Goal: Information Seeking & Learning: Learn about a topic

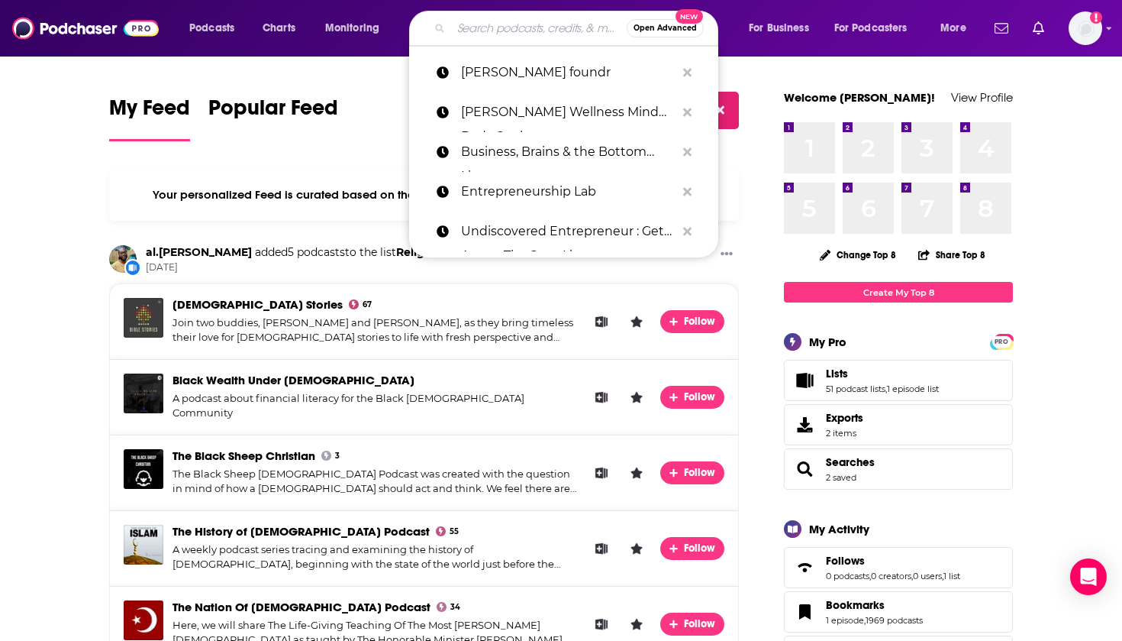
click at [539, 25] on input "Search podcasts, credits, & more..." at bounding box center [539, 28] width 176 height 24
click at [522, 37] on input "Search podcasts, credits, & more..." at bounding box center [539, 28] width 176 height 24
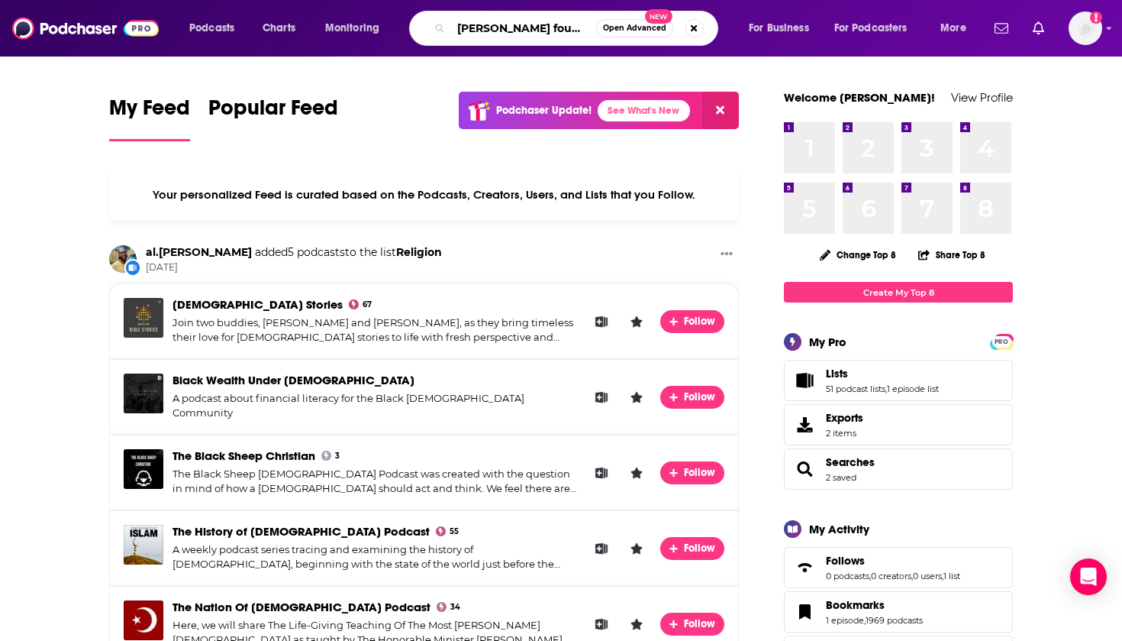
type input "[PERSON_NAME] foundr"
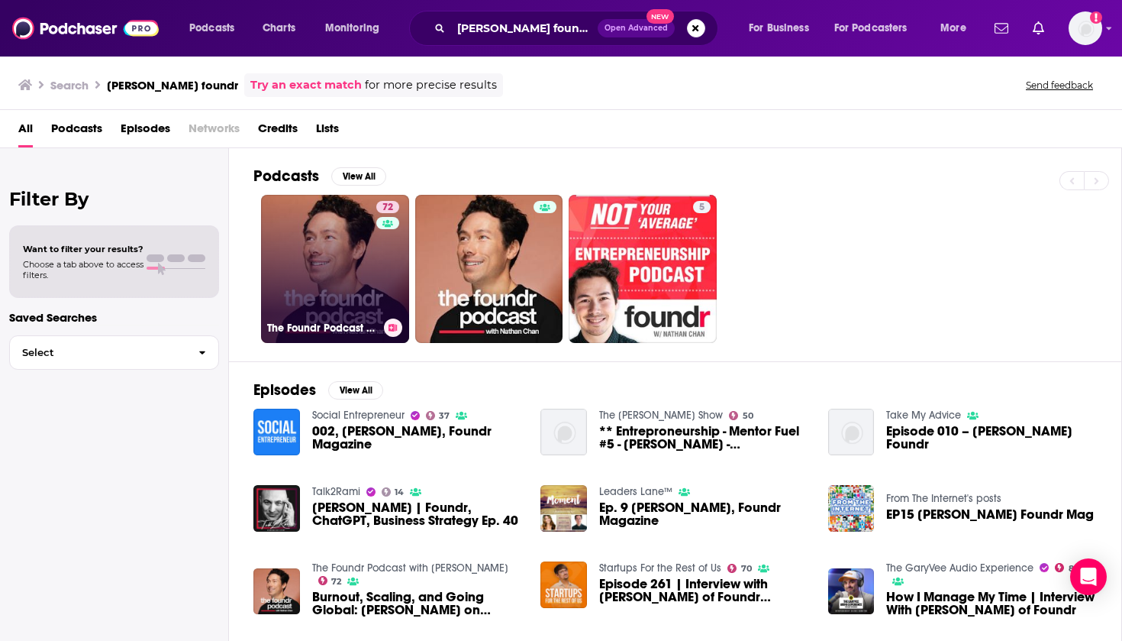
click at [352, 242] on link "72 The Foundr Podcast with Nathan Chan" at bounding box center [335, 269] width 148 height 148
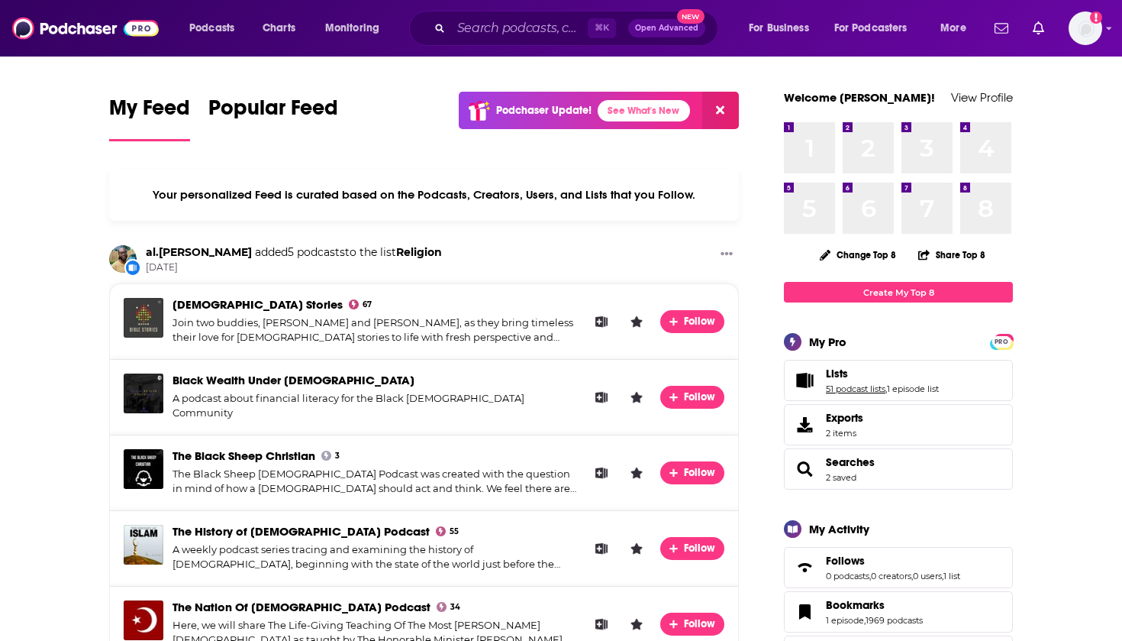
click at [838, 392] on link "51 podcast lists" at bounding box center [856, 388] width 60 height 11
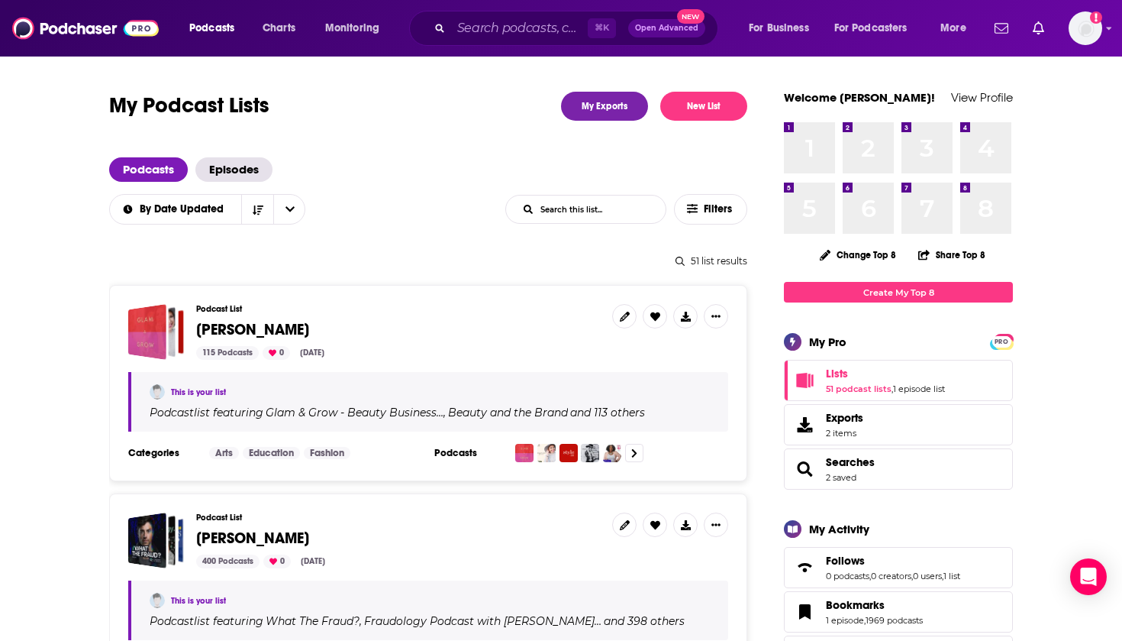
click at [258, 309] on h3 "Podcast List" at bounding box center [398, 309] width 404 height 10
click at [256, 334] on span "[PERSON_NAME]" at bounding box center [252, 329] width 113 height 19
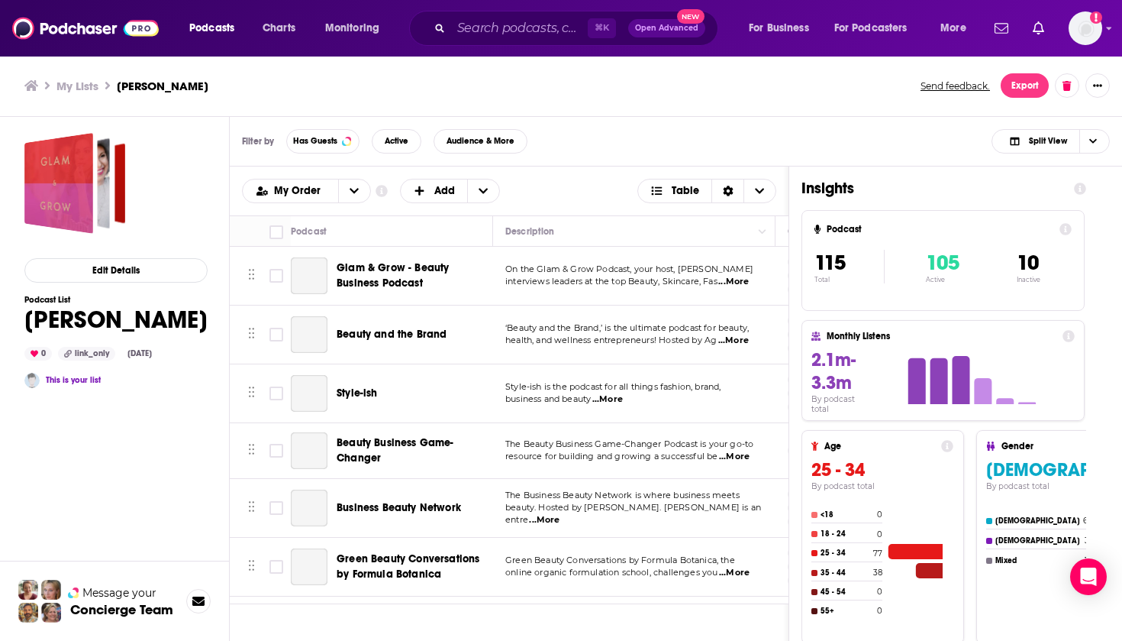
click at [365, 278] on span "Glam & Grow - Beauty Business Podcast" at bounding box center [393, 275] width 112 height 28
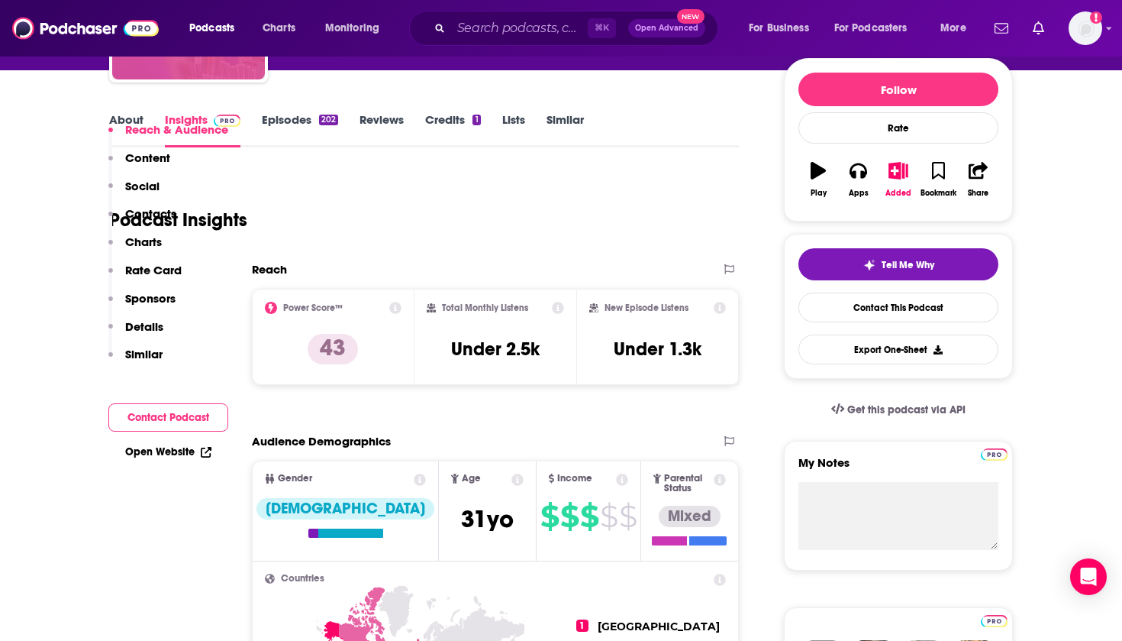
scroll to position [350, 0]
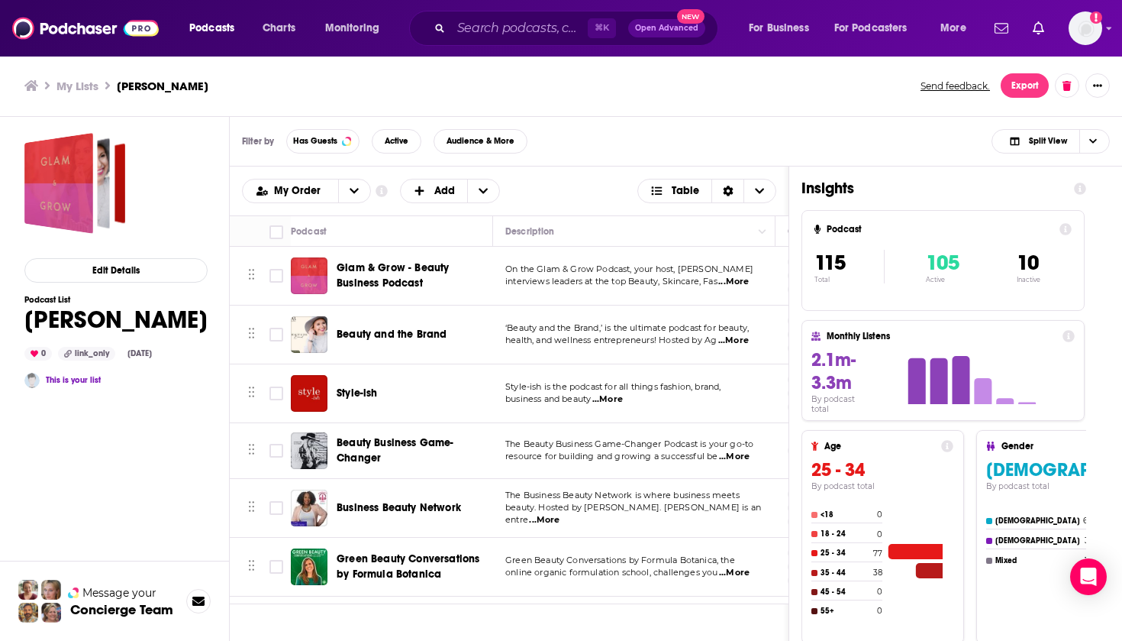
click at [361, 291] on div "Glam & Grow - Beauty Business Podcast" at bounding box center [416, 275] width 159 height 37
click at [364, 284] on span "Glam & Grow - Beauty Business Podcast" at bounding box center [393, 275] width 112 height 28
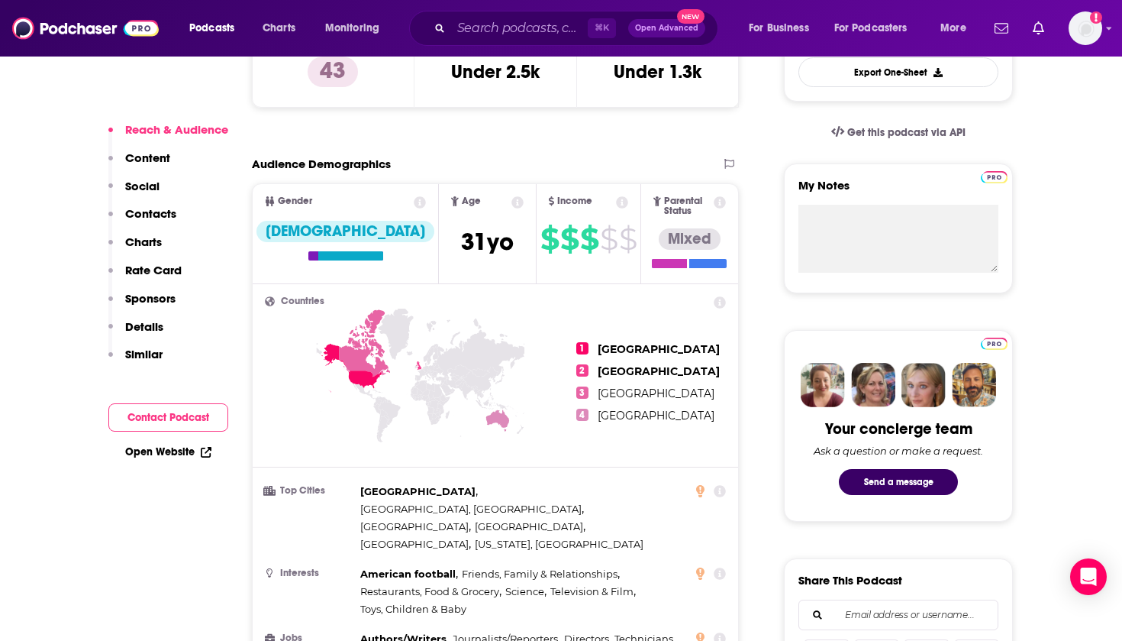
scroll to position [465, 0]
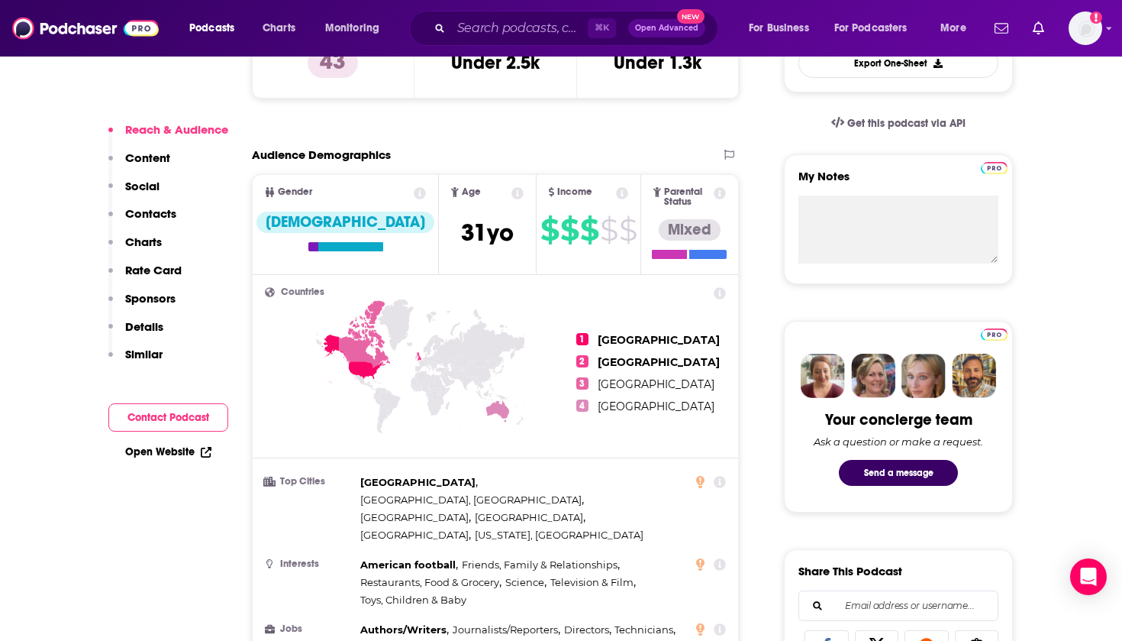
click at [719, 287] on icon at bounding box center [720, 293] width 12 height 12
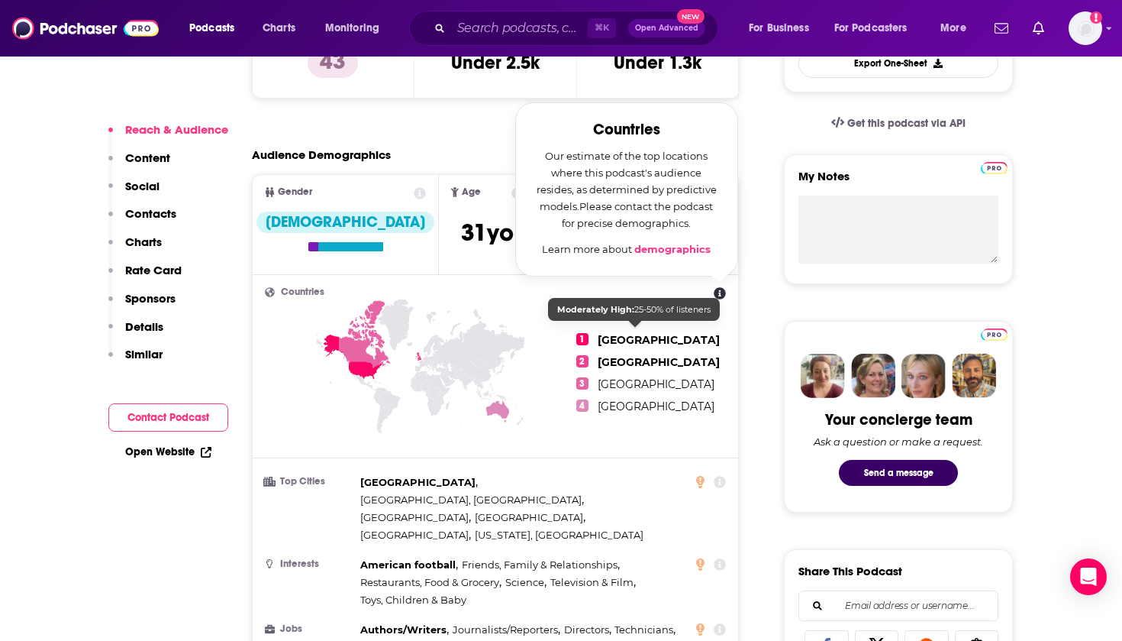
click at [666, 344] on ul "1 United States 2 United Kingdom 3 Canada 4 Australia" at bounding box center [651, 372] width 150 height 171
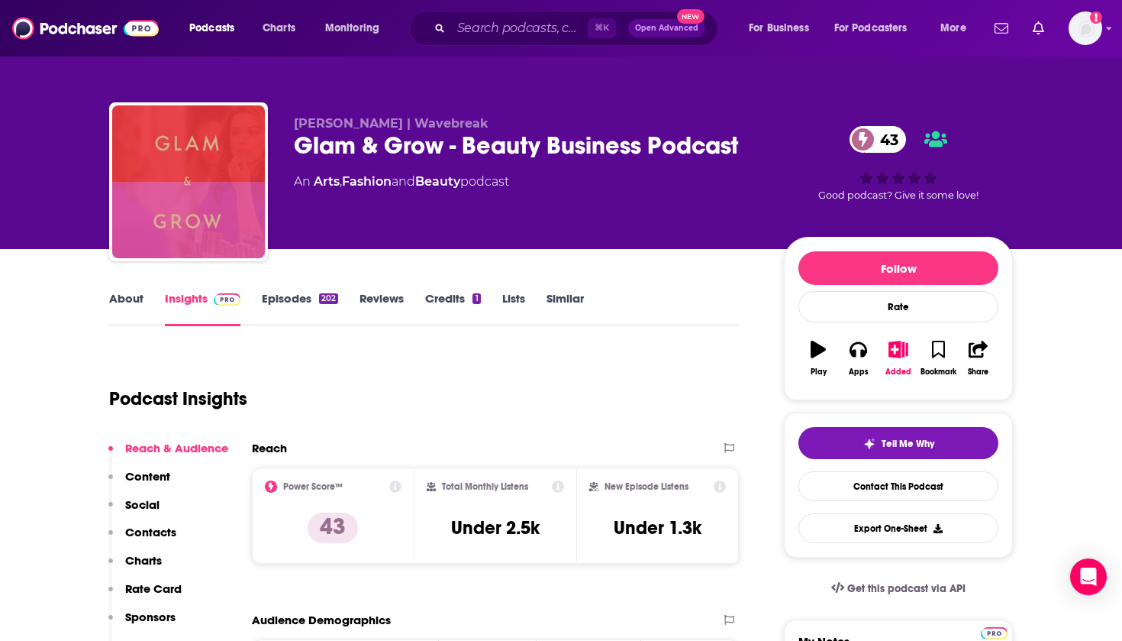
scroll to position [0, 0]
click at [90, 29] on img at bounding box center [85, 28] width 147 height 29
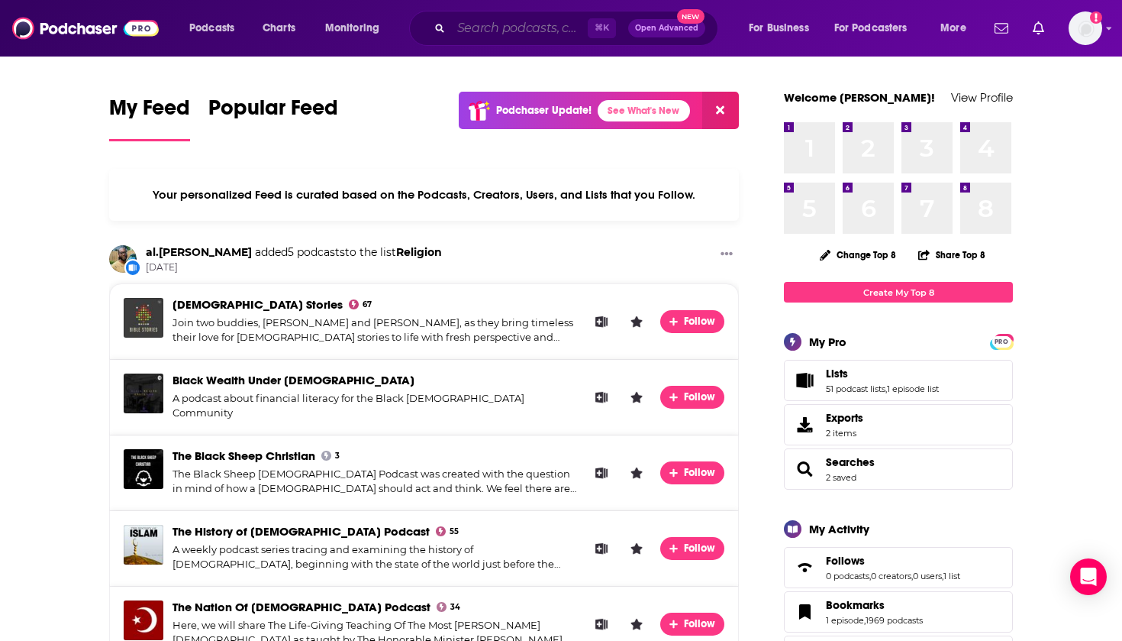
click at [486, 21] on input "Search podcasts, credits, & more..." at bounding box center [519, 28] width 137 height 24
paste input "Leadership Disrupted"
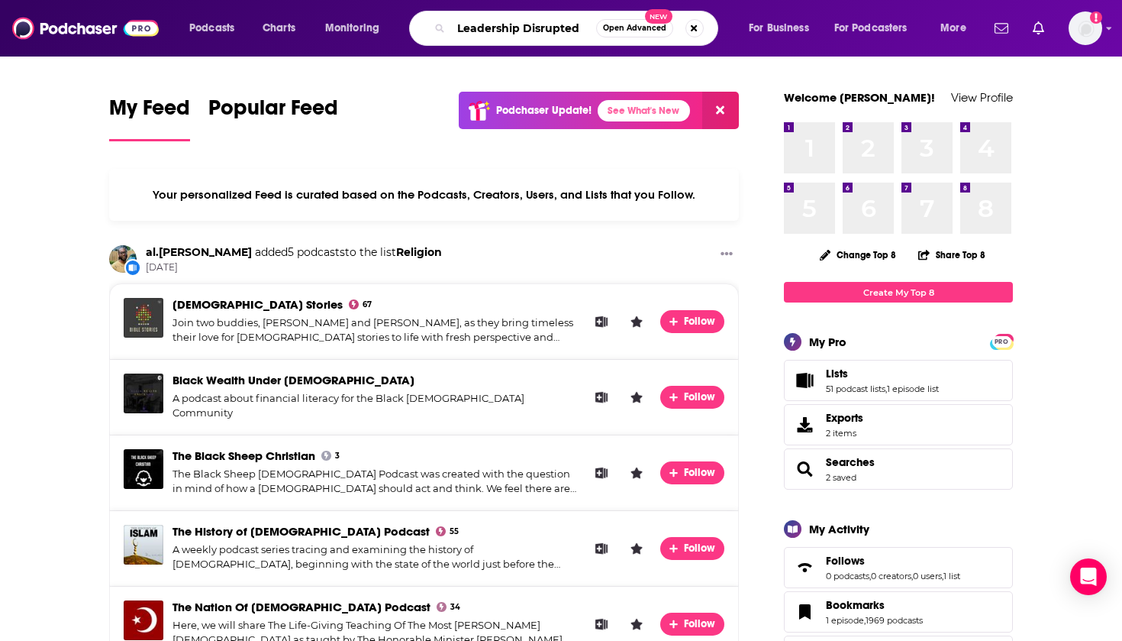
type input "Leadership Disrupted"
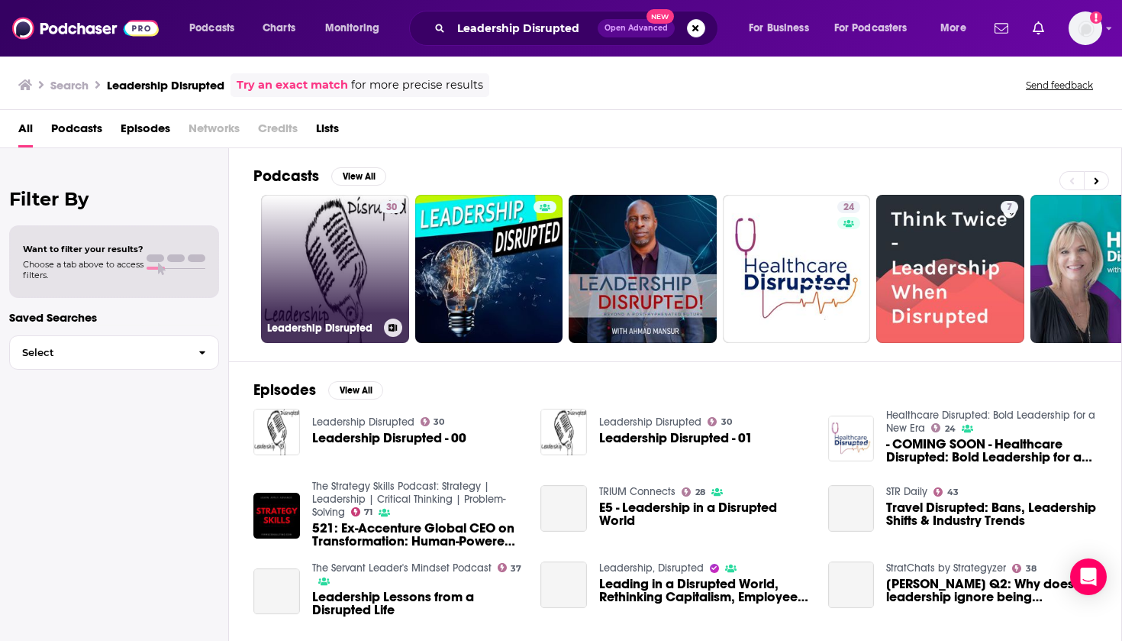
click at [318, 270] on link "30 Leadership Disrupted" at bounding box center [335, 269] width 148 height 148
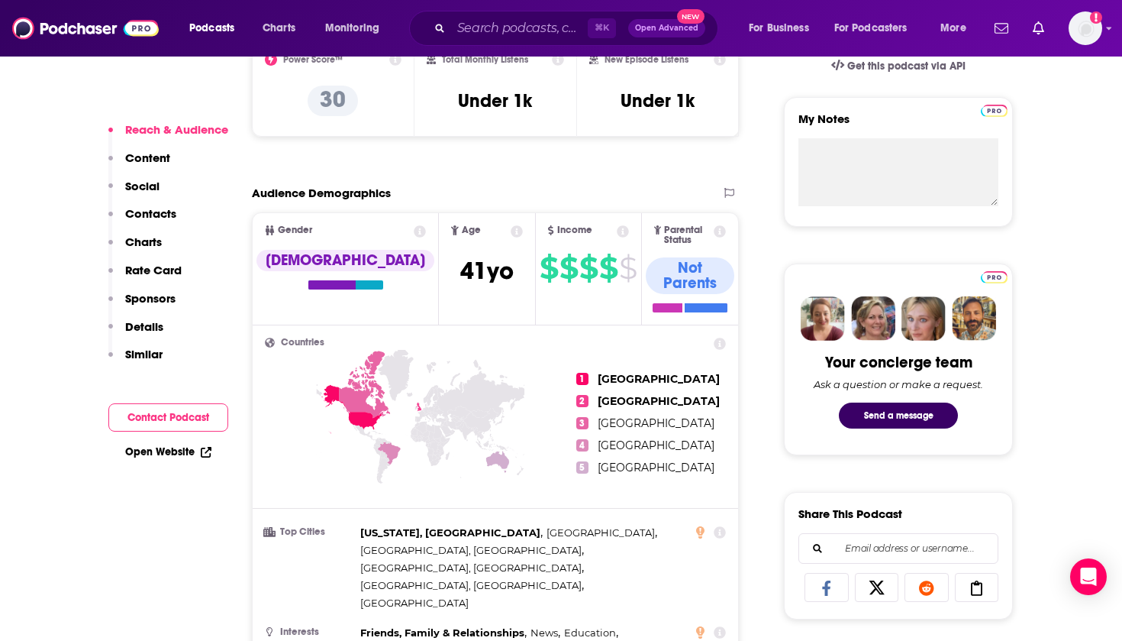
scroll to position [524, 0]
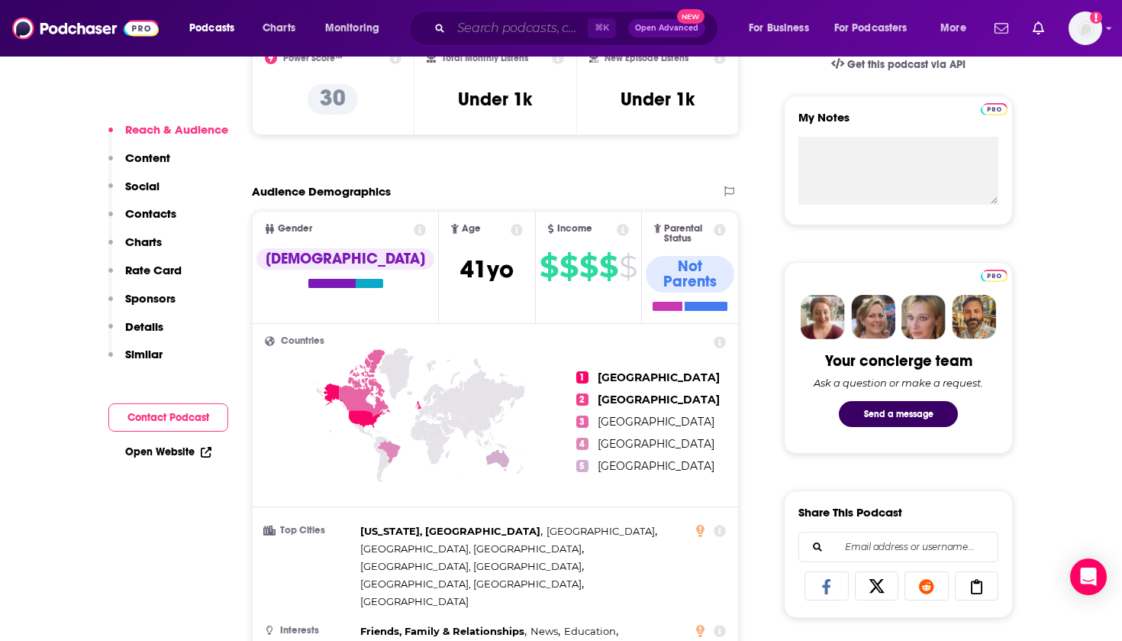
click at [531, 27] on input "Search podcasts, credits, & more..." at bounding box center [519, 28] width 137 height 24
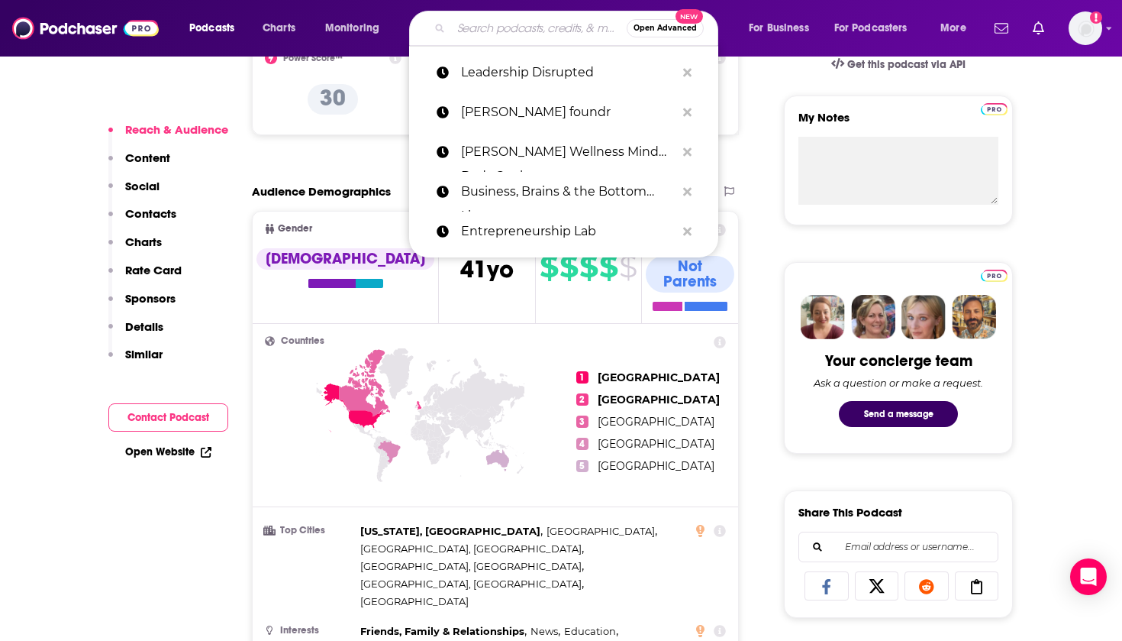
paste input "Susan LoPresti Wellness Mind Body Soul"
type input "Susan LoPresti Wellness Mind Body Soul"
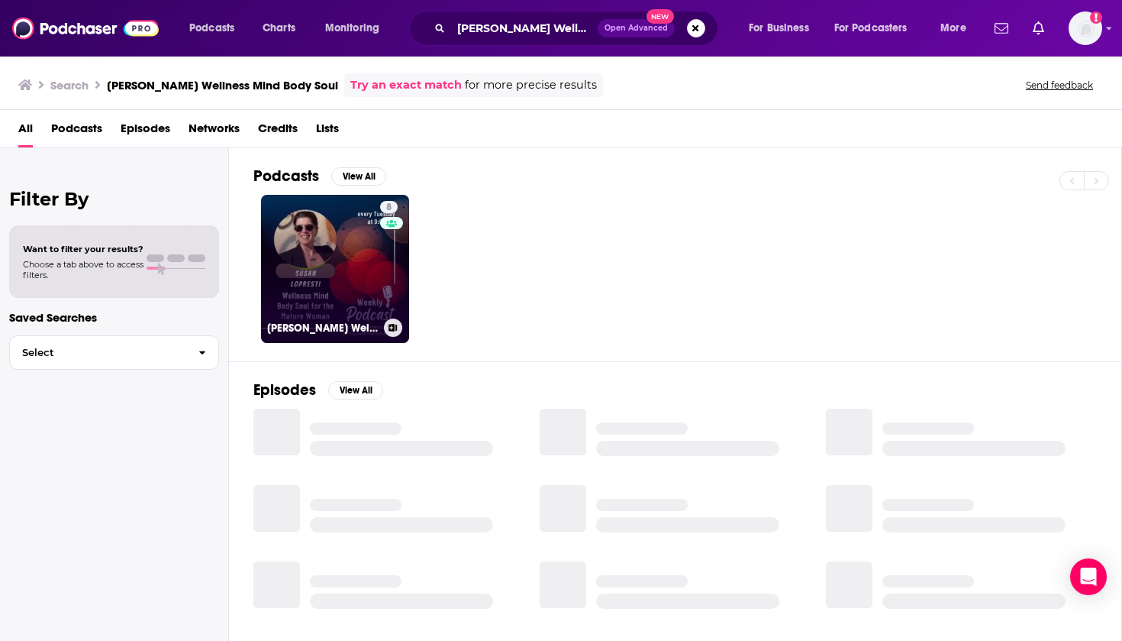
click at [323, 246] on link "8 Susan LoPresti Wellness Mind Body Soul" at bounding box center [335, 269] width 148 height 148
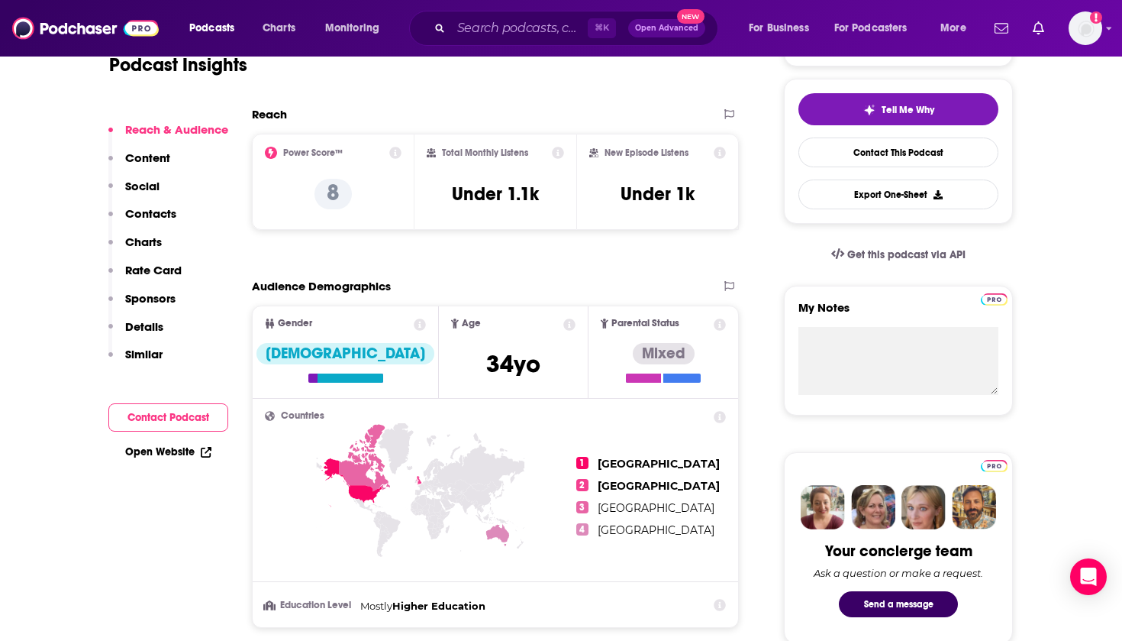
scroll to position [354, 0]
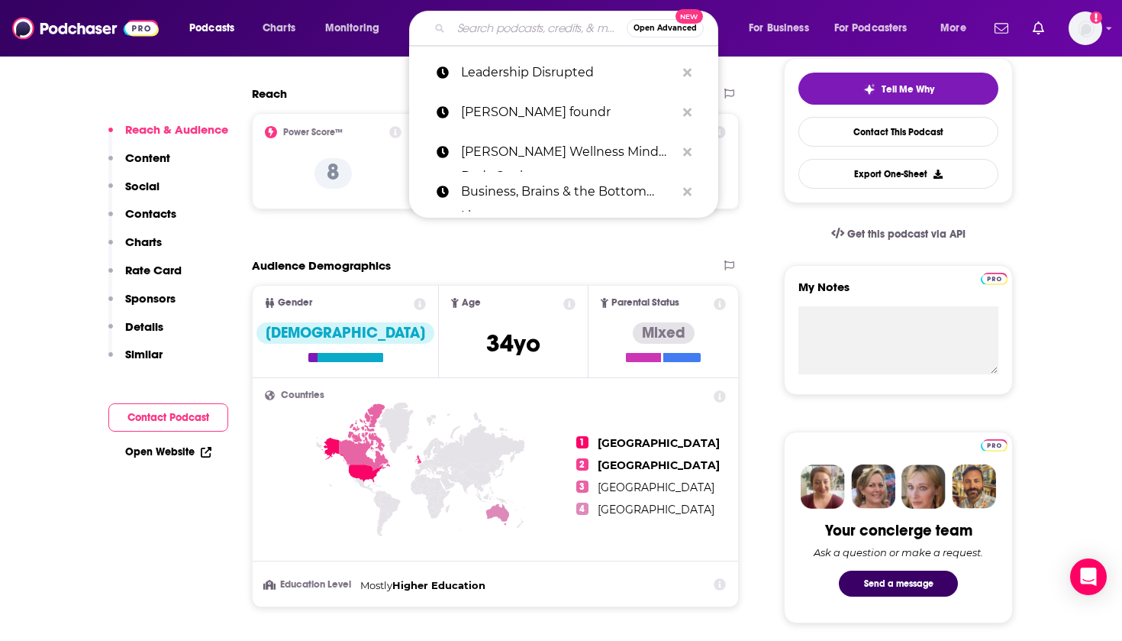
click at [541, 28] on input "Search podcasts, credits, & more..." at bounding box center [539, 28] width 176 height 24
paste input "Leadership Disrupted"
type input "Leadership Disrupted"
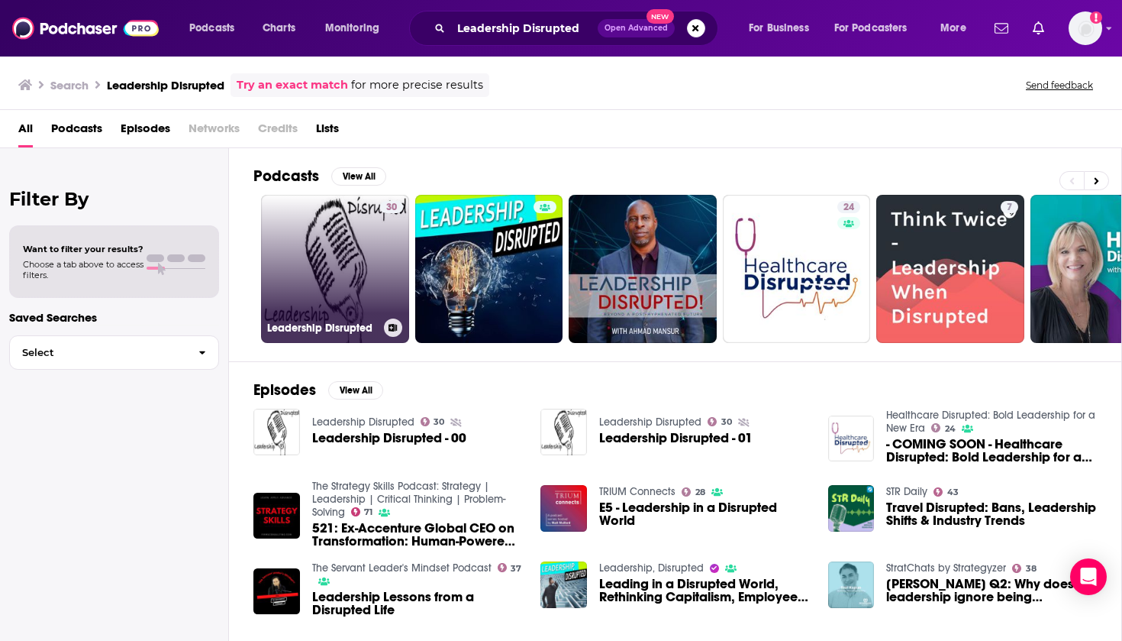
click at [299, 273] on link "30 Leadership Disrupted" at bounding box center [335, 269] width 148 height 148
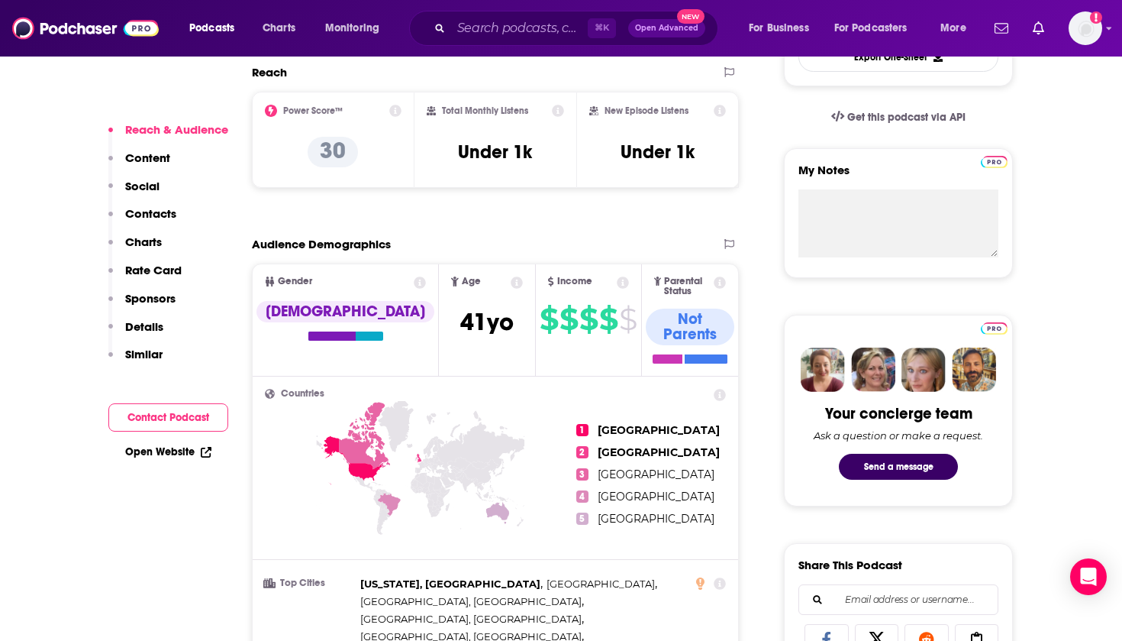
scroll to position [469, 0]
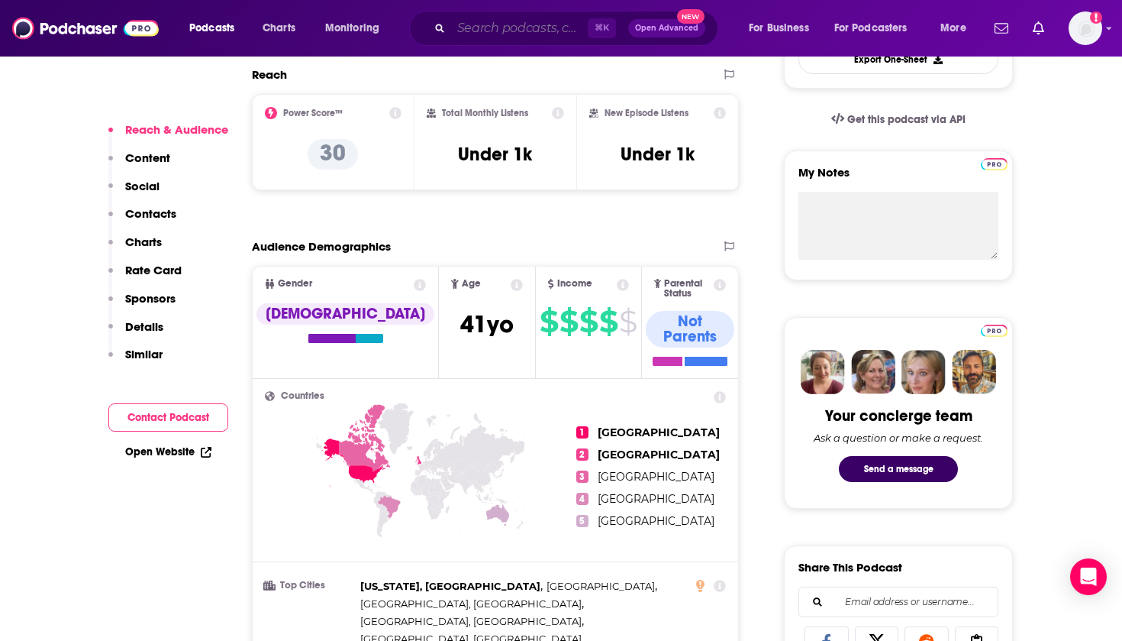
click at [505, 28] on input "Search podcasts, credits, & more..." at bounding box center [519, 28] width 137 height 24
paste input "Undiscovered Entrepreneur : Get Across The Start Line"
type input "Undiscovered Entrepreneur : Get Across The Start Line"
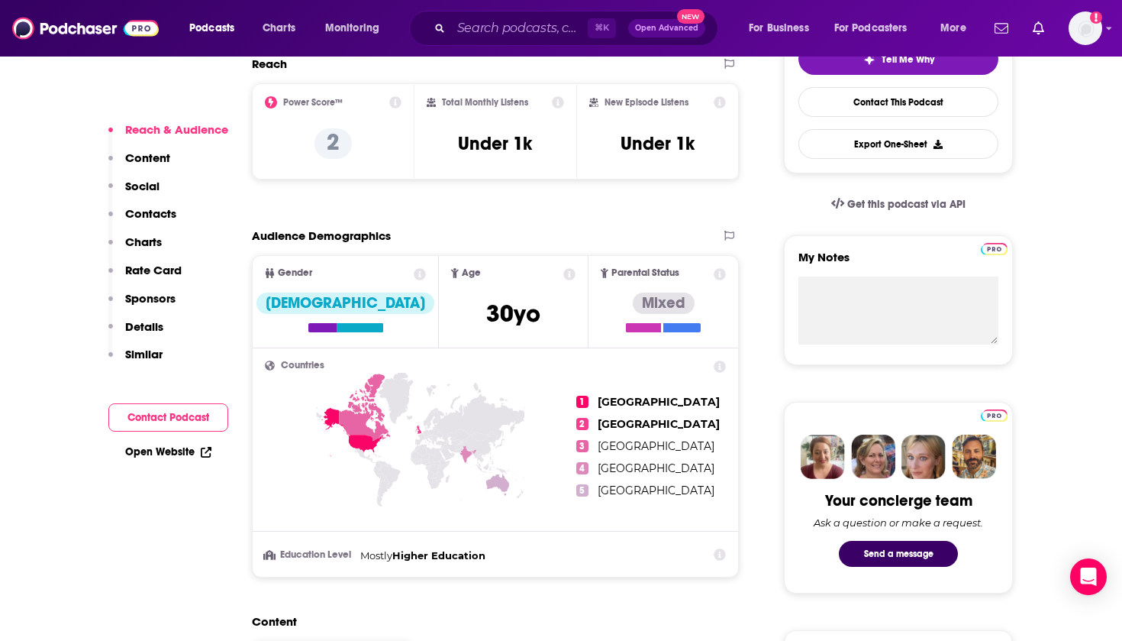
scroll to position [387, 0]
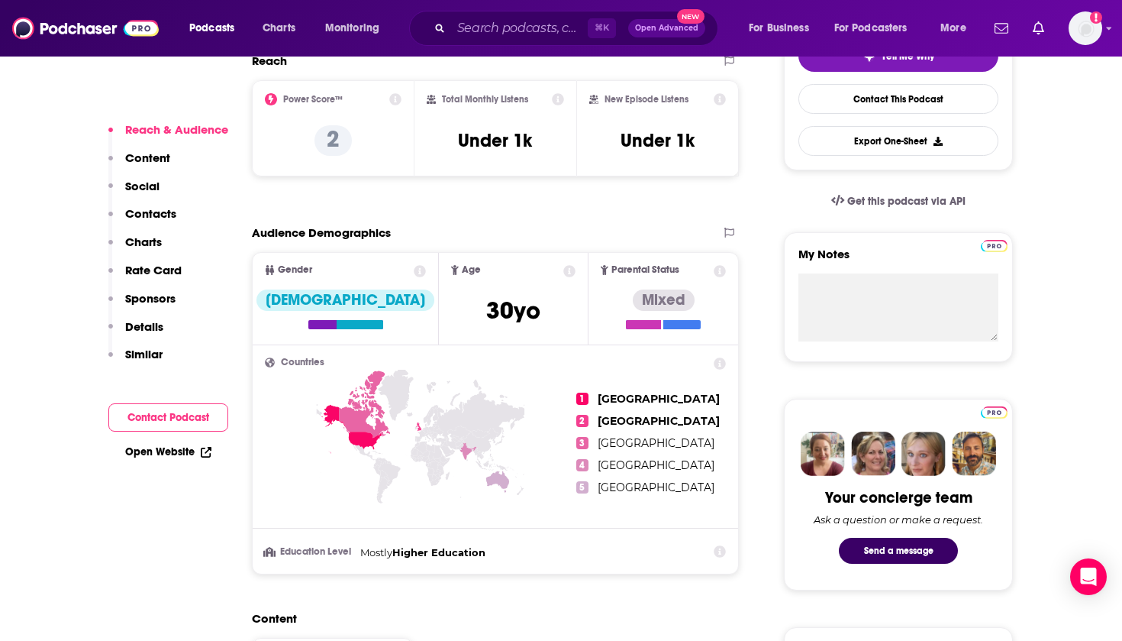
click at [1071, 3] on div "Podcasts Charts Monitoring ⌘ K Open Advanced New For Business For Podcasters Mo…" at bounding box center [561, 28] width 1122 height 57
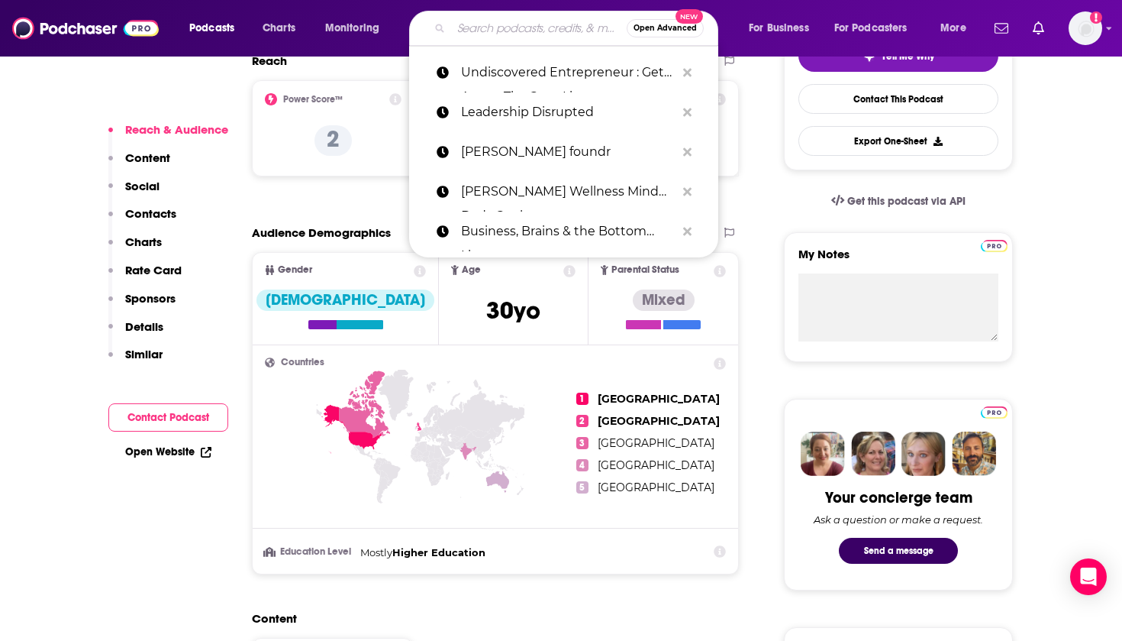
click at [488, 34] on input "Search podcasts, credits, & more..." at bounding box center [539, 28] width 176 height 24
paste input "Entrepreneurship Lab"
type input "Entrepreneurship Lab"
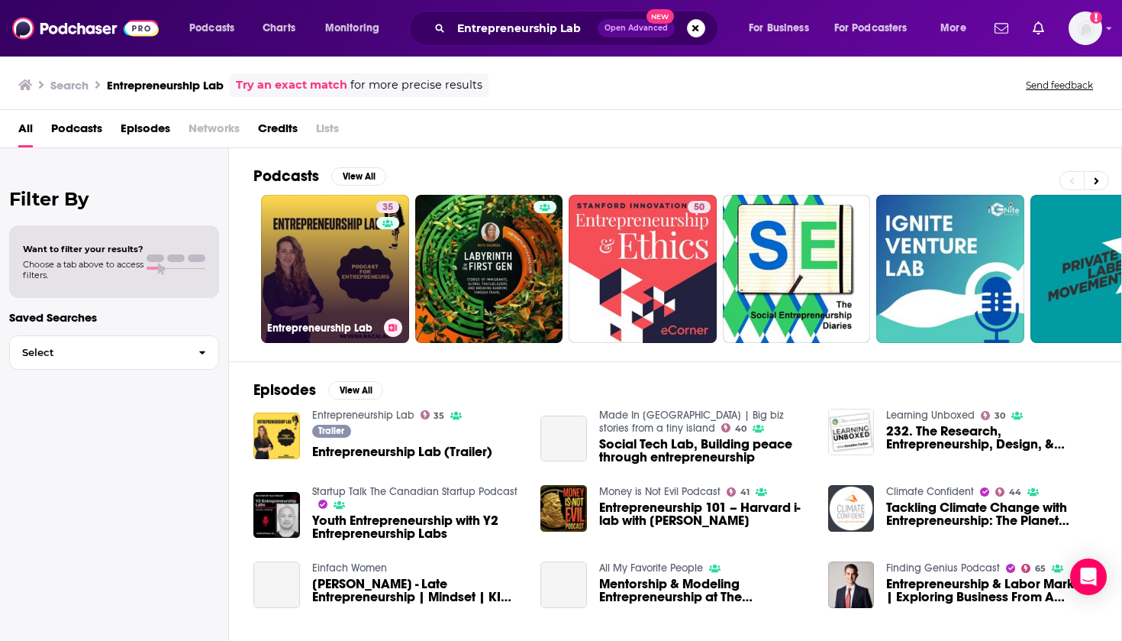
click at [347, 291] on link "35 Entrepreneurship Lab" at bounding box center [335, 269] width 148 height 148
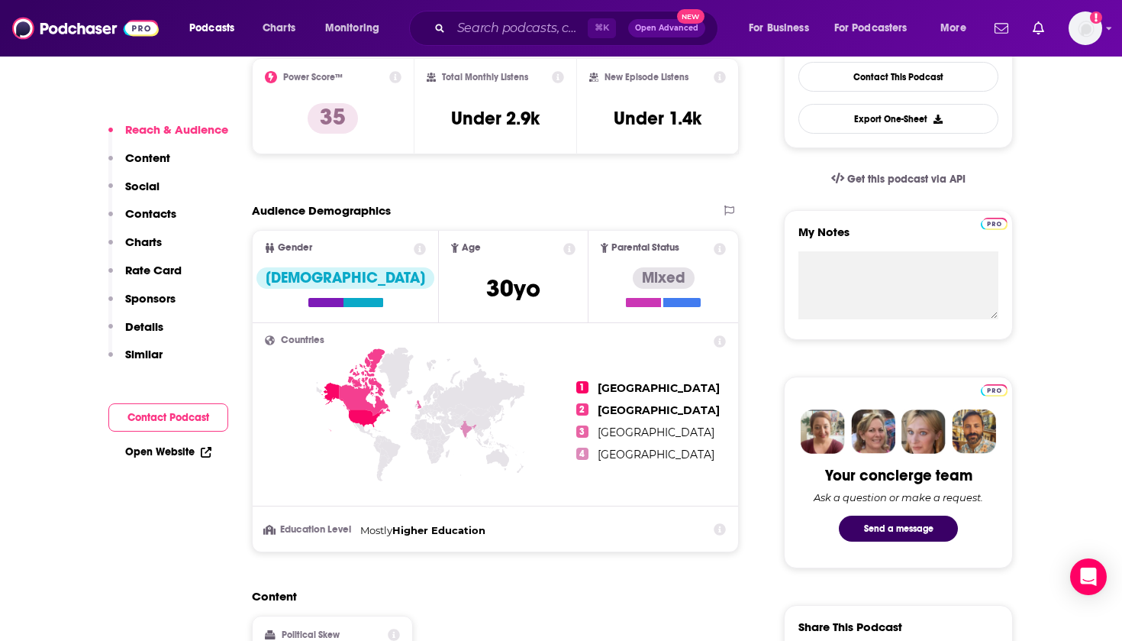
scroll to position [408, 0]
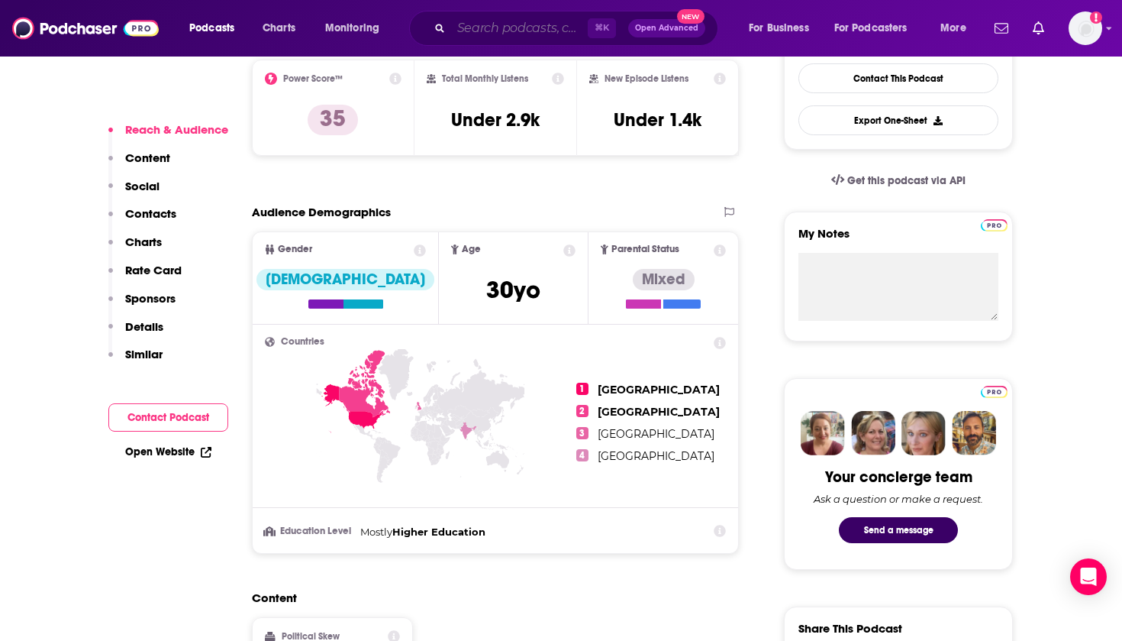
click at [553, 24] on input "Search podcasts, credits, & more..." at bounding box center [519, 28] width 137 height 24
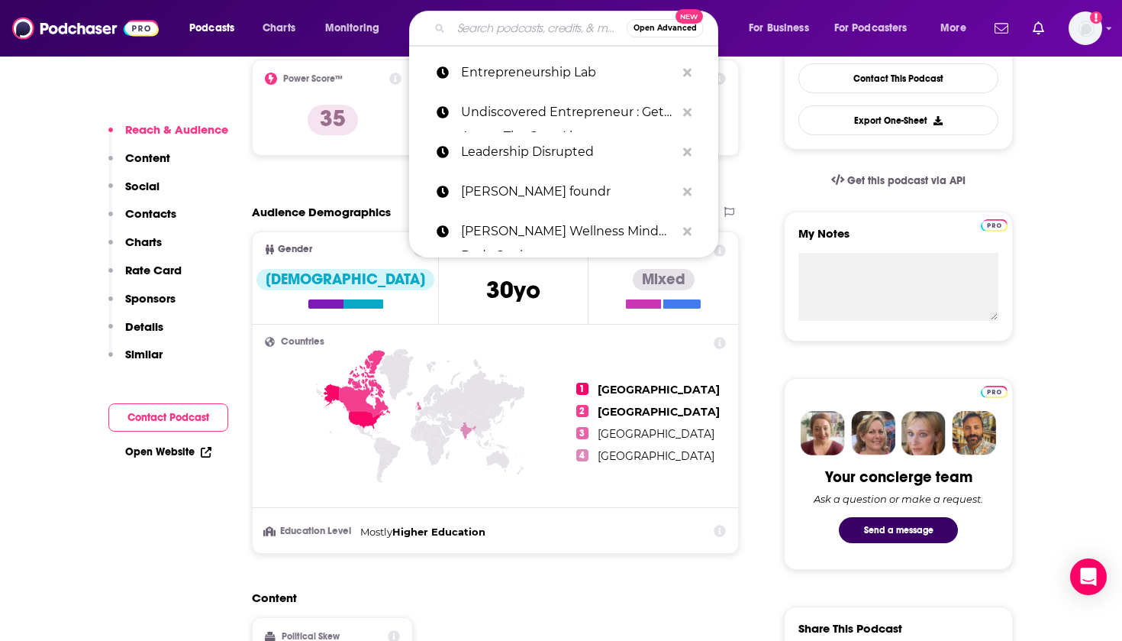
paste input "Business, Brains & the Bottom Line"
type input "Business, Brains & the Bottom Line"
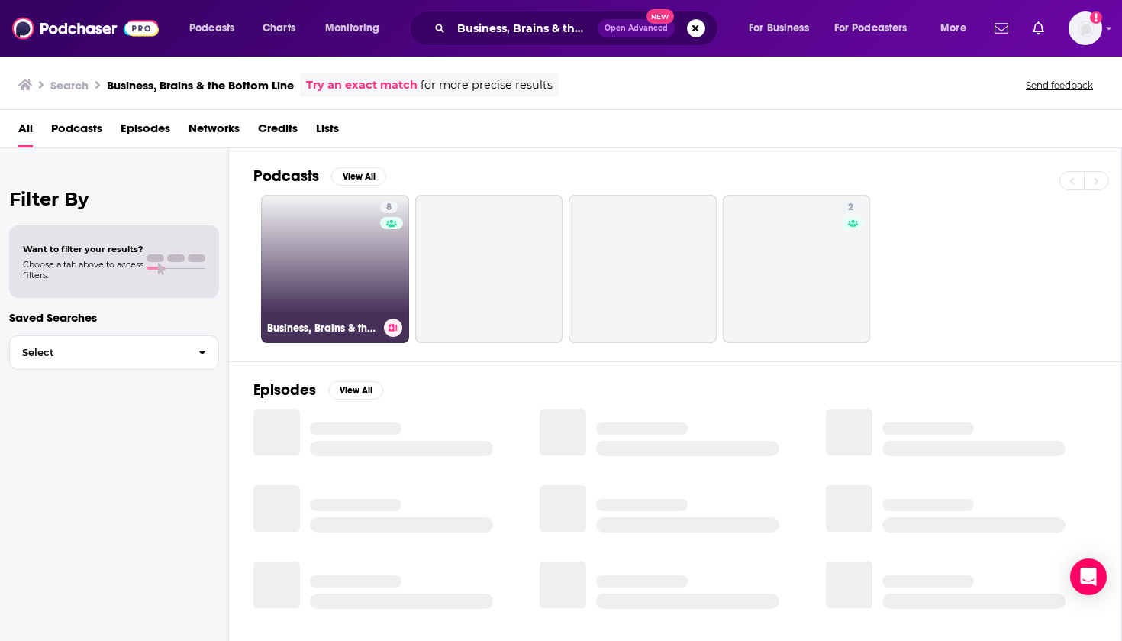
click at [320, 249] on link "8 Business, Brains & the Bottom Line" at bounding box center [335, 269] width 148 height 148
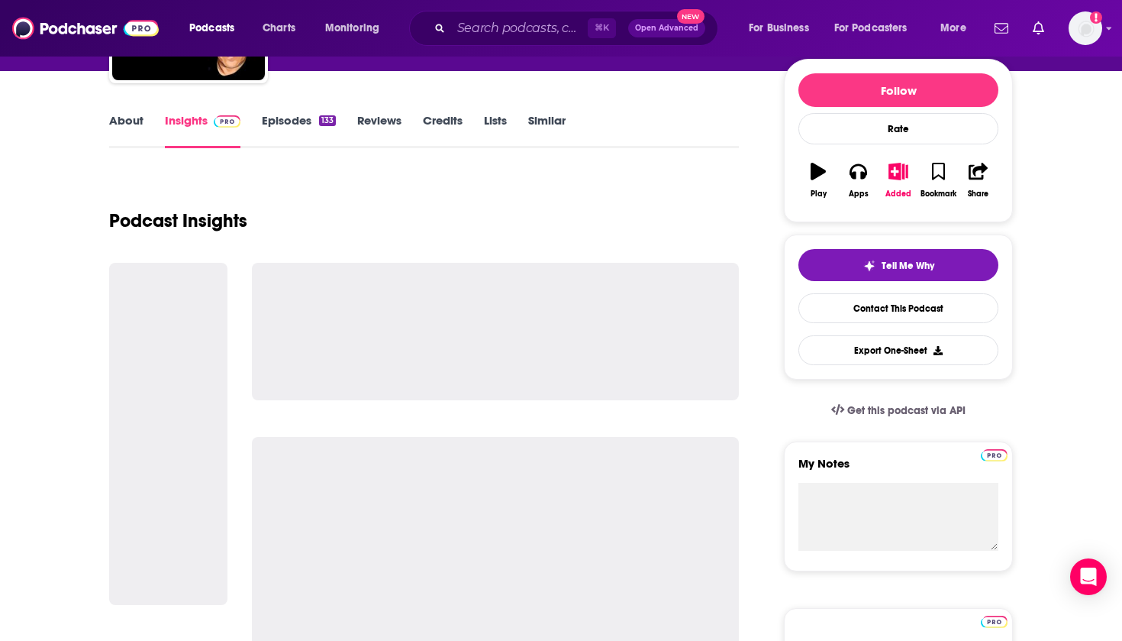
scroll to position [404, 0]
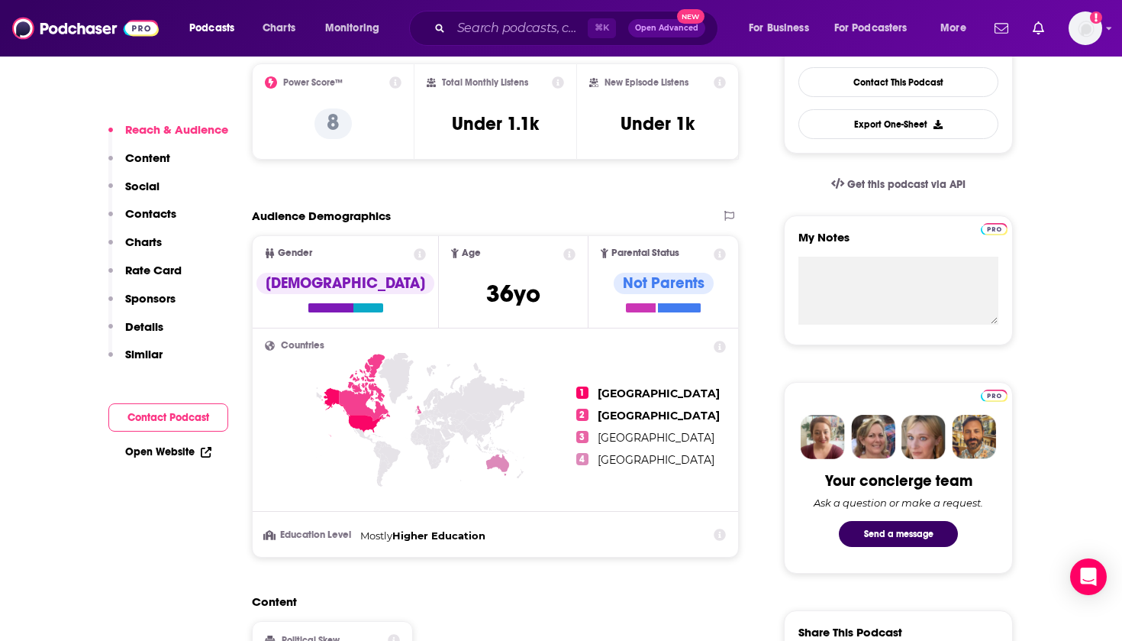
click at [49, 30] on img at bounding box center [85, 28] width 147 height 29
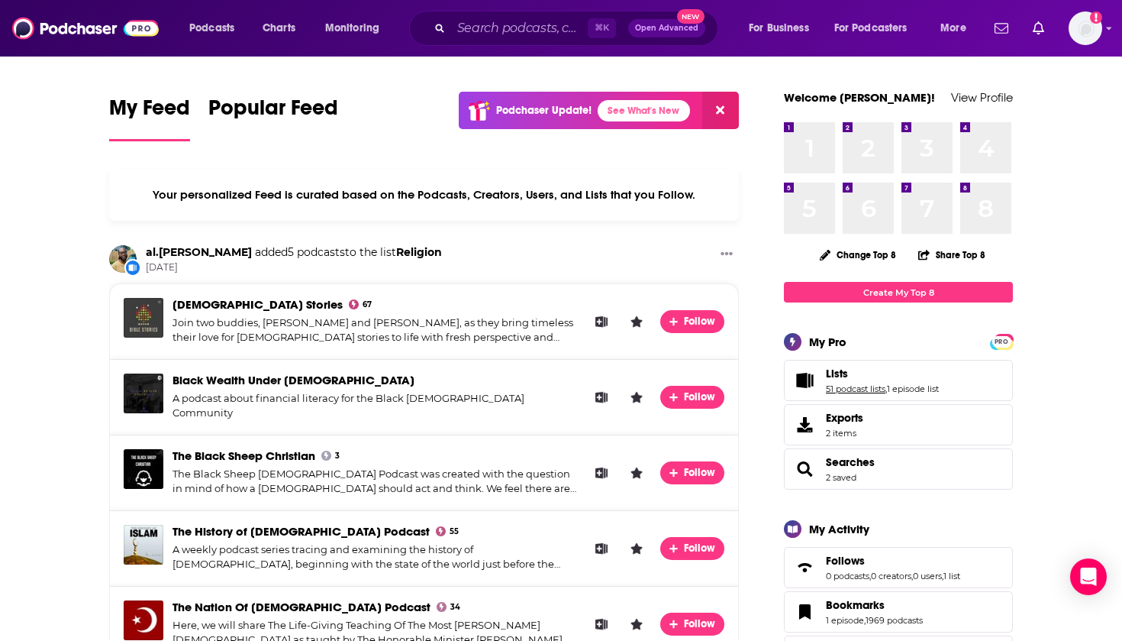
click at [850, 390] on link "51 podcast lists" at bounding box center [856, 388] width 60 height 11
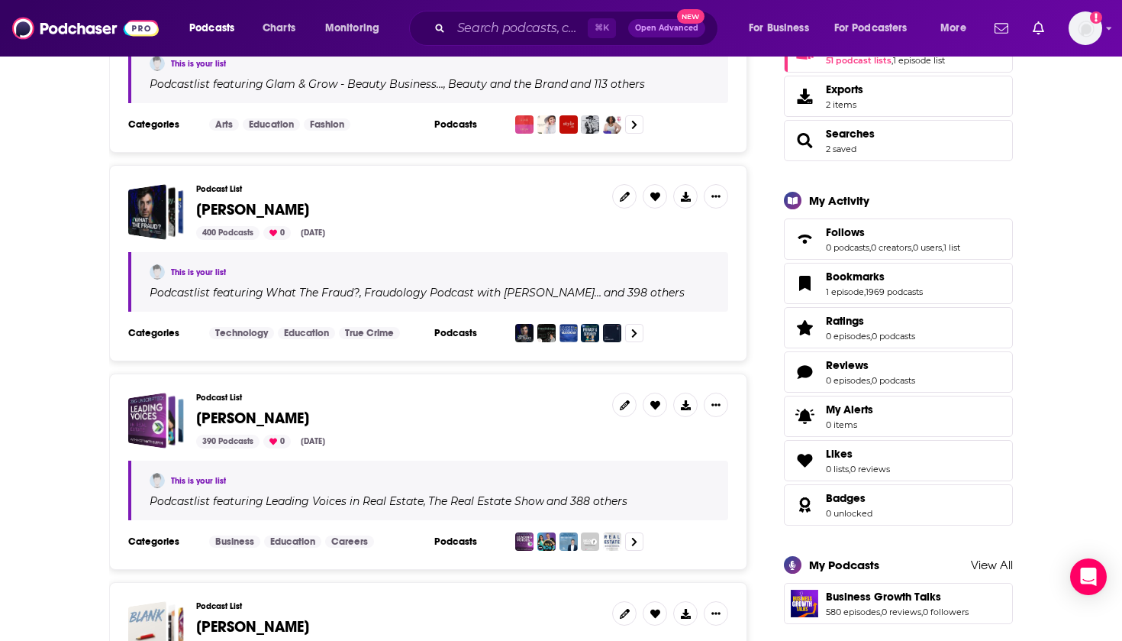
scroll to position [329, 0]
click at [234, 424] on span "Curt Moore" at bounding box center [252, 417] width 113 height 19
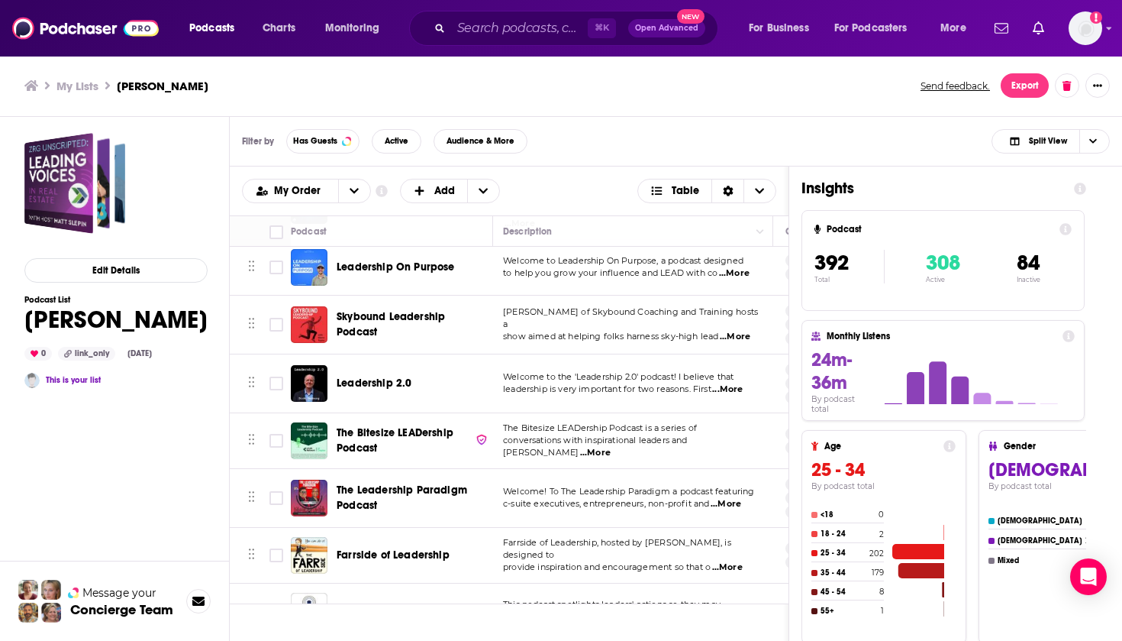
scroll to position [20634, 2]
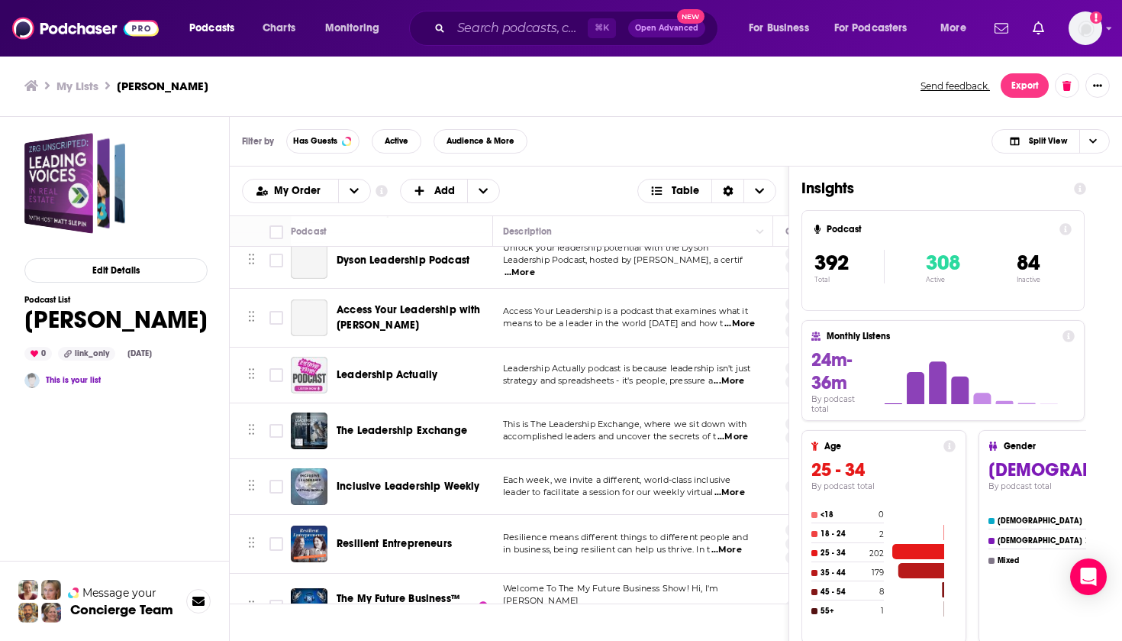
drag, startPoint x: 467, startPoint y: 484, endPoint x: 336, endPoint y: 484, distance: 131.3
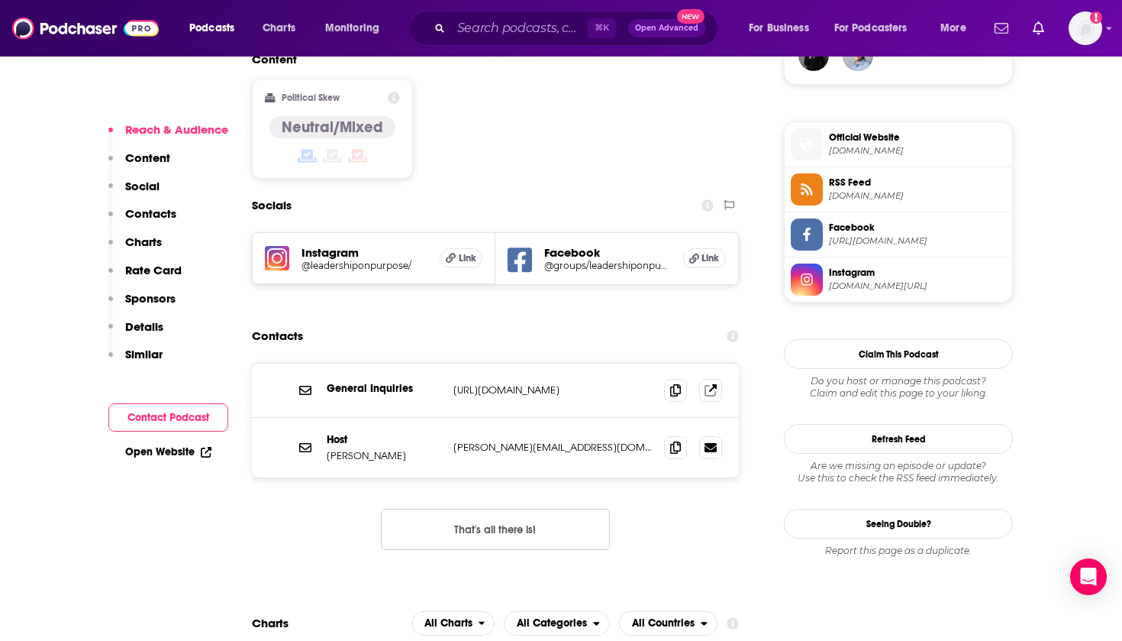
scroll to position [1191, 0]
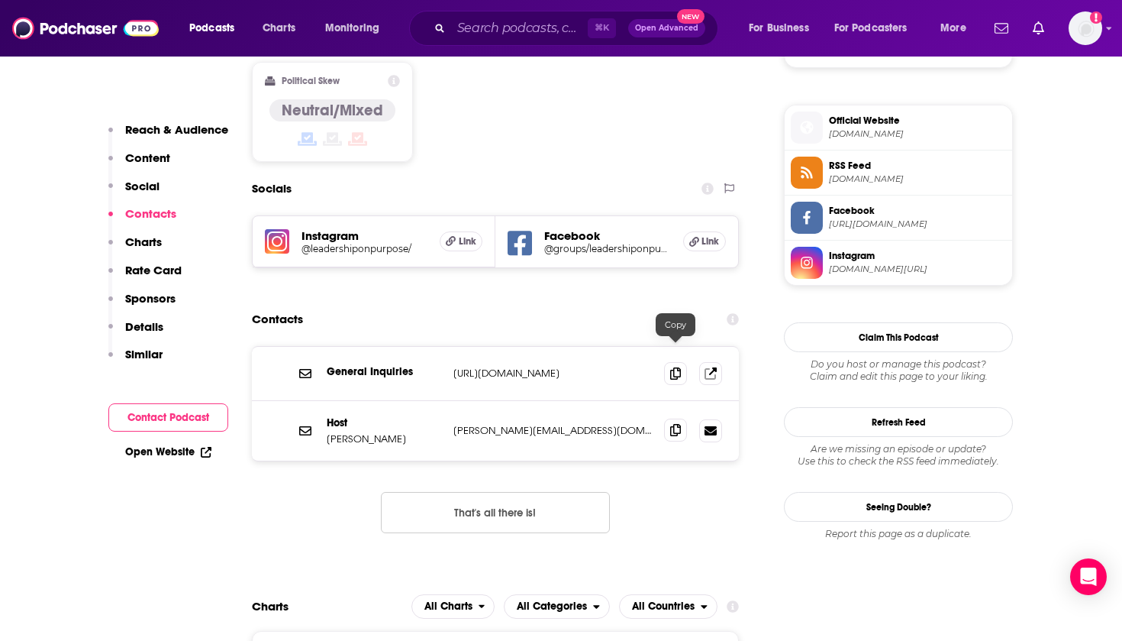
click at [677, 424] on icon at bounding box center [675, 430] width 11 height 12
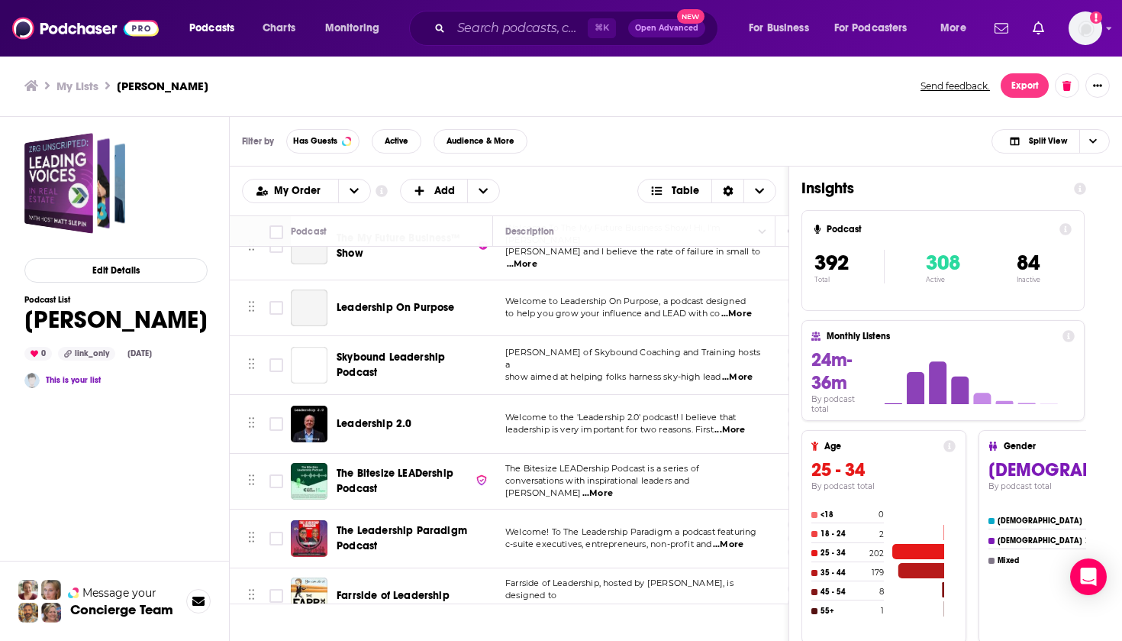
scroll to position [20748, 2]
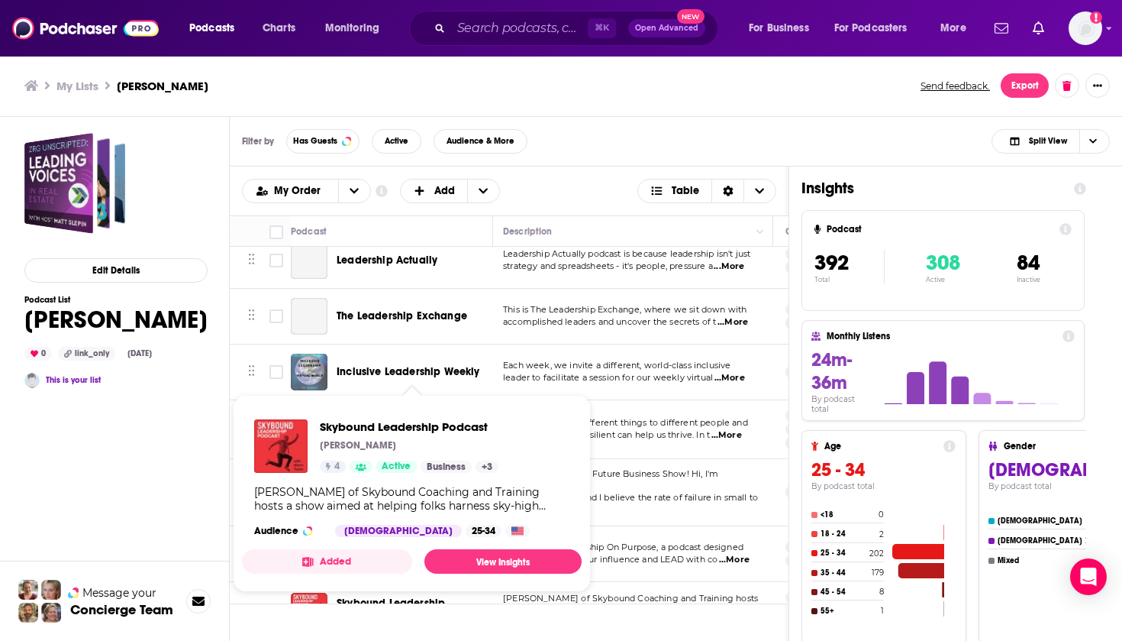
click at [355, 431] on span "Skybound Leadership Podcast" at bounding box center [409, 426] width 179 height 15
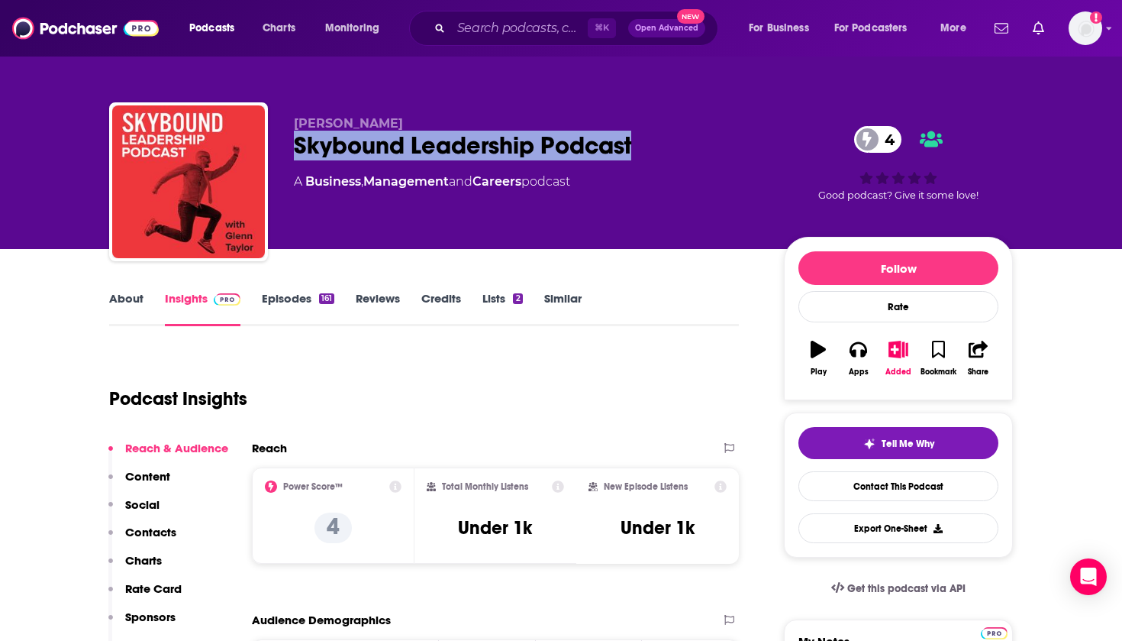
drag, startPoint x: 660, startPoint y: 145, endPoint x: 295, endPoint y: 147, distance: 365.8
click at [295, 147] on div "Skybound Leadership Podcast 4" at bounding box center [527, 146] width 466 height 30
copy h2 "Skybound Leadership Podcast"
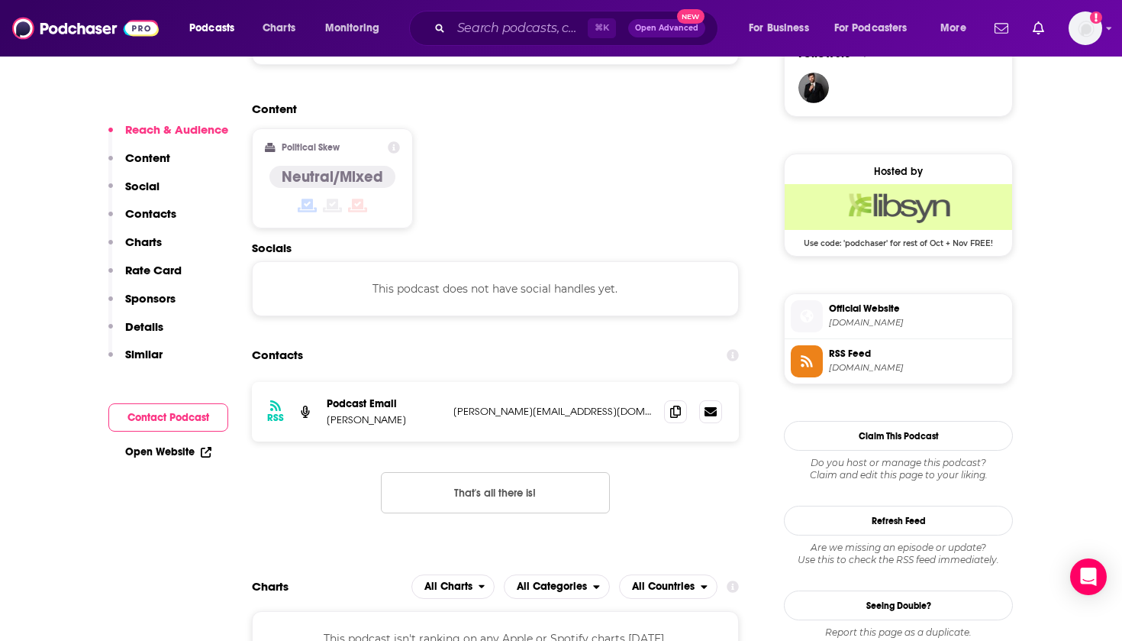
scroll to position [1145, 0]
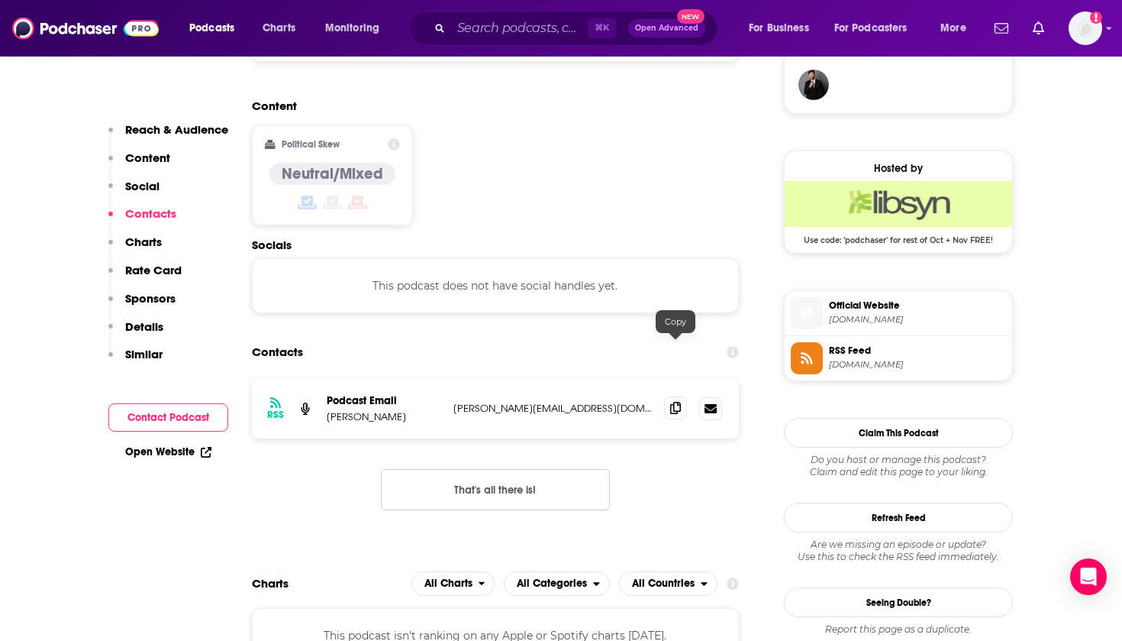
click at [678, 402] on icon at bounding box center [675, 408] width 11 height 12
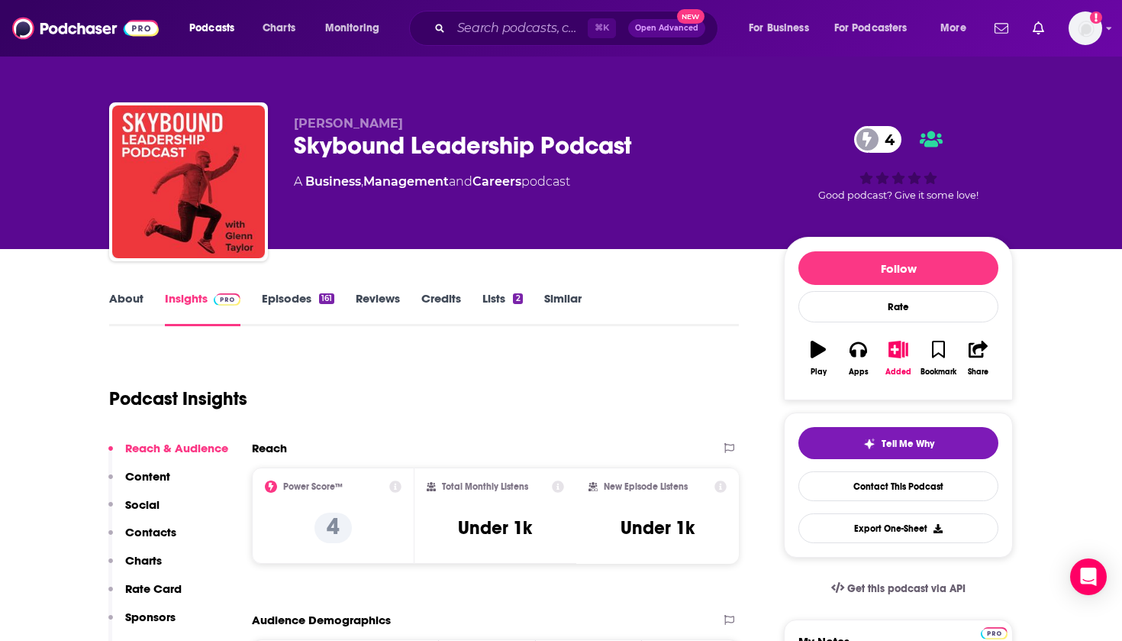
scroll to position [0, 0]
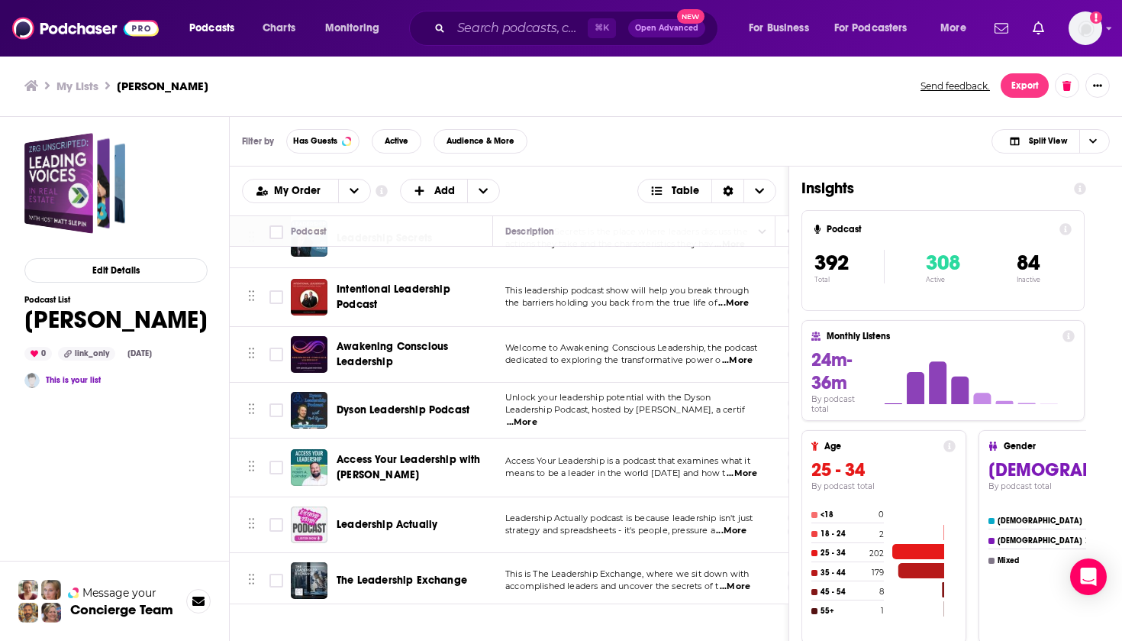
scroll to position [20727, 0]
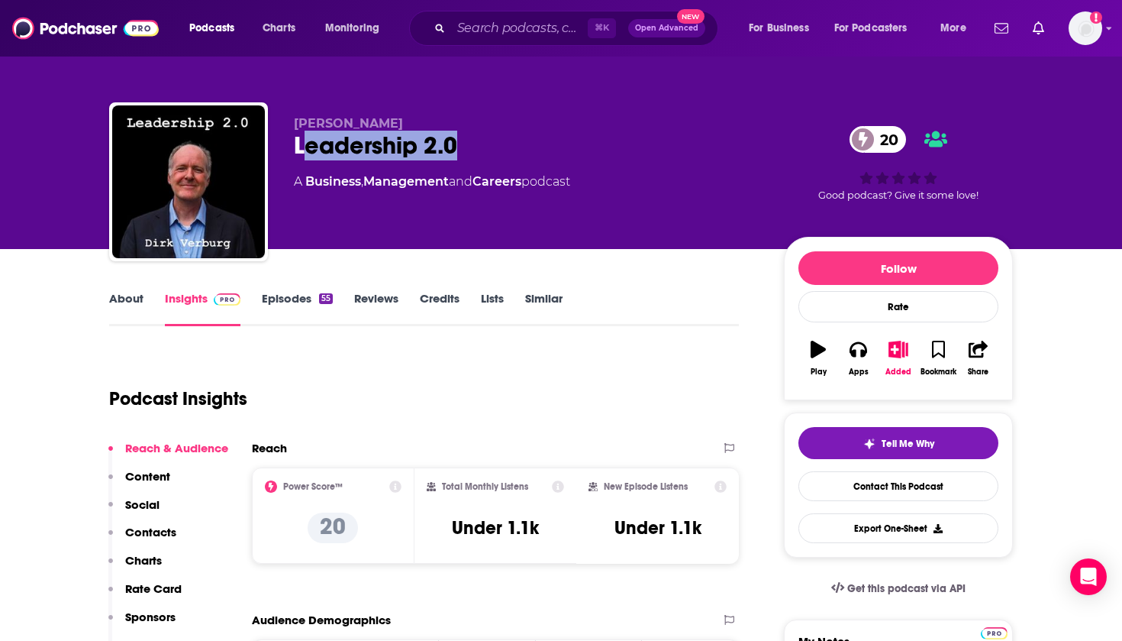
drag, startPoint x: 464, startPoint y: 147, endPoint x: 292, endPoint y: 145, distance: 172.6
click at [292, 145] on div "Dirk Verburg Leadership 2.0 20 A Business , Management and Careers podcast 20 G…" at bounding box center [561, 184] width 904 height 165
copy h2 "eadership 2.0"
copy h2 "Leadership 2.0"
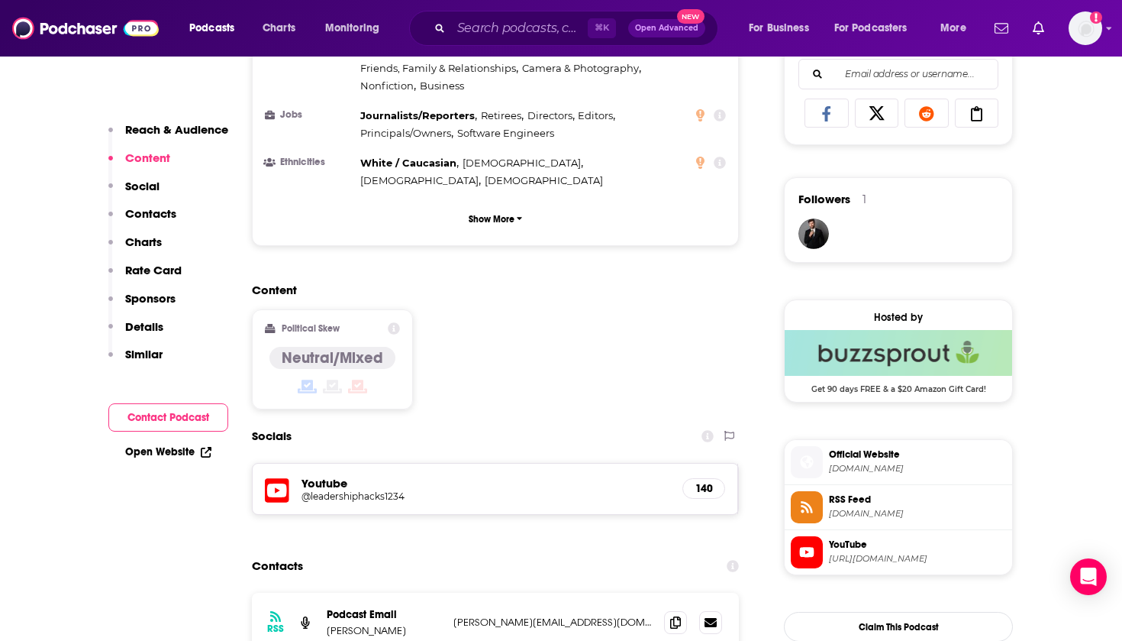
scroll to position [1003, 0]
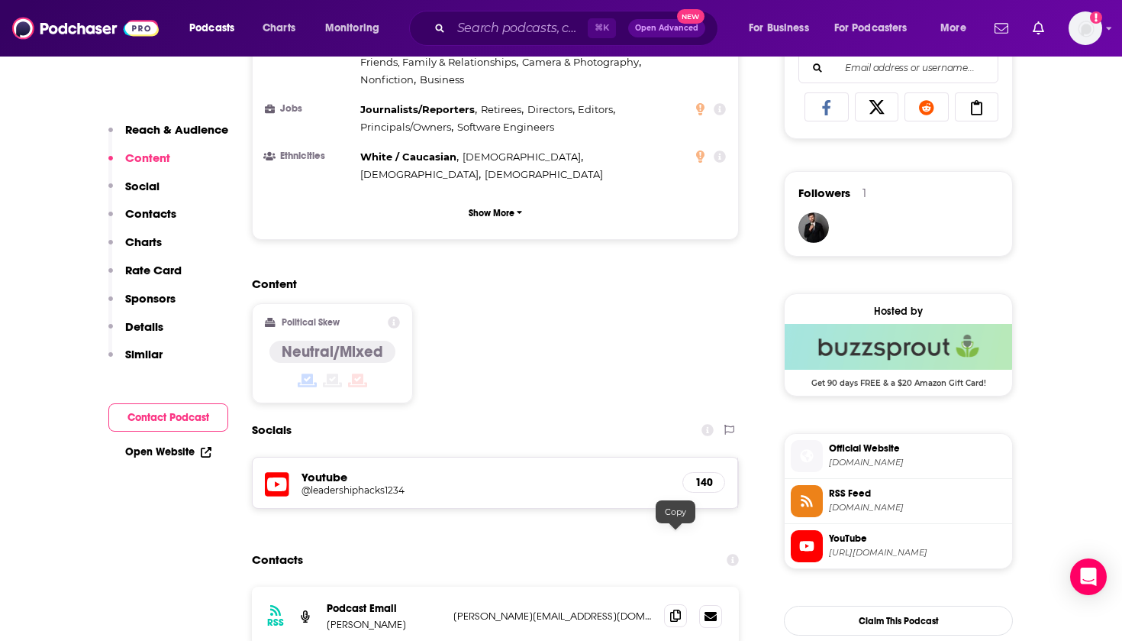
click at [674, 609] on icon at bounding box center [675, 615] width 11 height 12
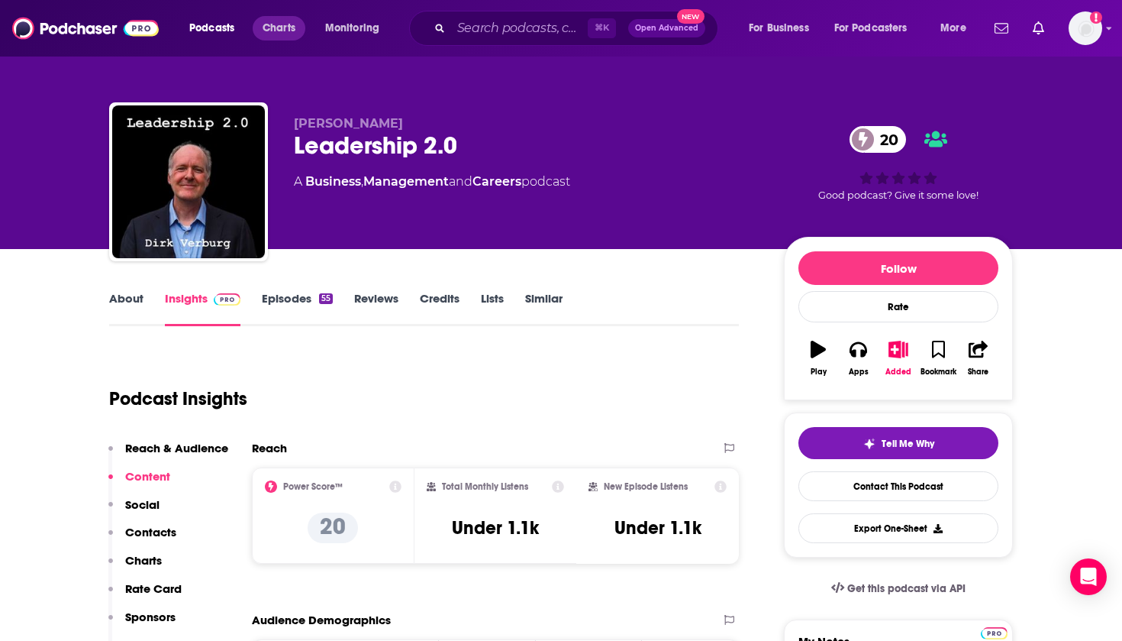
scroll to position [0, 0]
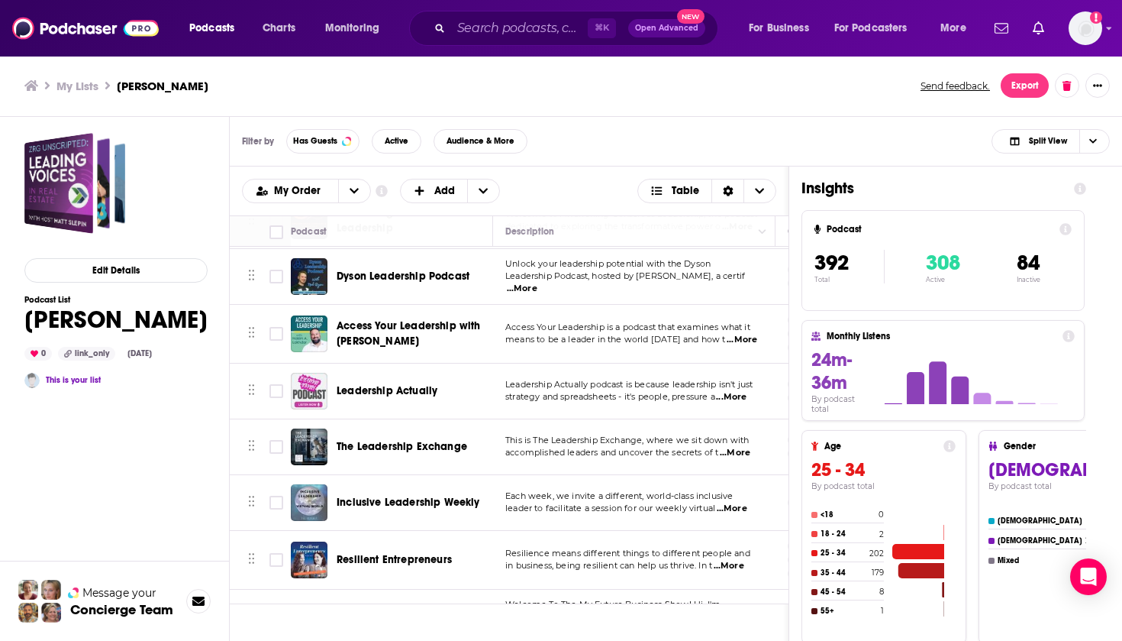
scroll to position [20812, 0]
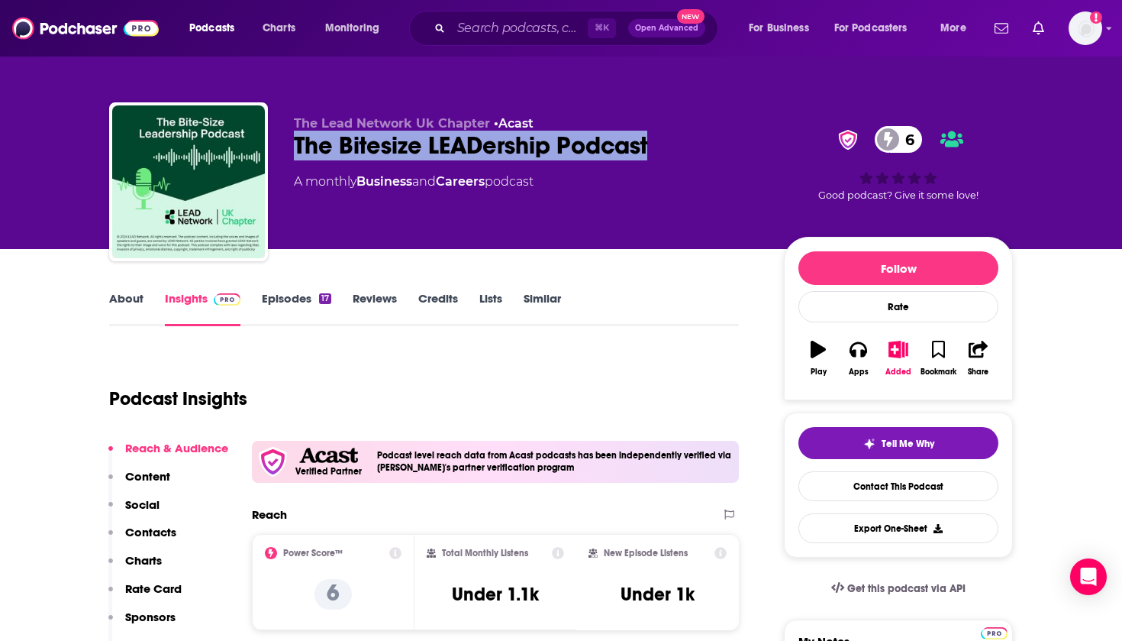
drag, startPoint x: 671, startPoint y: 144, endPoint x: 297, endPoint y: 139, distance: 374.2
click at [297, 139] on div "The Bitesize LEADership Podcast 6" at bounding box center [527, 146] width 466 height 30
copy h2 "The Bitesize LEADership Podcast"
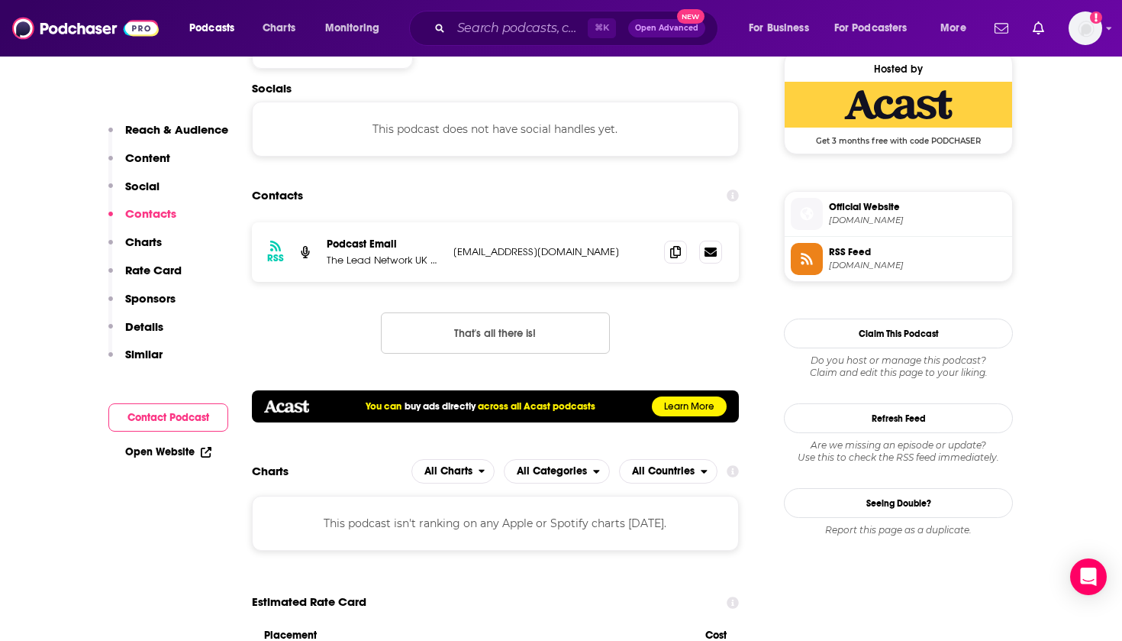
scroll to position [1140, 0]
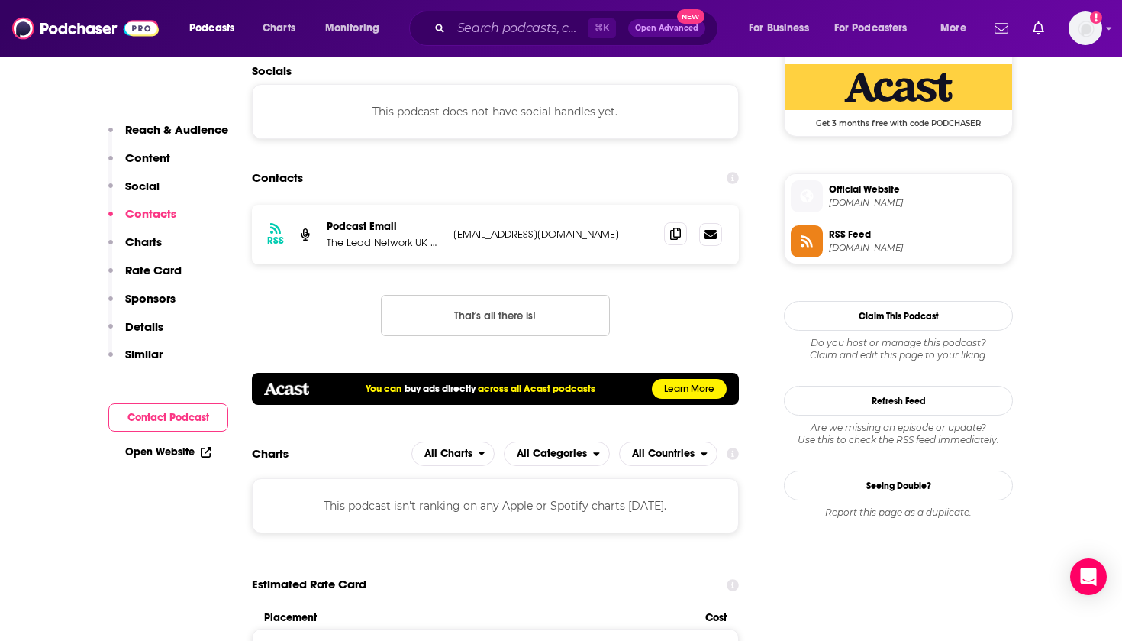
click at [680, 237] on icon at bounding box center [675, 234] width 11 height 12
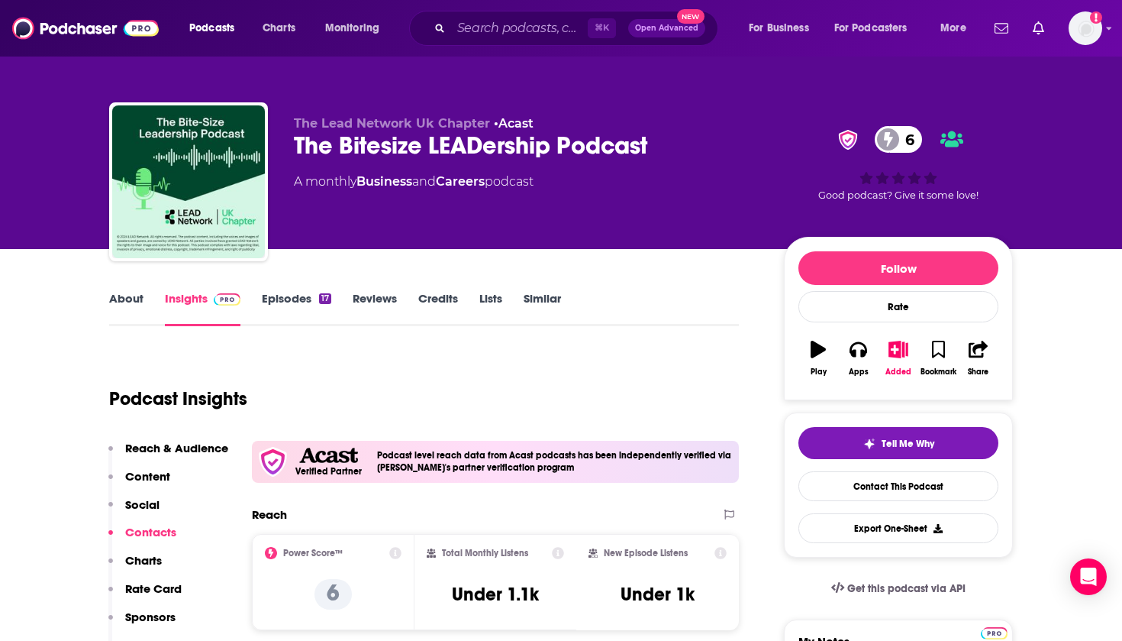
scroll to position [0, 0]
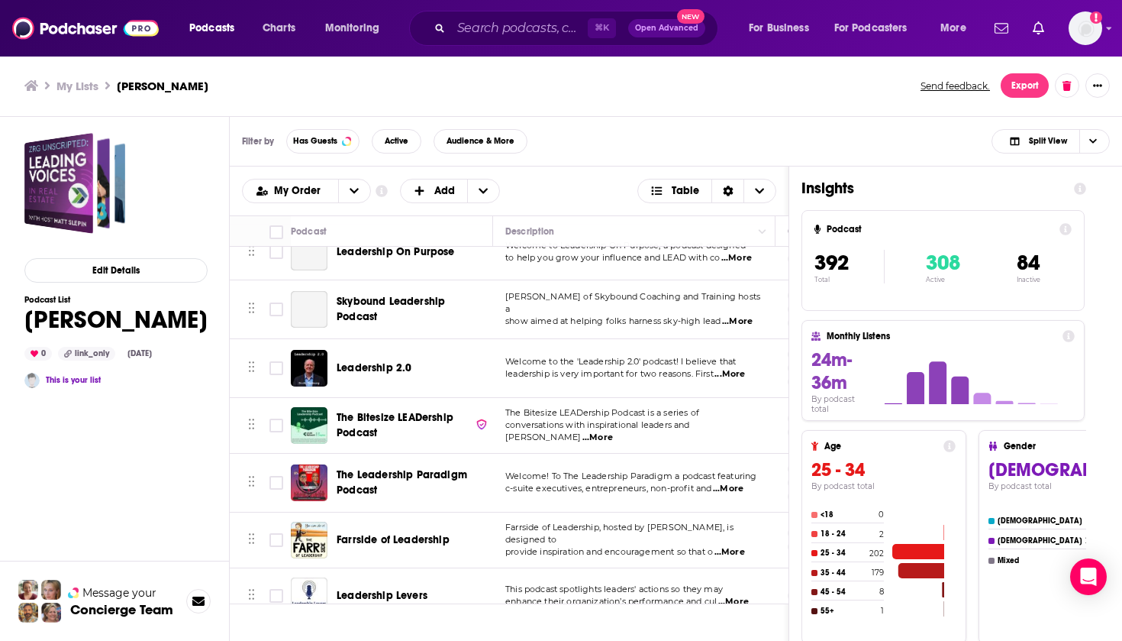
scroll to position [21021, 0]
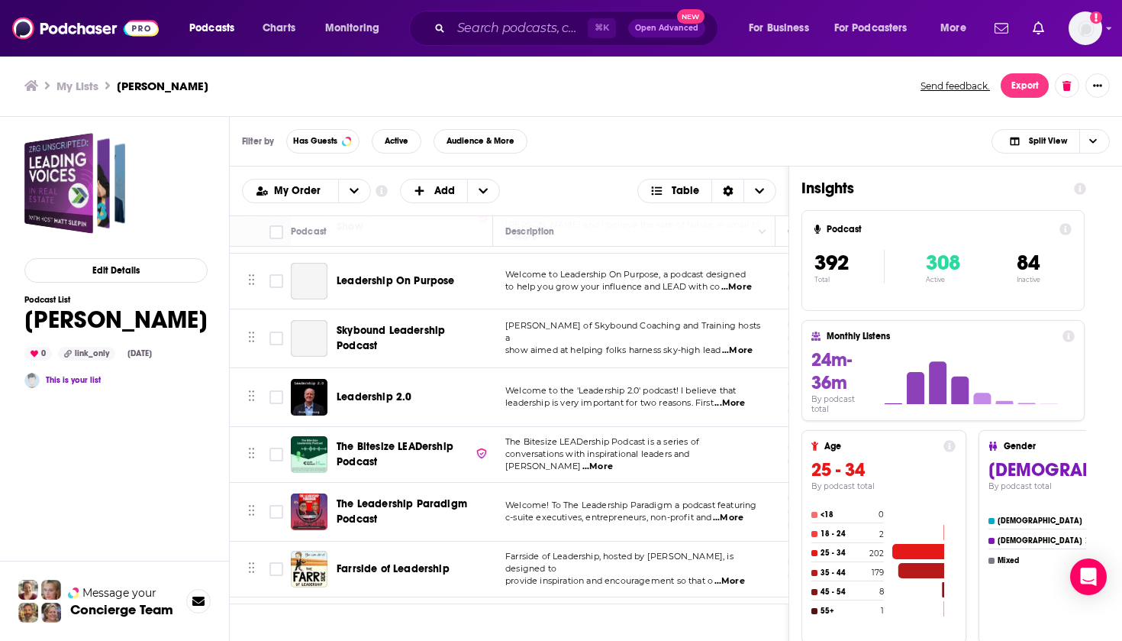
click at [367, 497] on span "The Leadership Paradigm Podcast" at bounding box center [402, 511] width 131 height 28
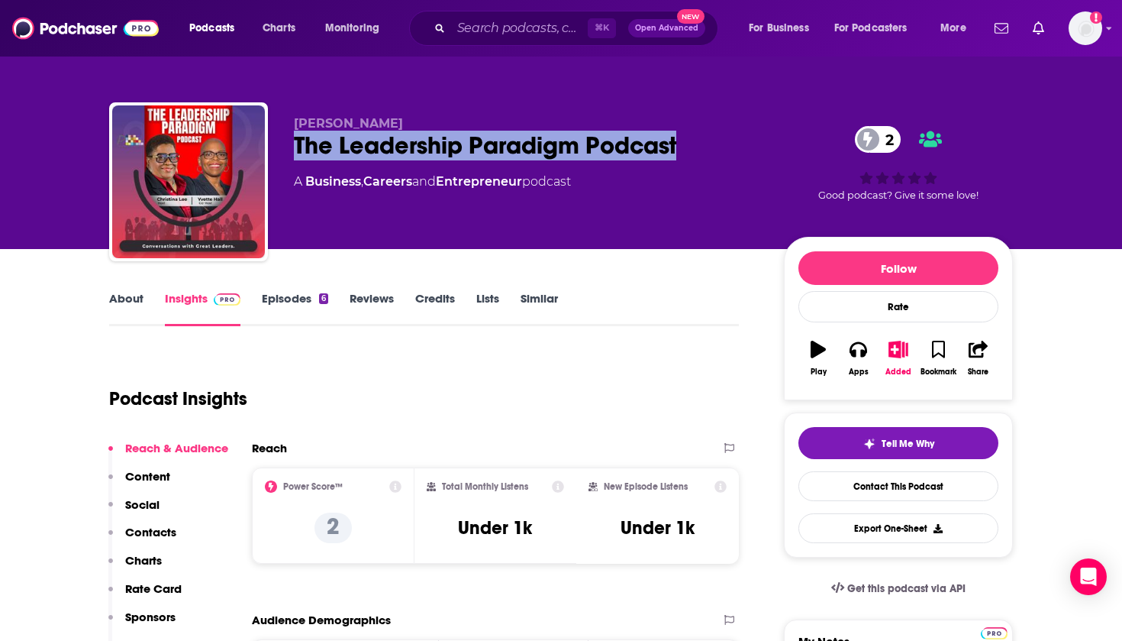
drag, startPoint x: 699, startPoint y: 146, endPoint x: 295, endPoint y: 149, distance: 403.2
click at [295, 150] on div "The Leadership Paradigm Podcast 2" at bounding box center [527, 146] width 466 height 30
copy h2 "The Leadership Paradigm Podcast"
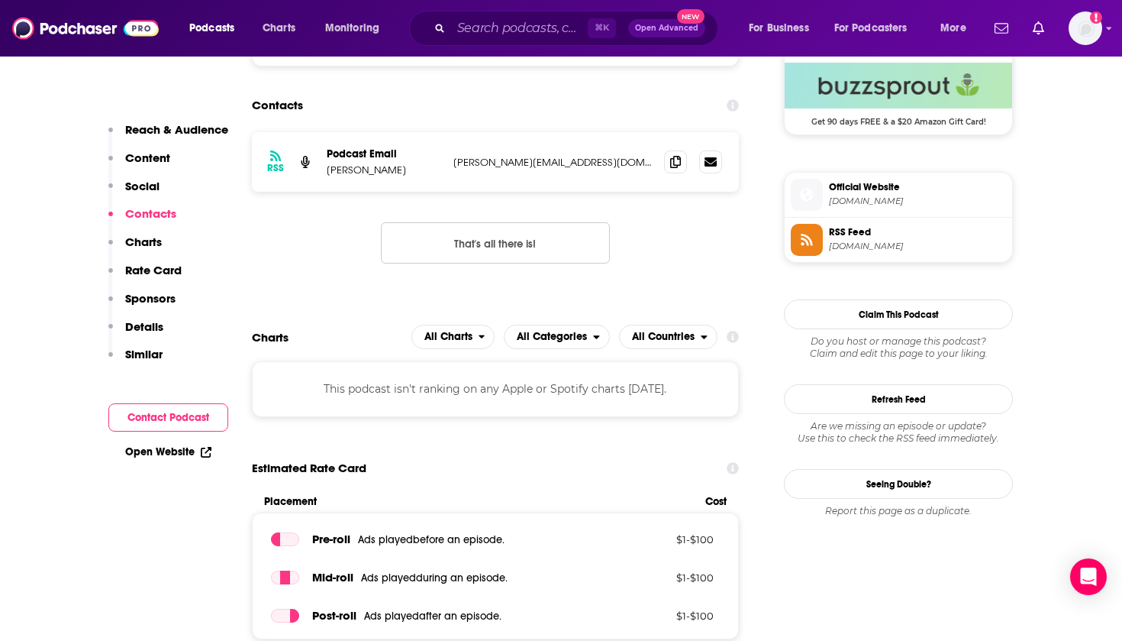
scroll to position [1014, 0]
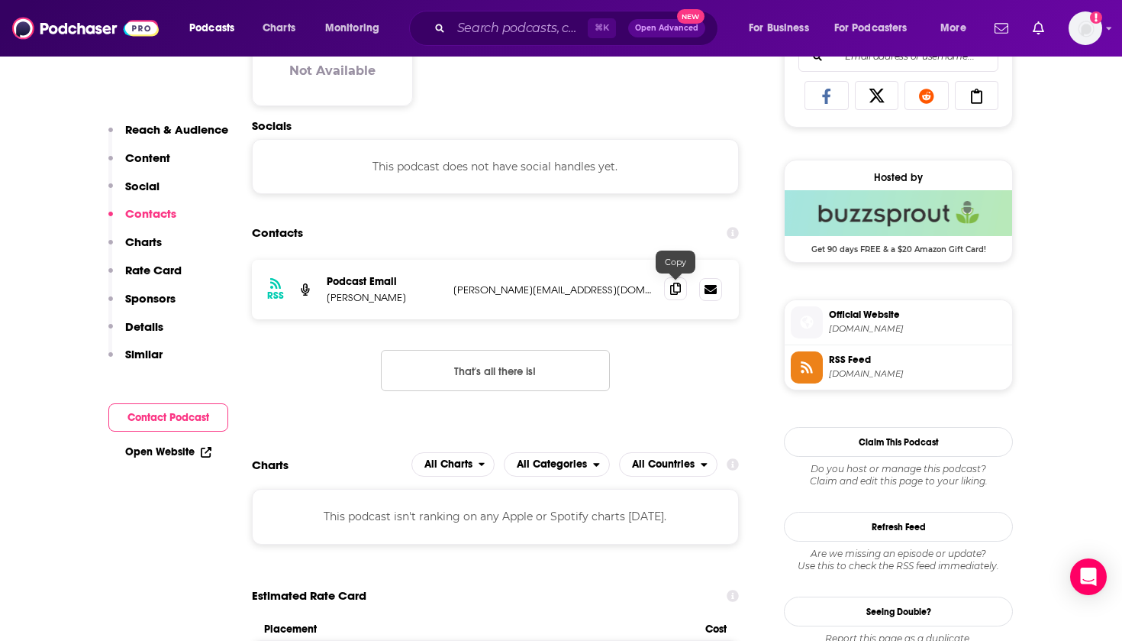
click at [679, 287] on icon at bounding box center [675, 289] width 11 height 12
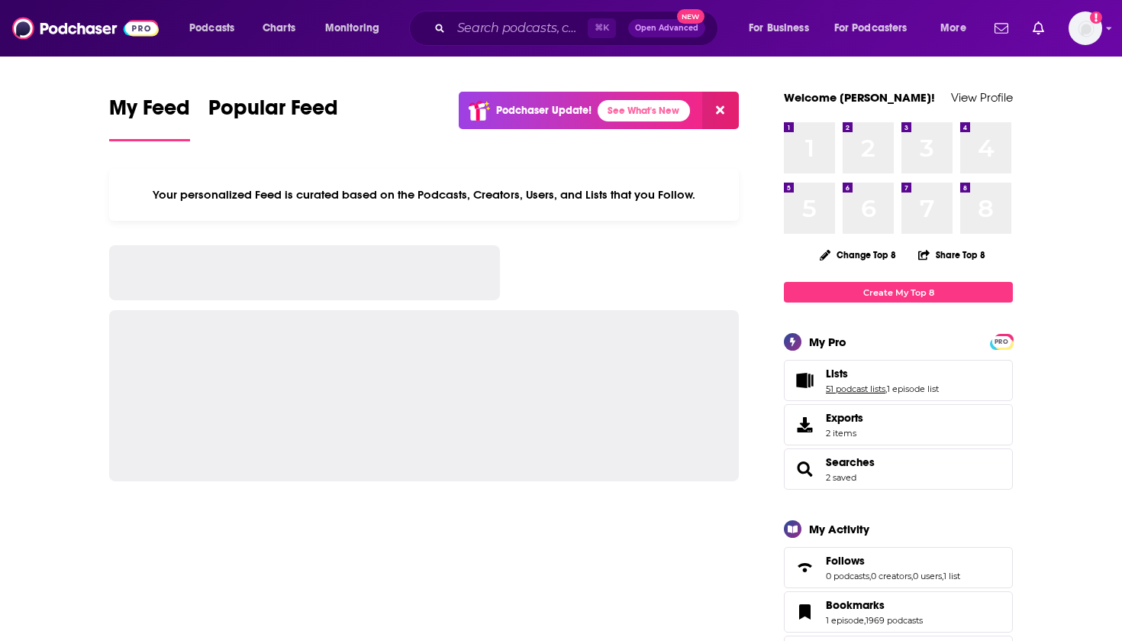
click at [857, 386] on link "51 podcast lists" at bounding box center [856, 388] width 60 height 11
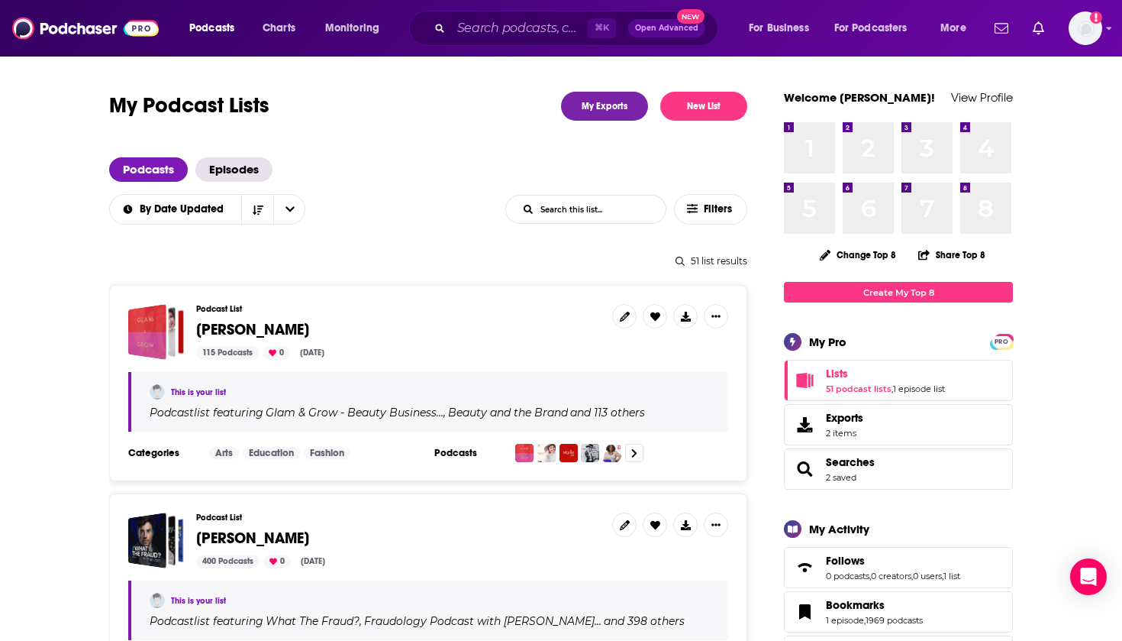
click at [237, 329] on span "Thomas Smith" at bounding box center [252, 329] width 113 height 19
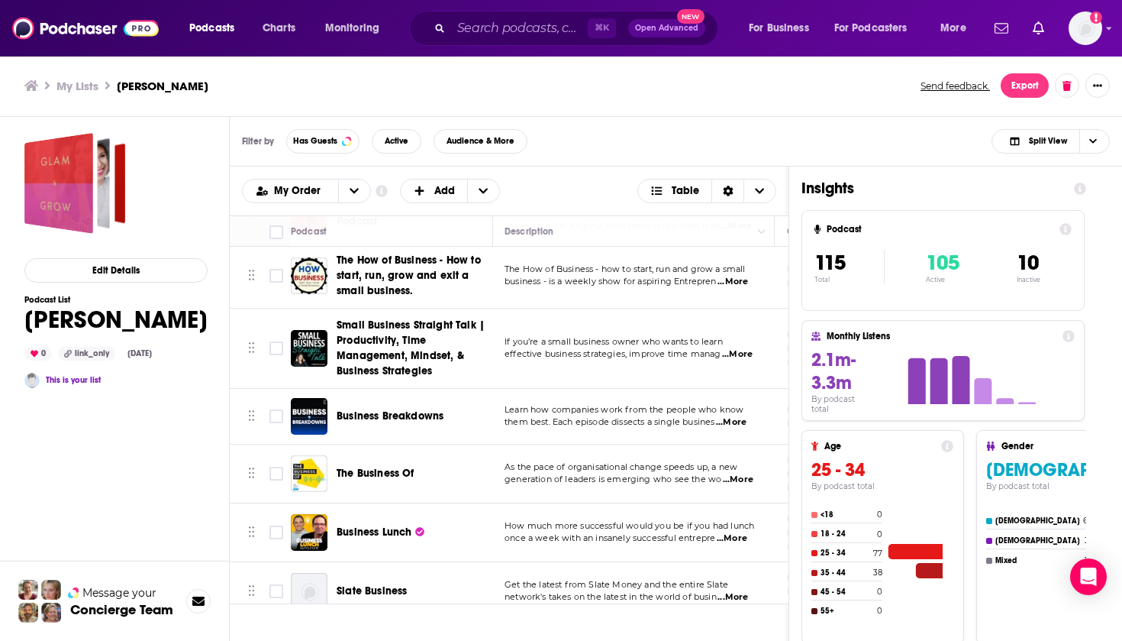
scroll to position [4114, 1]
click at [368, 524] on span "Business Lunch" at bounding box center [374, 530] width 75 height 13
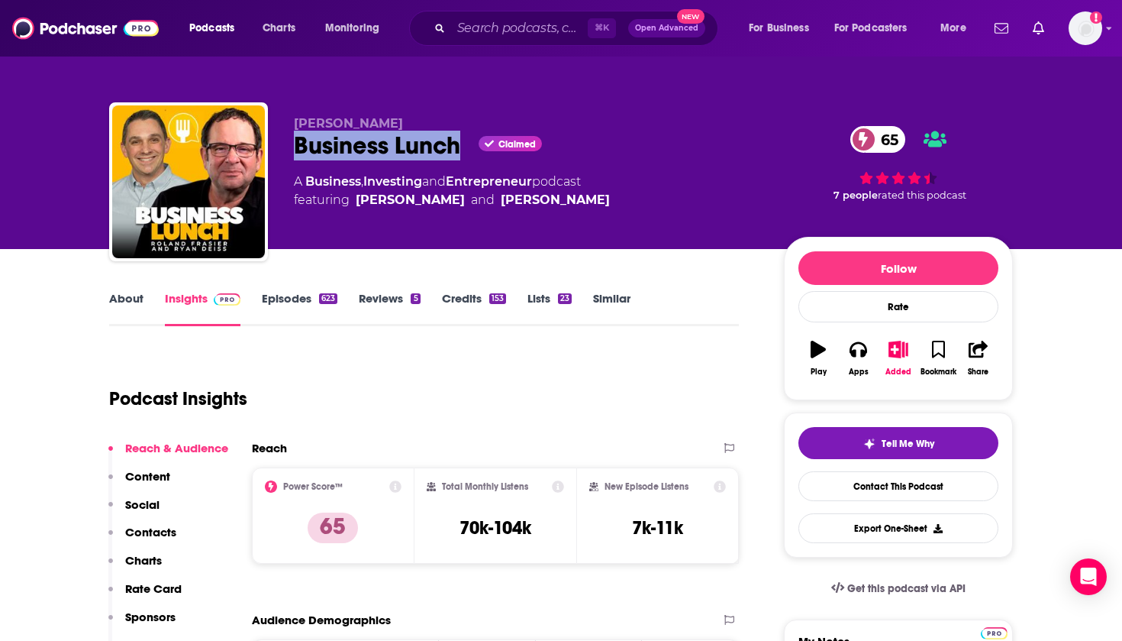
copy h2 "Business Lunch"
drag, startPoint x: 467, startPoint y: 143, endPoint x: 290, endPoint y: 142, distance: 177.1
click at [290, 142] on div "Roland Frasier Business Lunch Claimed 65 A Business , Investing and Entrepreneu…" at bounding box center [561, 184] width 904 height 165
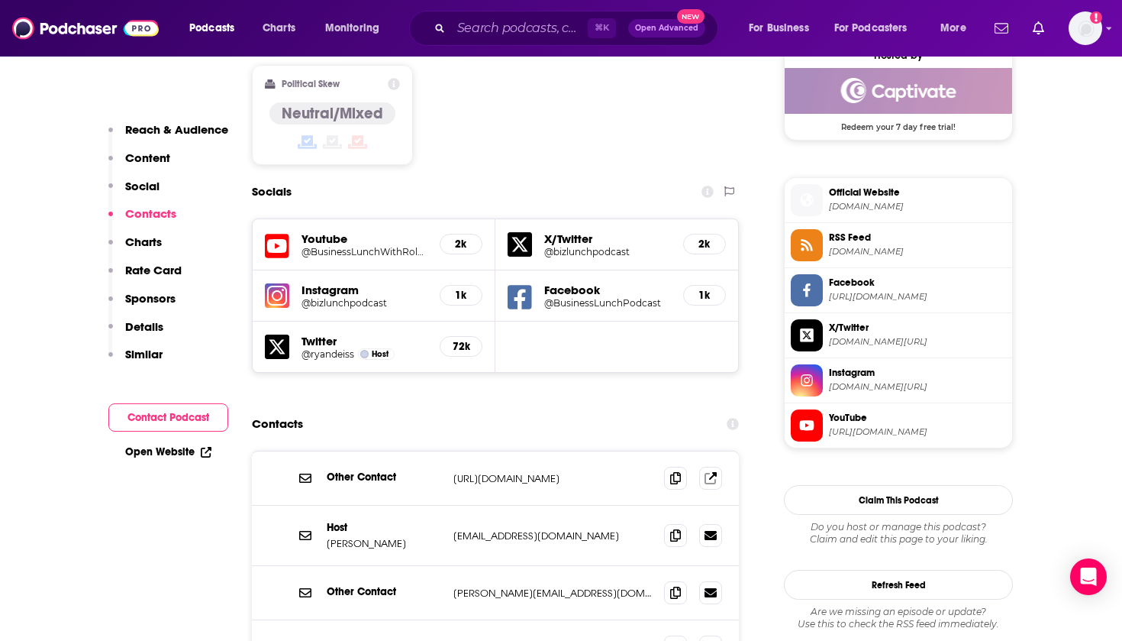
scroll to position [1329, 0]
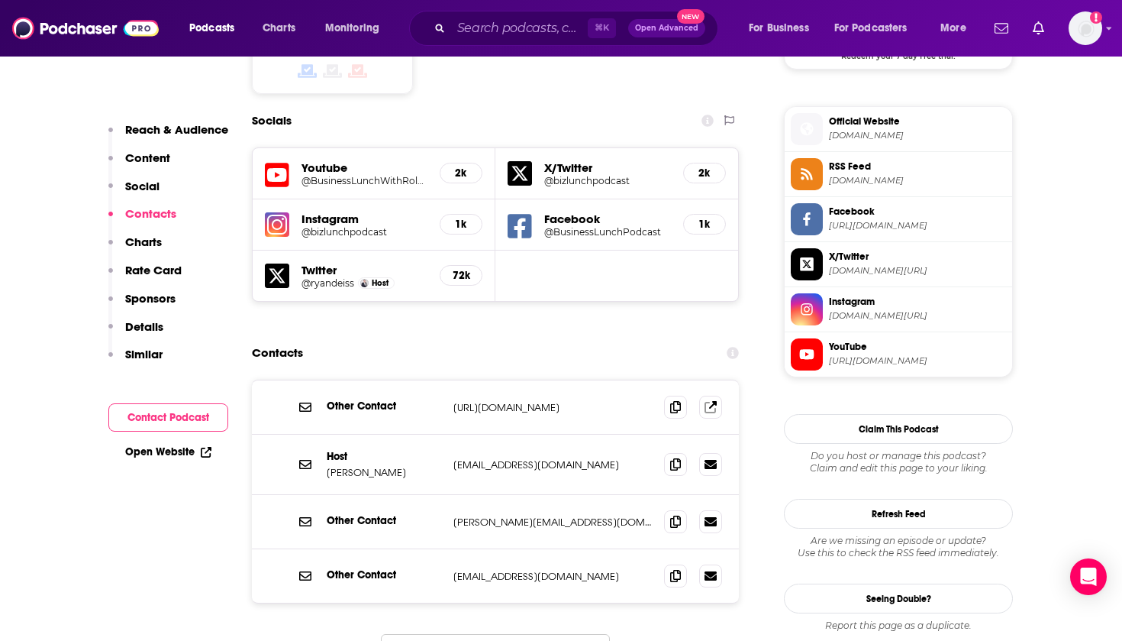
click at [673, 434] on div "Host Roland Fraiser rolandfrasier@gmail.com rolandfrasier@gmail.com" at bounding box center [495, 464] width 487 height 60
click at [673, 457] on icon at bounding box center [675, 463] width 11 height 12
click at [675, 515] on icon at bounding box center [675, 521] width 11 height 12
click at [685, 564] on span at bounding box center [675, 575] width 23 height 23
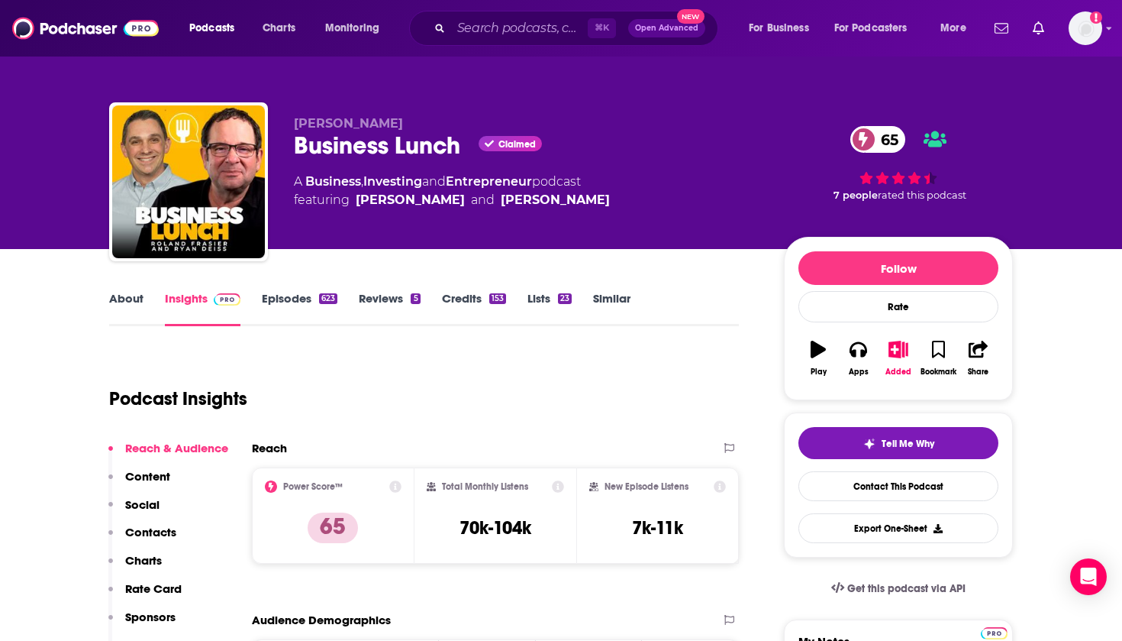
scroll to position [0, 0]
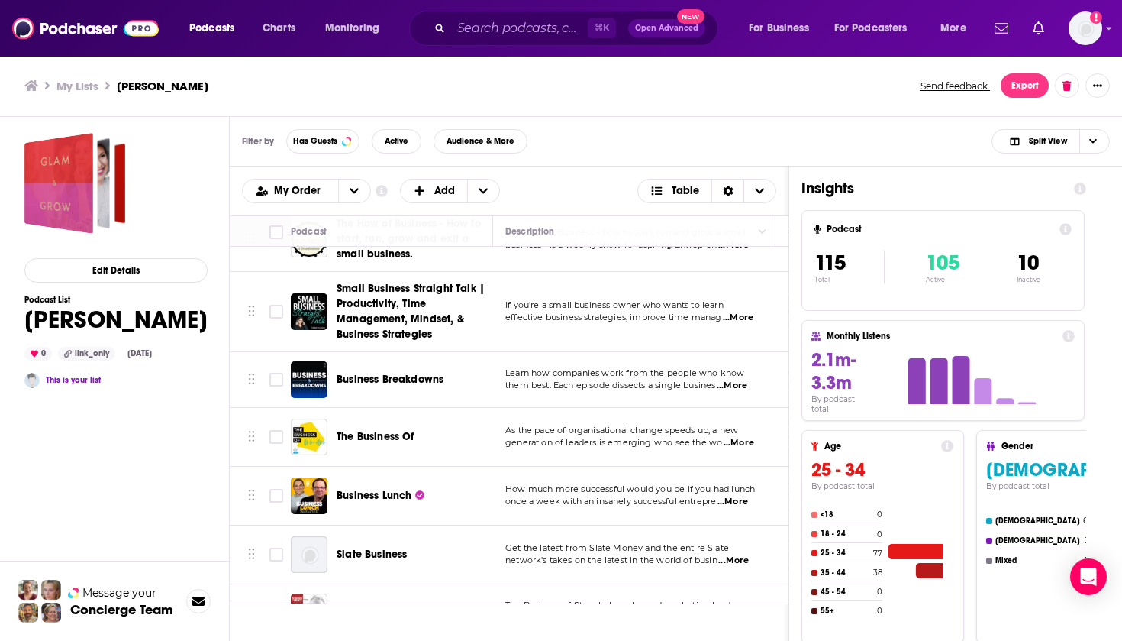
scroll to position [4149, 0]
drag, startPoint x: 448, startPoint y: 492, endPoint x: 339, endPoint y: 495, distance: 109.2
click at [339, 547] on div "Slate Business" at bounding box center [416, 554] width 159 height 15
copy span "Slate Business"
click at [377, 547] on span "Slate Business" at bounding box center [372, 553] width 70 height 13
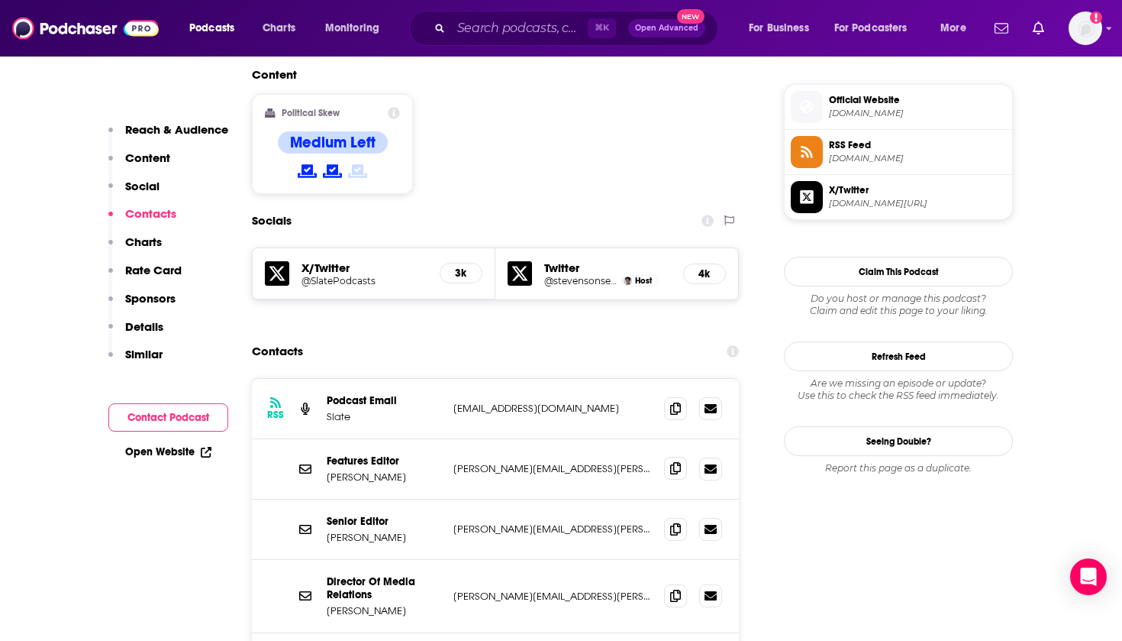
scroll to position [1229, 0]
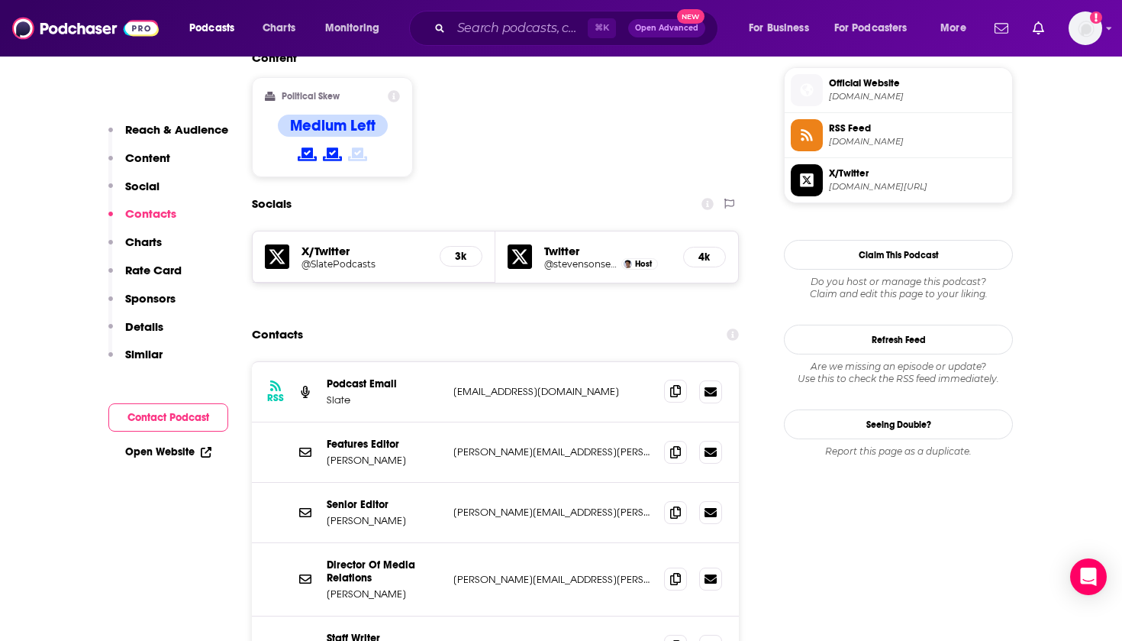
click at [680, 379] on span at bounding box center [675, 390] width 23 height 23
click at [677, 445] on icon at bounding box center [675, 451] width 11 height 12
click at [678, 500] on span at bounding box center [675, 511] width 23 height 23
click at [932, 4] on div "Podcasts Charts Monitoring ⌘ K Open Advanced New For Business For Podcasters Mo…" at bounding box center [561, 28] width 1122 height 57
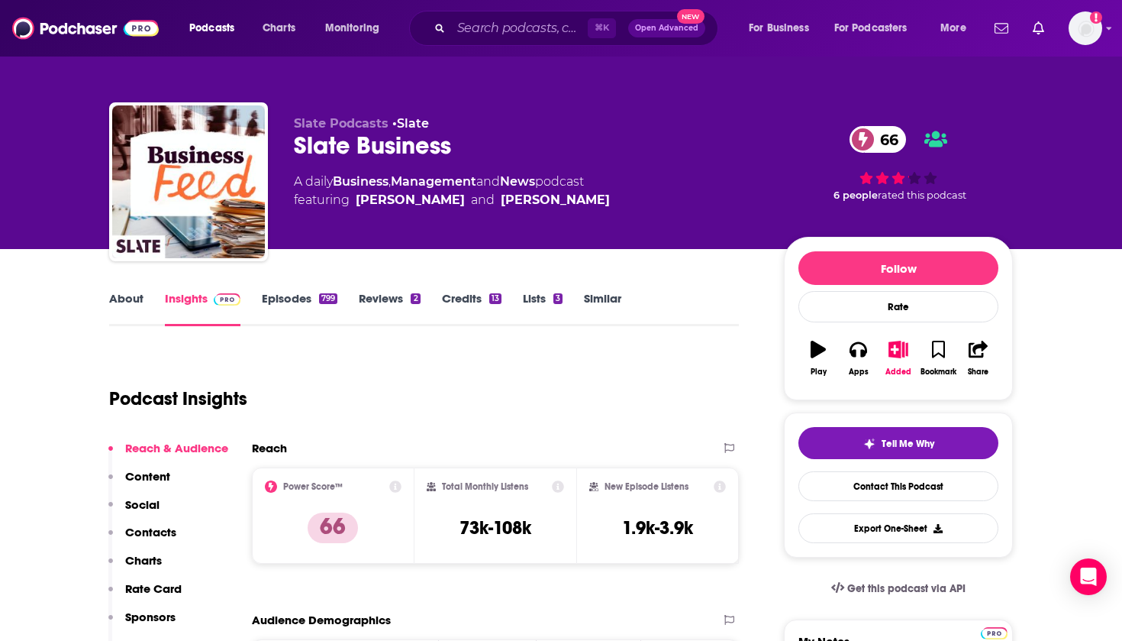
scroll to position [0, 0]
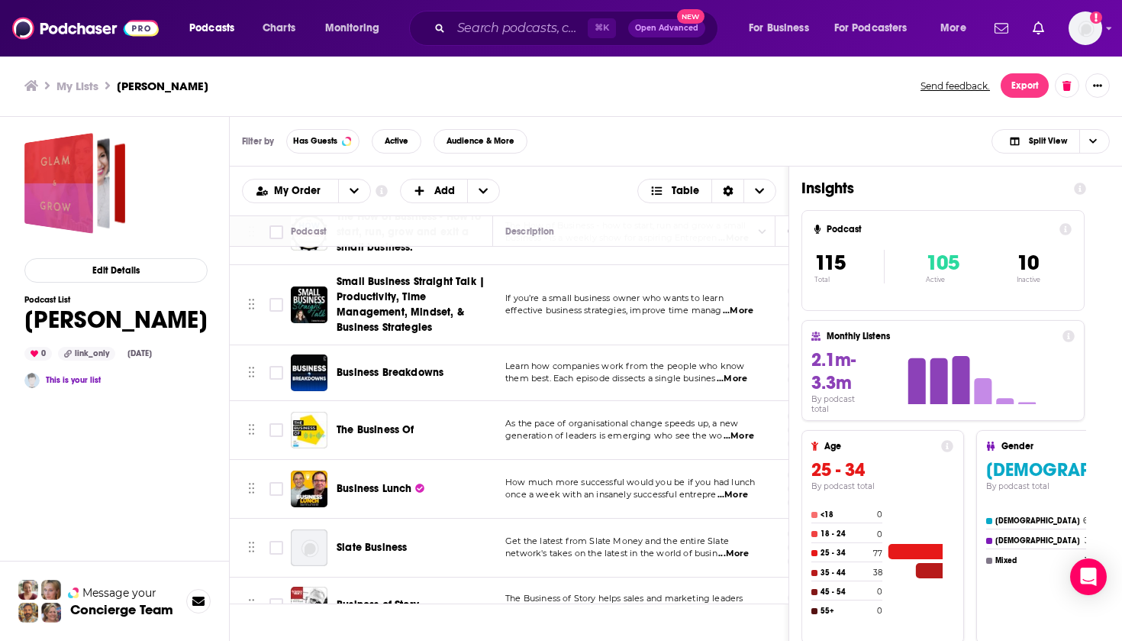
scroll to position [4246, 0]
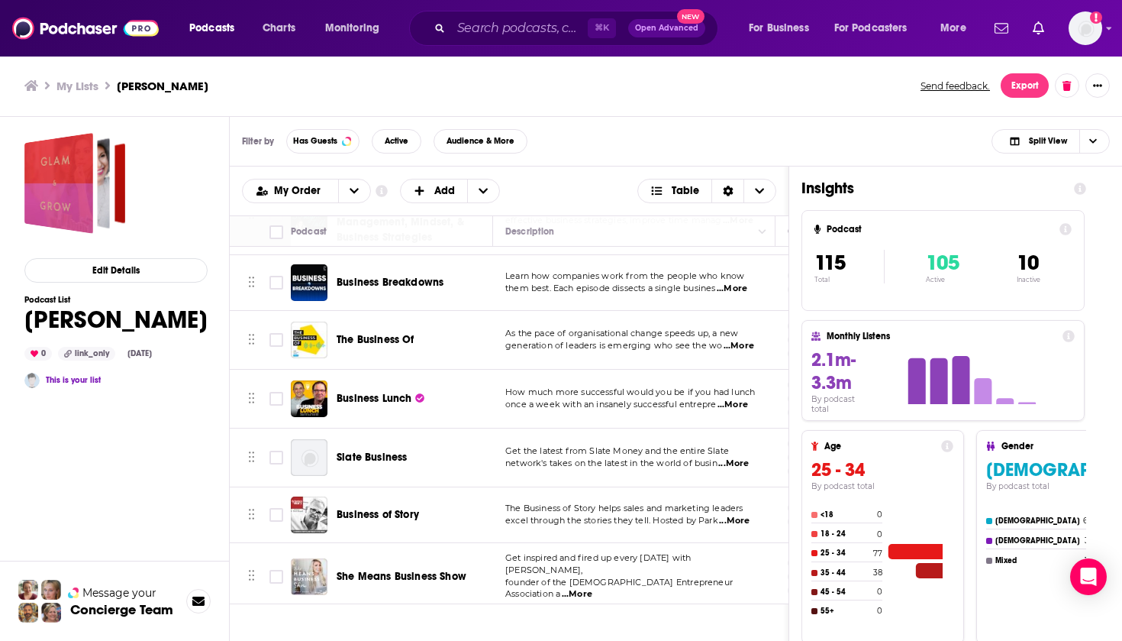
click at [370, 508] on span "Business of Story" at bounding box center [378, 514] width 82 height 13
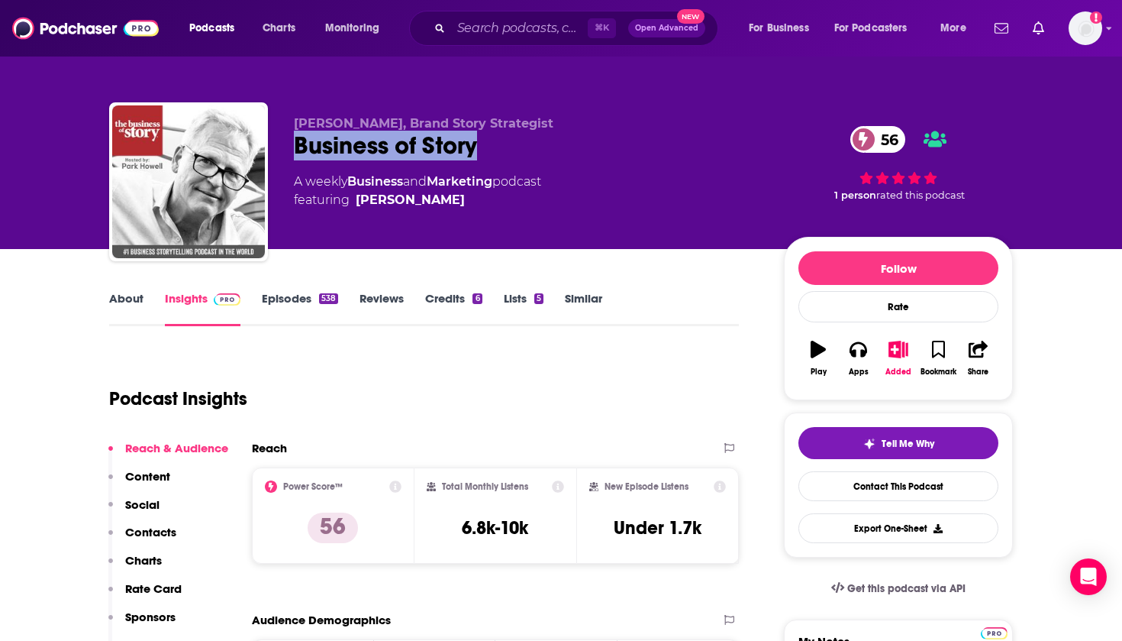
drag, startPoint x: 493, startPoint y: 153, endPoint x: 292, endPoint y: 150, distance: 201.6
click at [292, 150] on div "Park Howell, Brand Story Strategist Business of Story 56 A weekly Business and …" at bounding box center [561, 184] width 904 height 165
copy h2 "Business of Story"
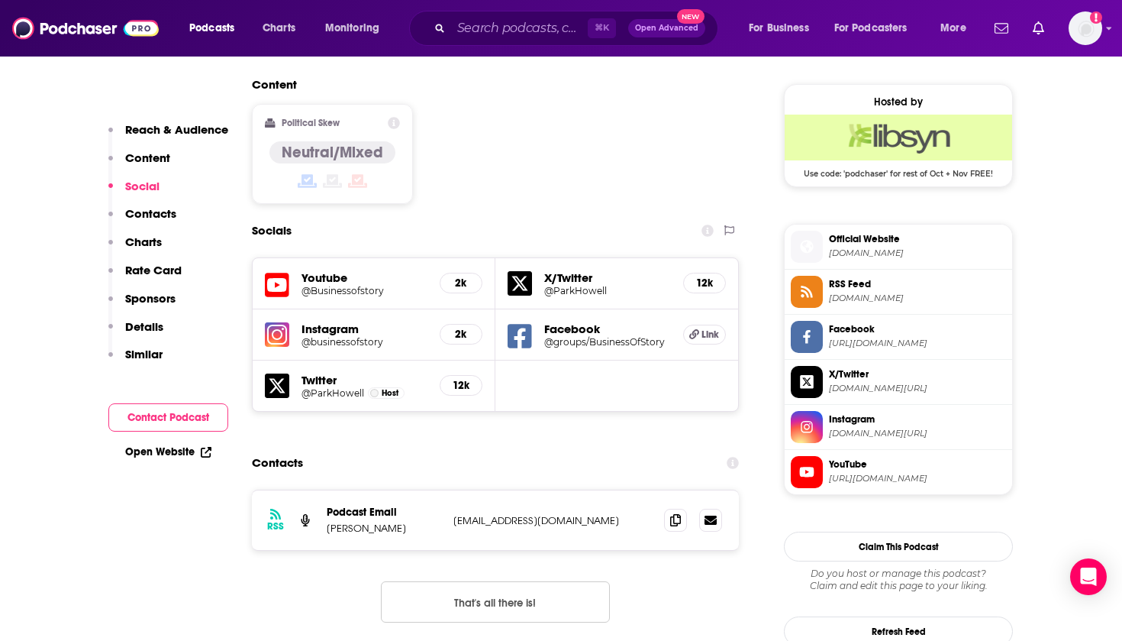
scroll to position [1238, 0]
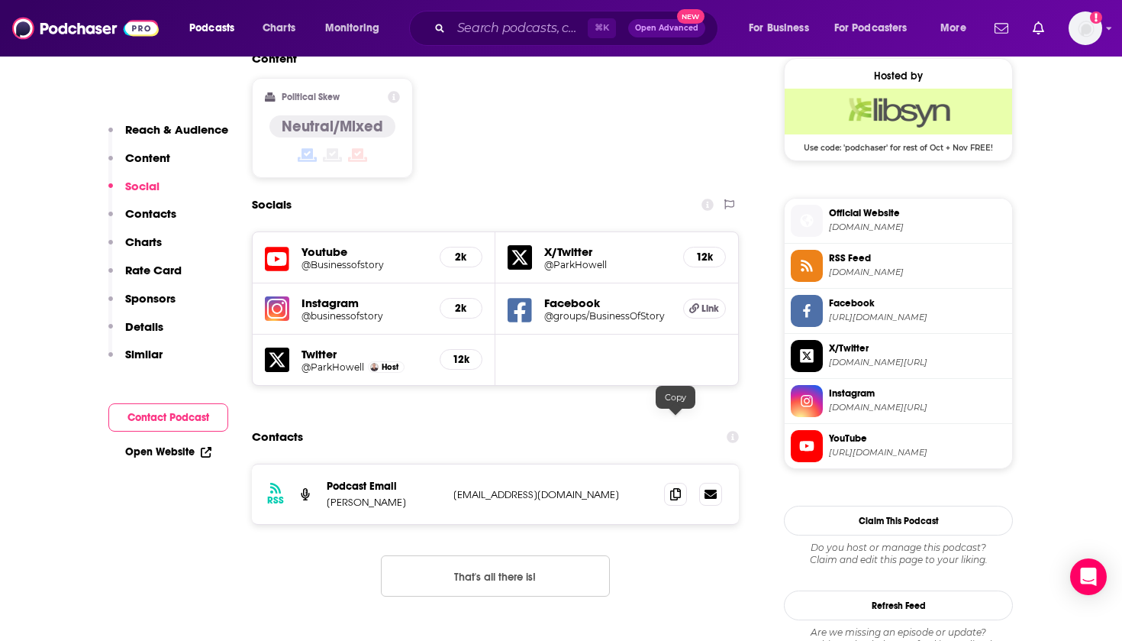
click at [689, 483] on div at bounding box center [693, 494] width 58 height 23
click at [681, 482] on span at bounding box center [675, 493] width 23 height 23
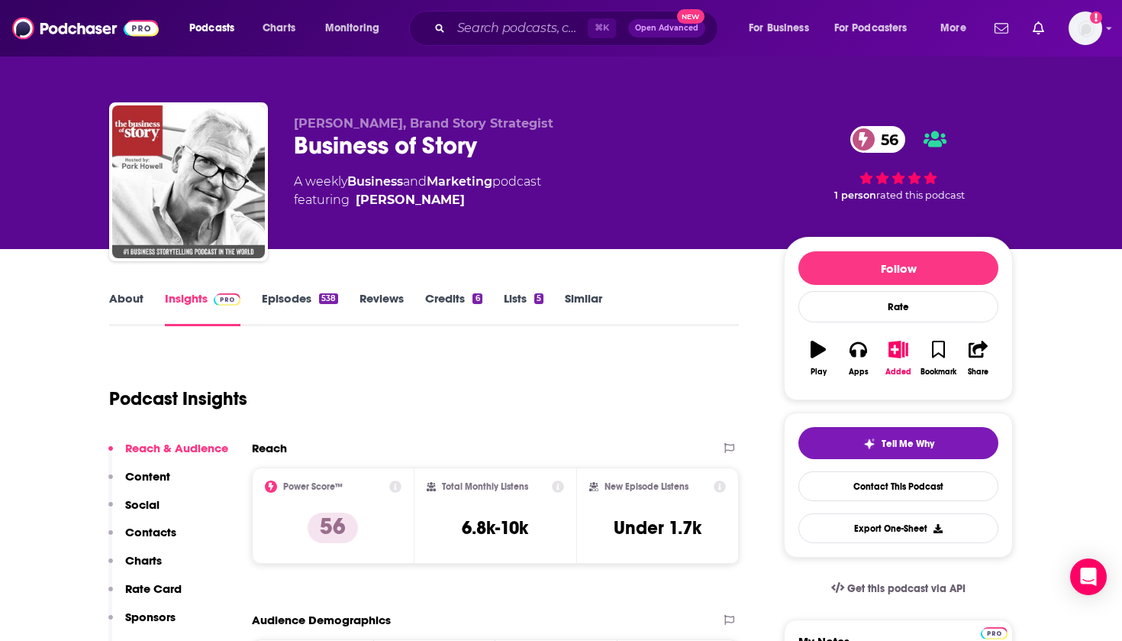
scroll to position [0, 0]
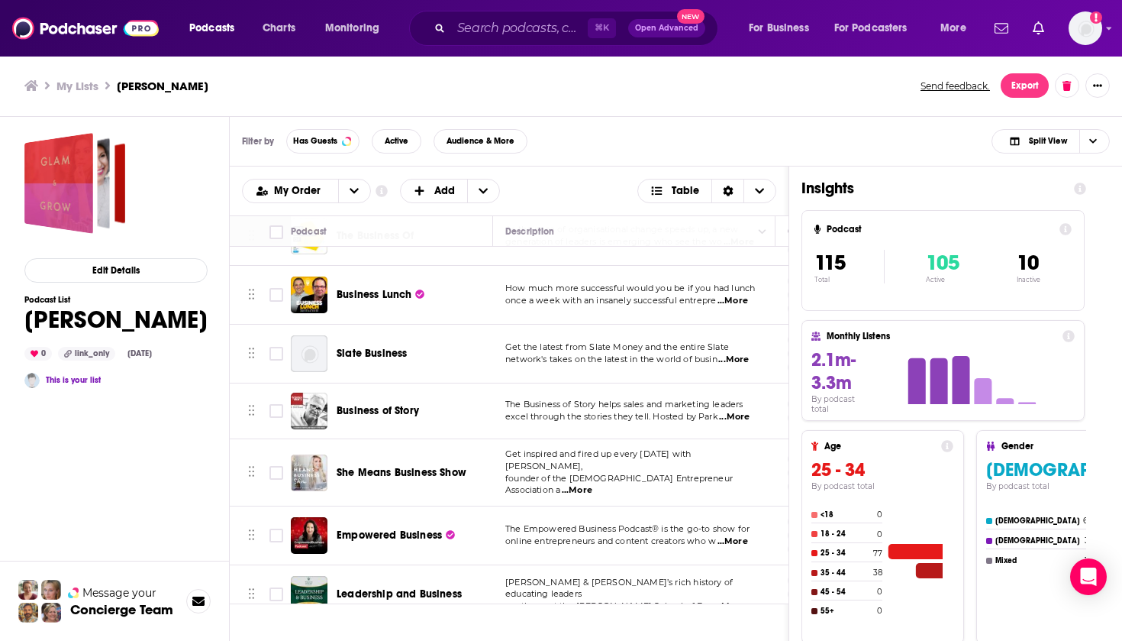
scroll to position [4354, 0]
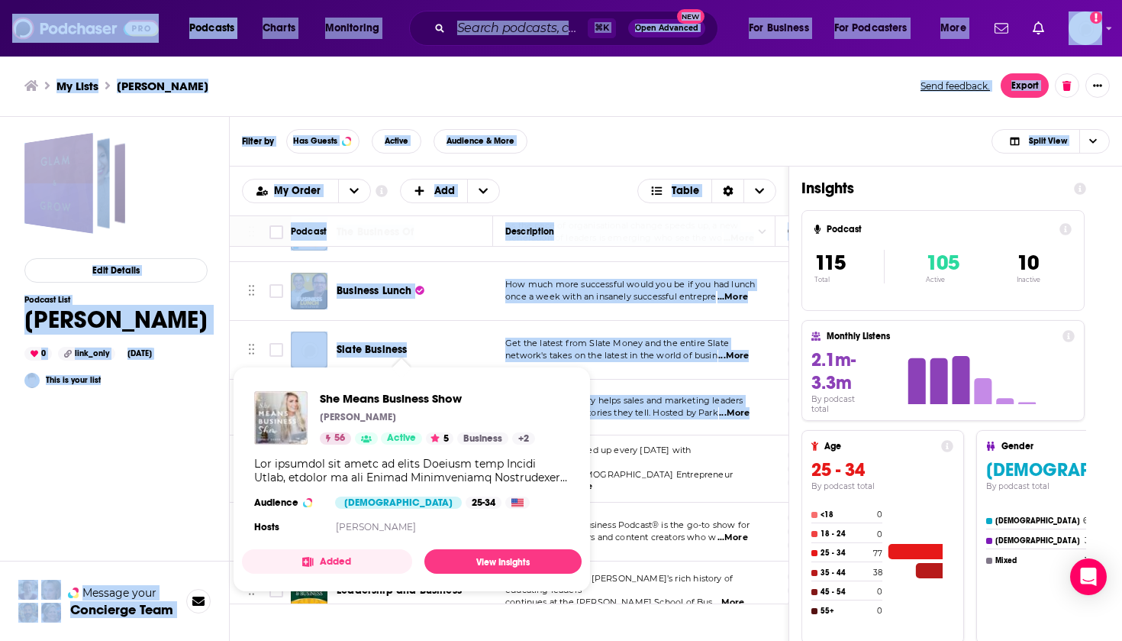
drag, startPoint x: 470, startPoint y: 401, endPoint x: 338, endPoint y: 406, distance: 132.2
click at [338, 406] on div "Podcasts Charts Monitoring ⌘ K Open Advanced New For Business For Podcasters Mo…" at bounding box center [561, 320] width 1122 height 641
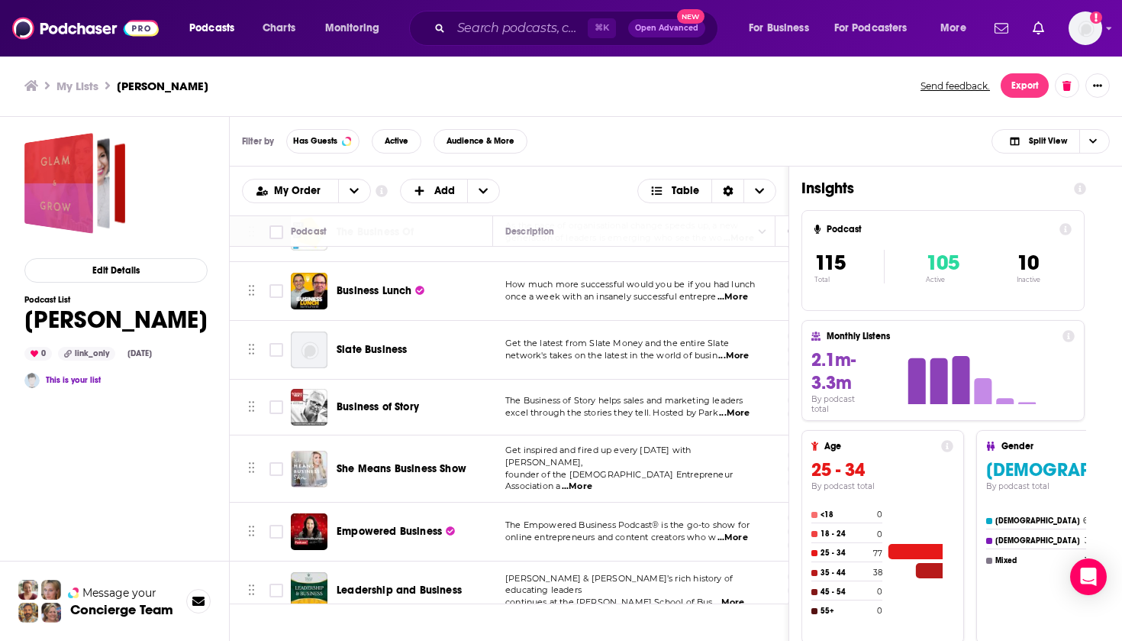
click at [590, 137] on div "Filter by Has Guests Active Audience & More Split View" at bounding box center [676, 142] width 893 height 50
click at [416, 462] on span "She Means Business Show" at bounding box center [402, 468] width 130 height 13
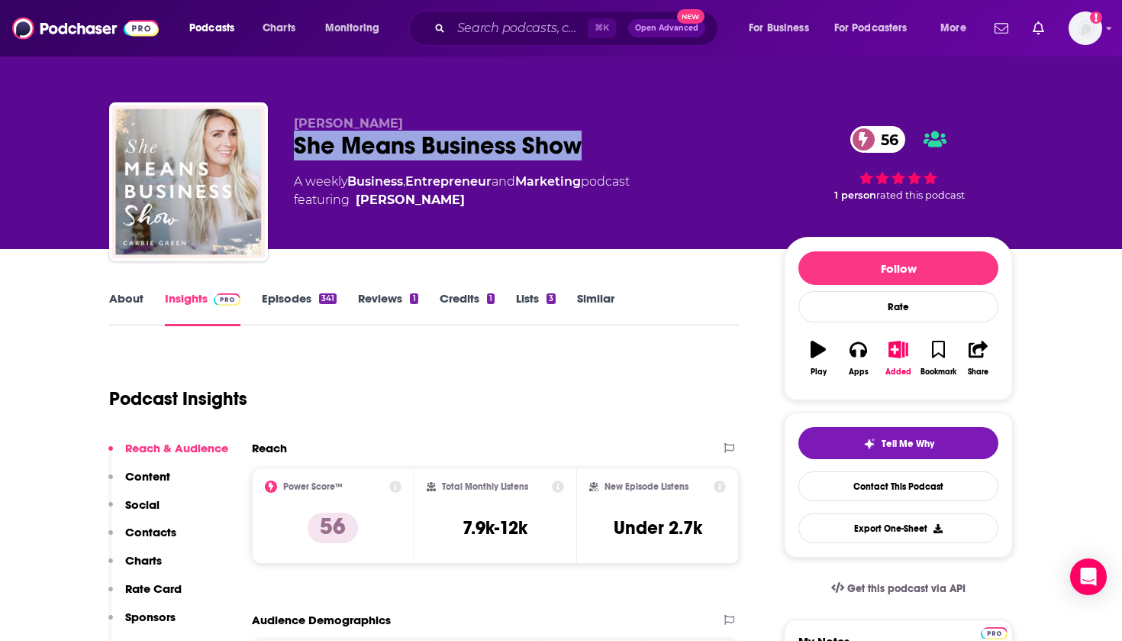
drag, startPoint x: 601, startPoint y: 154, endPoint x: 290, endPoint y: 149, distance: 310.8
click at [290, 149] on div "Carrie Green She Means Business Show 56 A weekly Business , Entrepreneur and Ma…" at bounding box center [561, 184] width 904 height 165
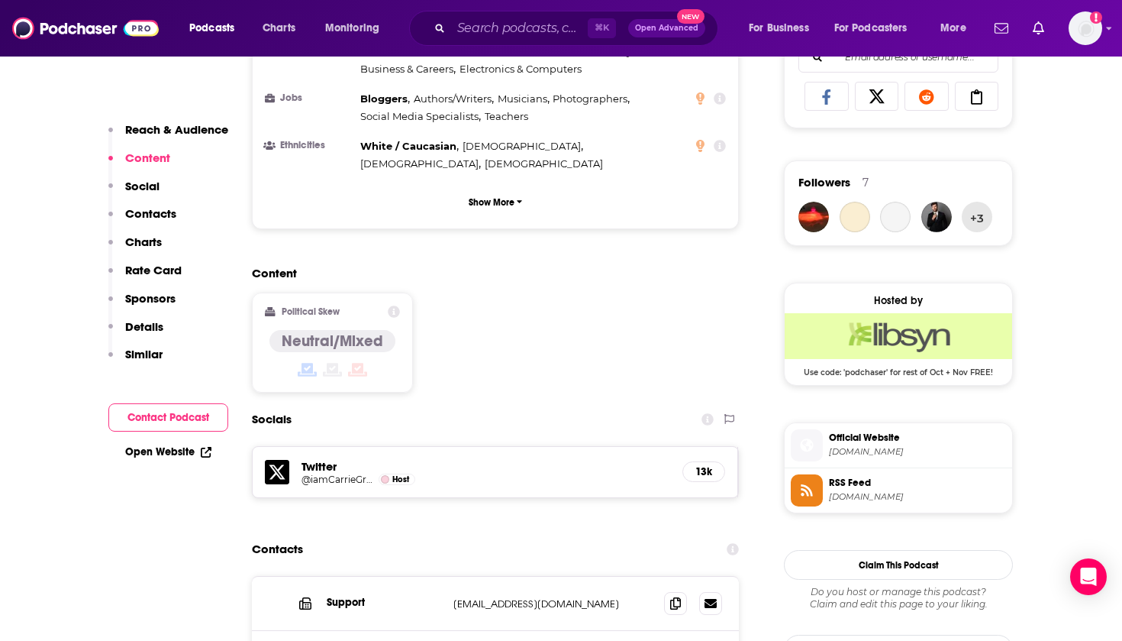
scroll to position [1089, 0]
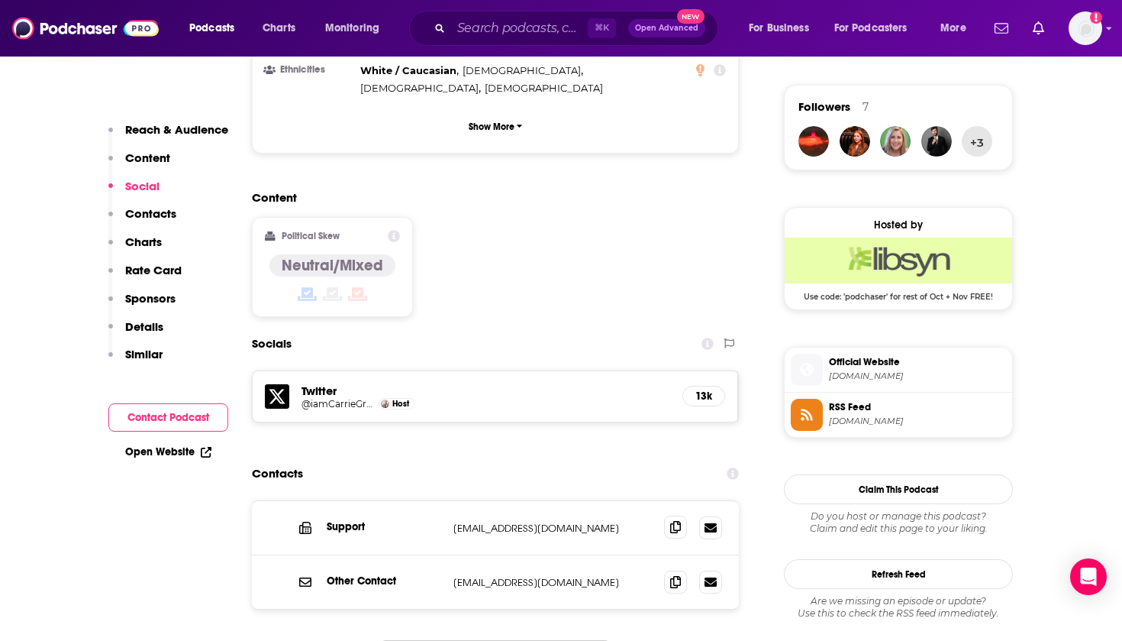
click at [677, 521] on icon at bounding box center [675, 527] width 11 height 12
click at [667, 570] on span at bounding box center [675, 581] width 23 height 23
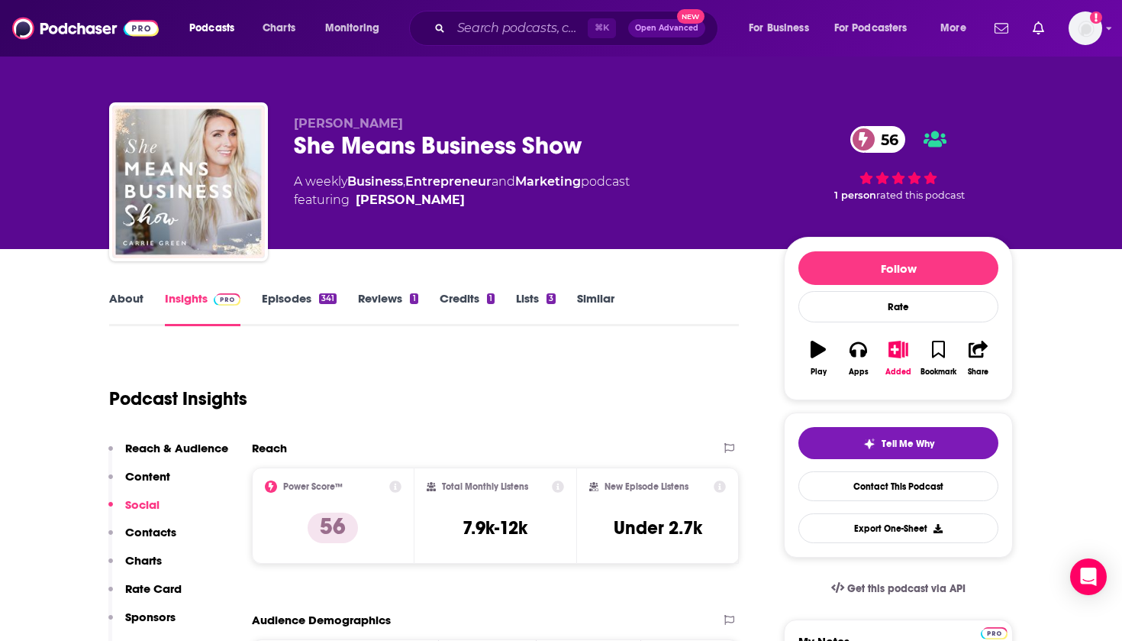
scroll to position [0, 0]
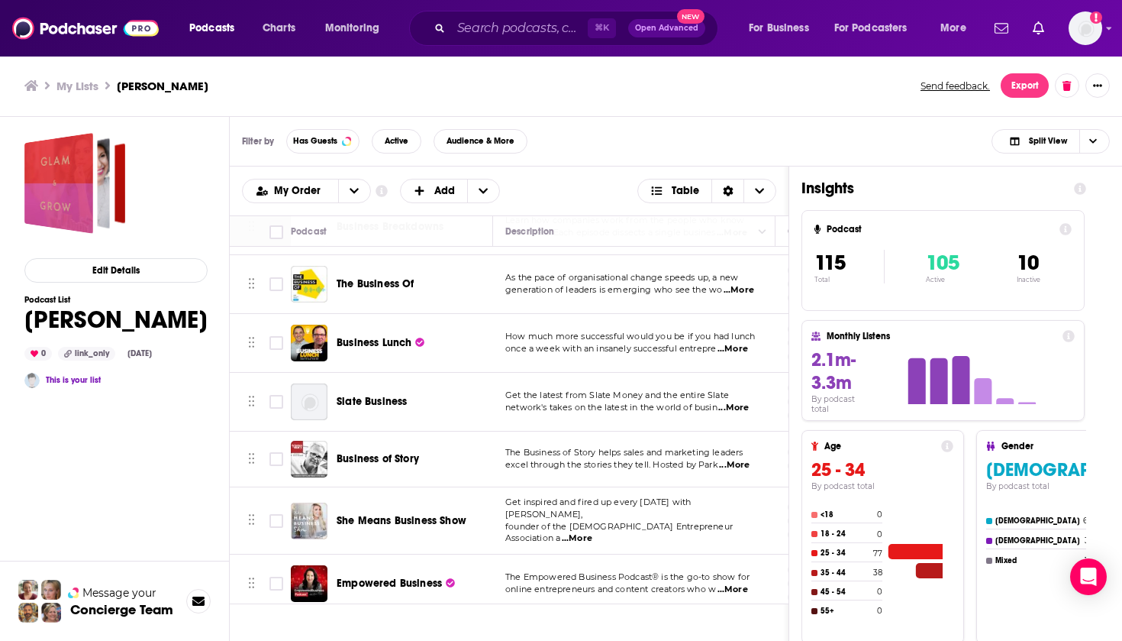
scroll to position [4297, 0]
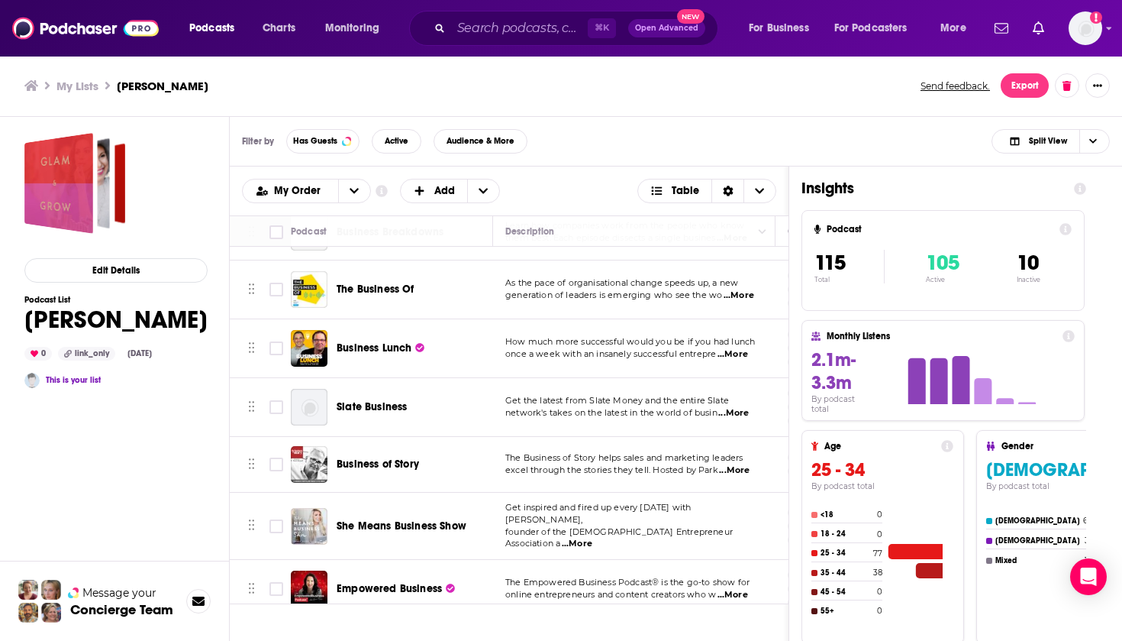
click at [376, 582] on span "Empowered Business" at bounding box center [389, 588] width 105 height 13
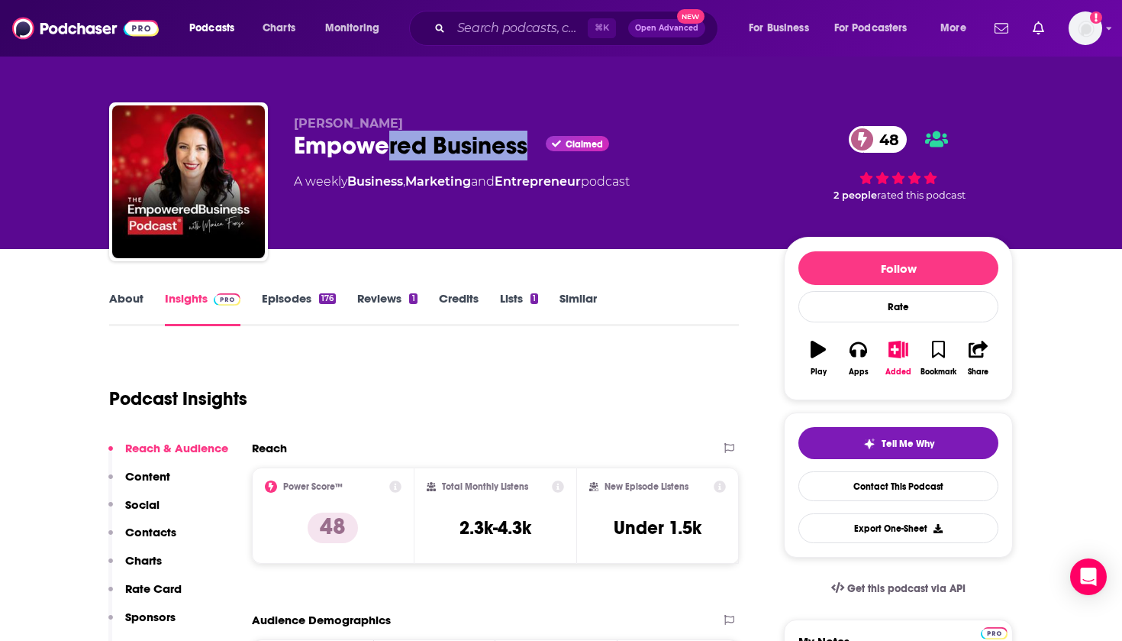
drag, startPoint x: 534, startPoint y: 142, endPoint x: 609, endPoint y: 116, distance: 79.9
click at [290, 143] on div "Monica Froese Empowered Business Claimed 48 A weekly Business , Marketing and E…" at bounding box center [561, 184] width 904 height 165
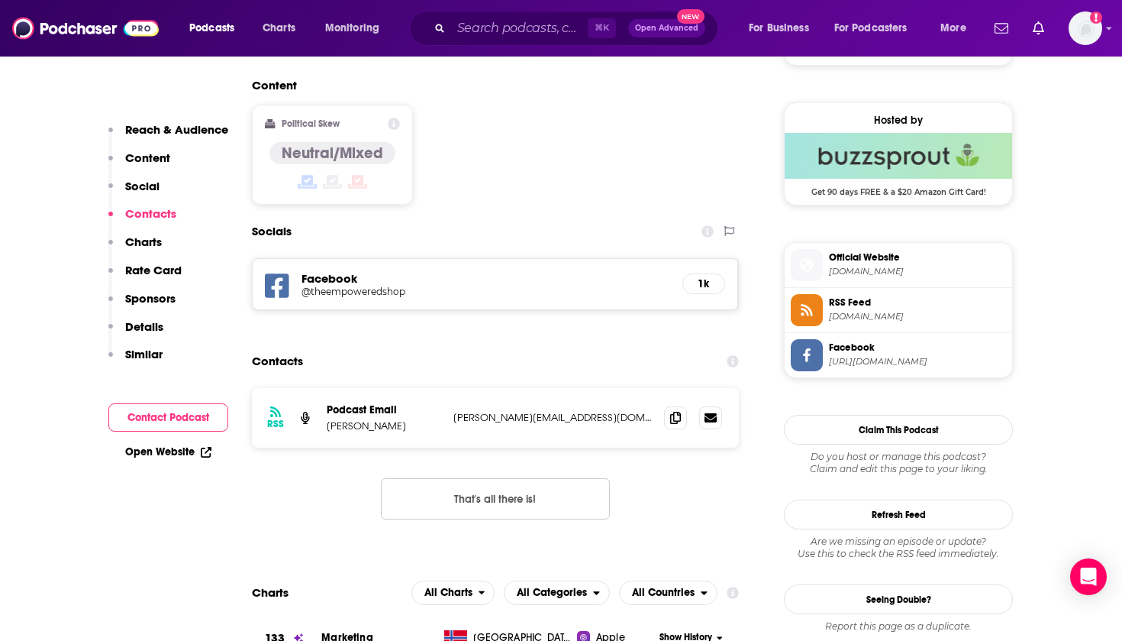
scroll to position [1198, 0]
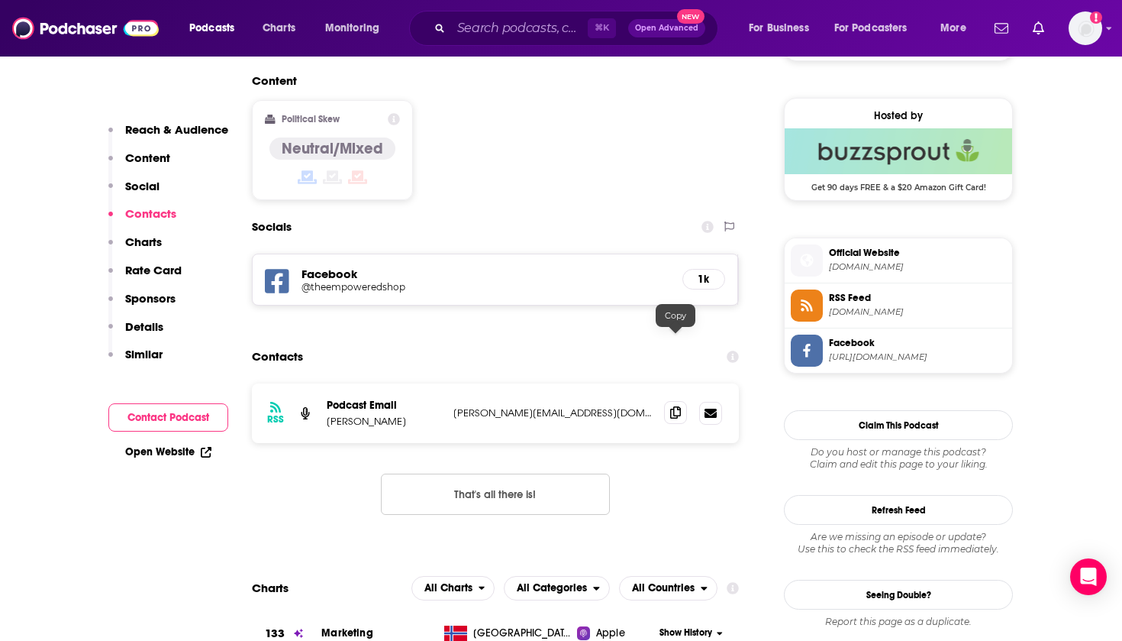
click at [671, 406] on icon at bounding box center [675, 412] width 11 height 12
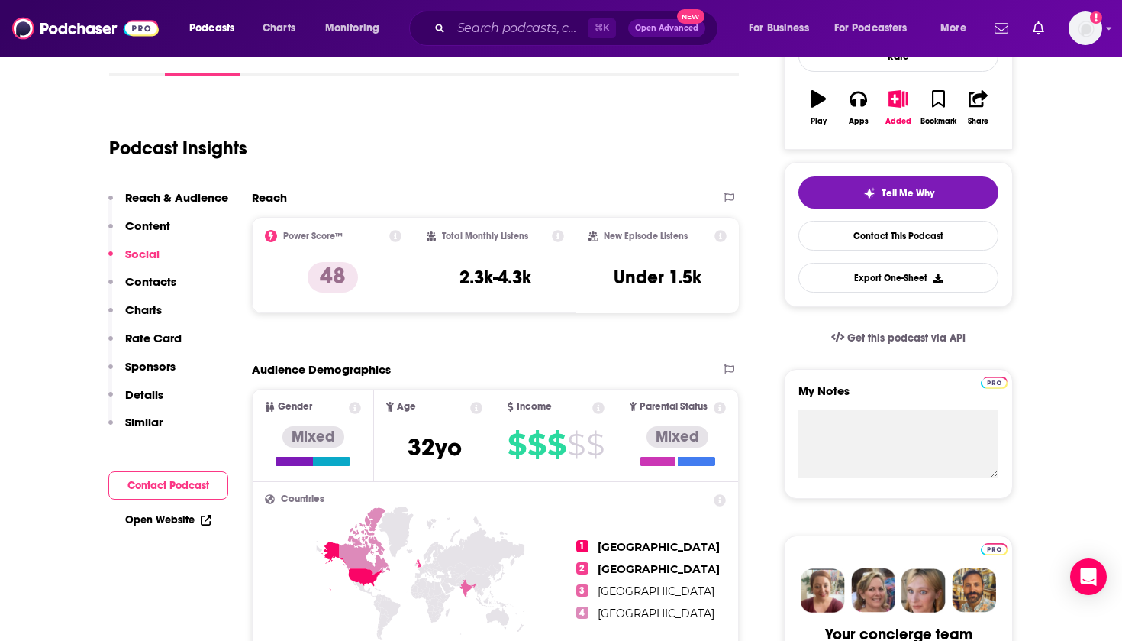
scroll to position [81, 0]
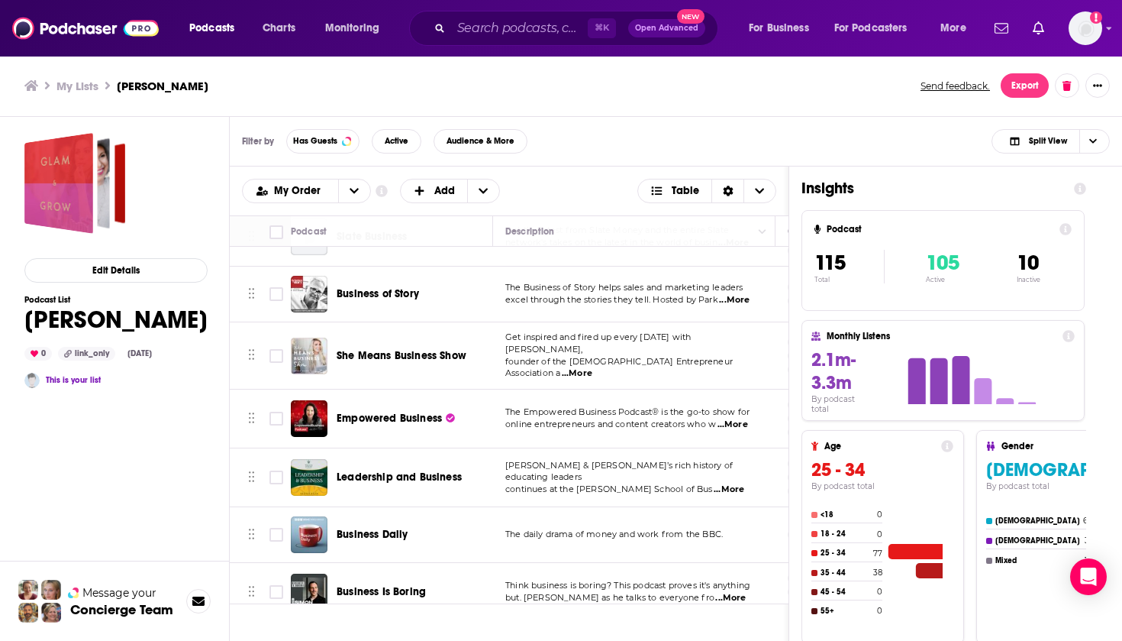
scroll to position [4448, 0]
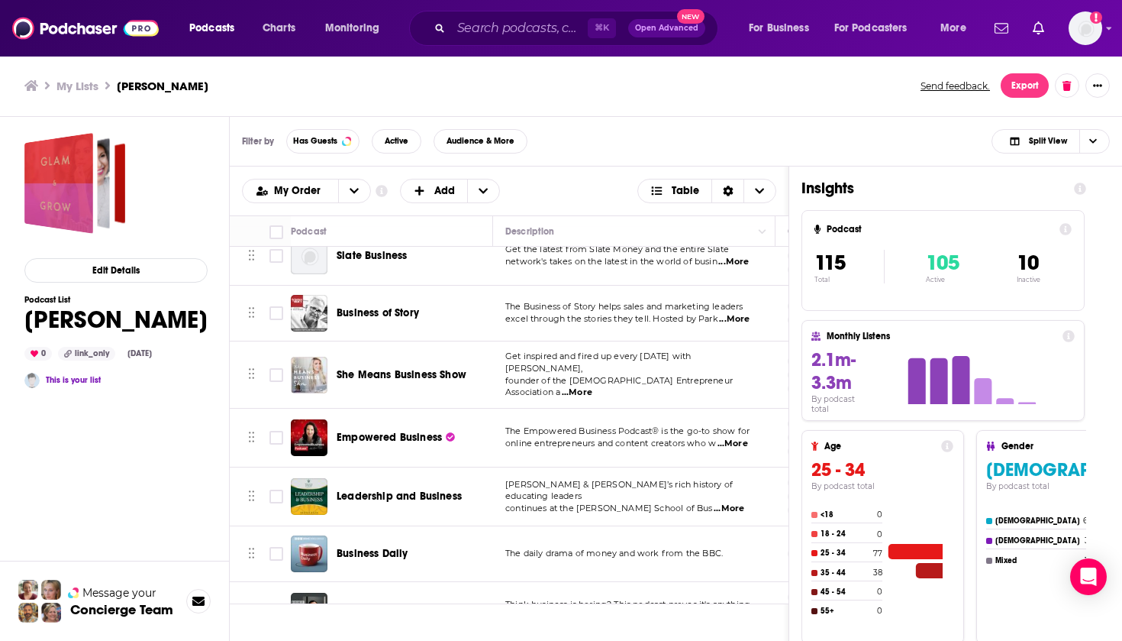
click at [399, 425] on div "Podcasts Charts Monitoring ⌘ K Open Advanced New For Business For Podcasters Mo…" at bounding box center [561, 320] width 1122 height 641
click at [416, 489] on span "Leadership and Business" at bounding box center [399, 495] width 125 height 13
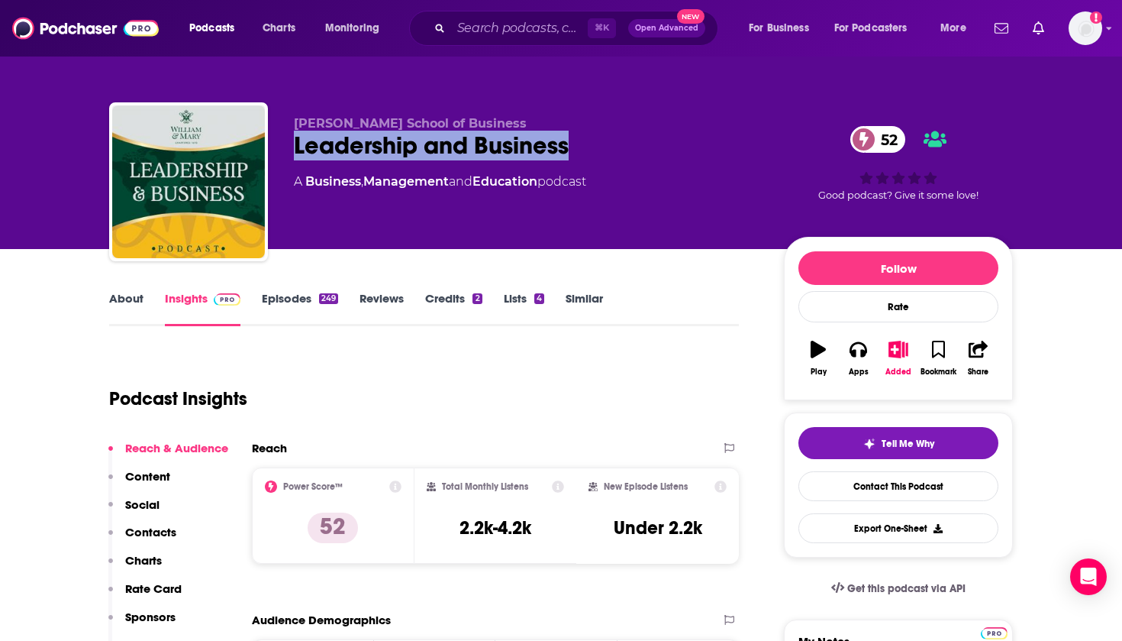
drag, startPoint x: 582, startPoint y: 147, endPoint x: 297, endPoint y: 143, distance: 284.8
click at [297, 143] on div "Leadership and Business 52" at bounding box center [527, 146] width 466 height 30
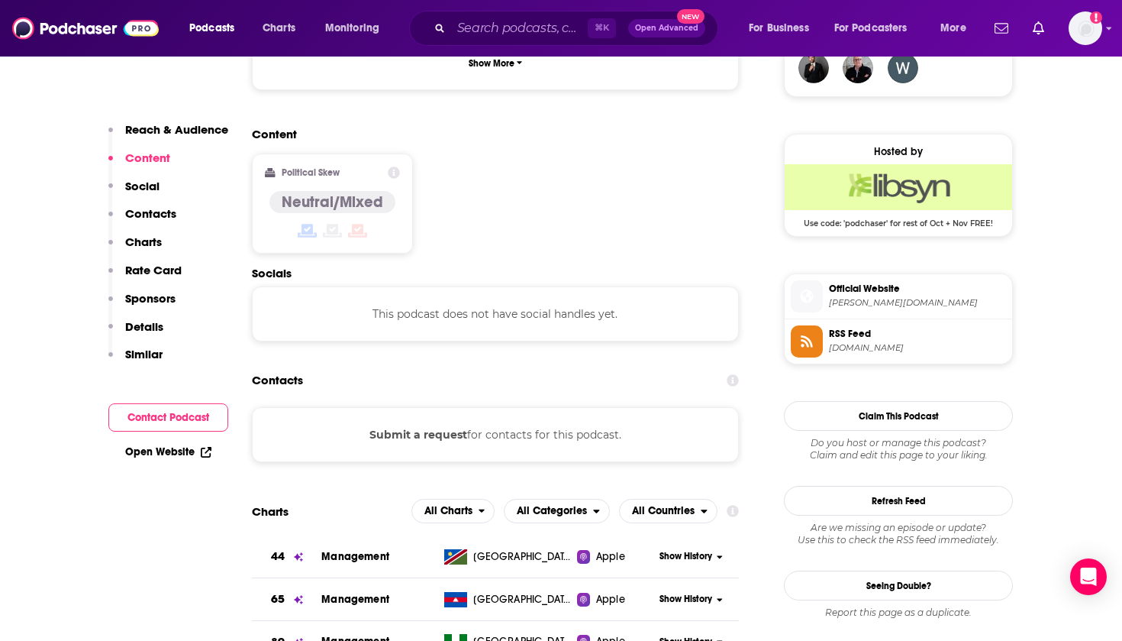
scroll to position [1176, 0]
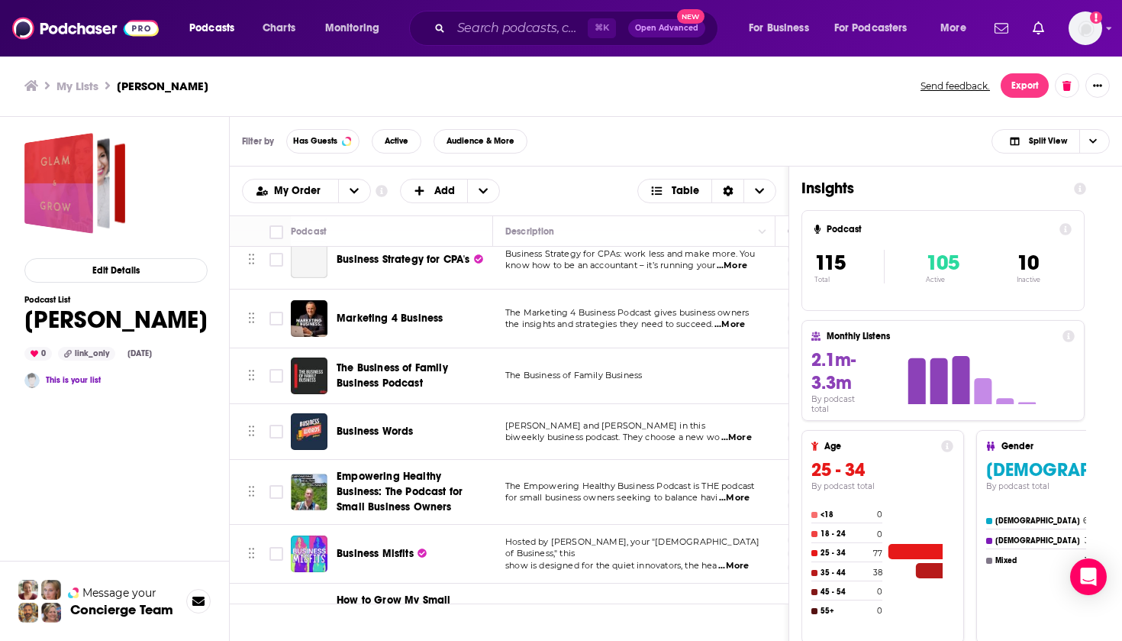
scroll to position [5375, 0]
